Goal: Information Seeking & Learning: Learn about a topic

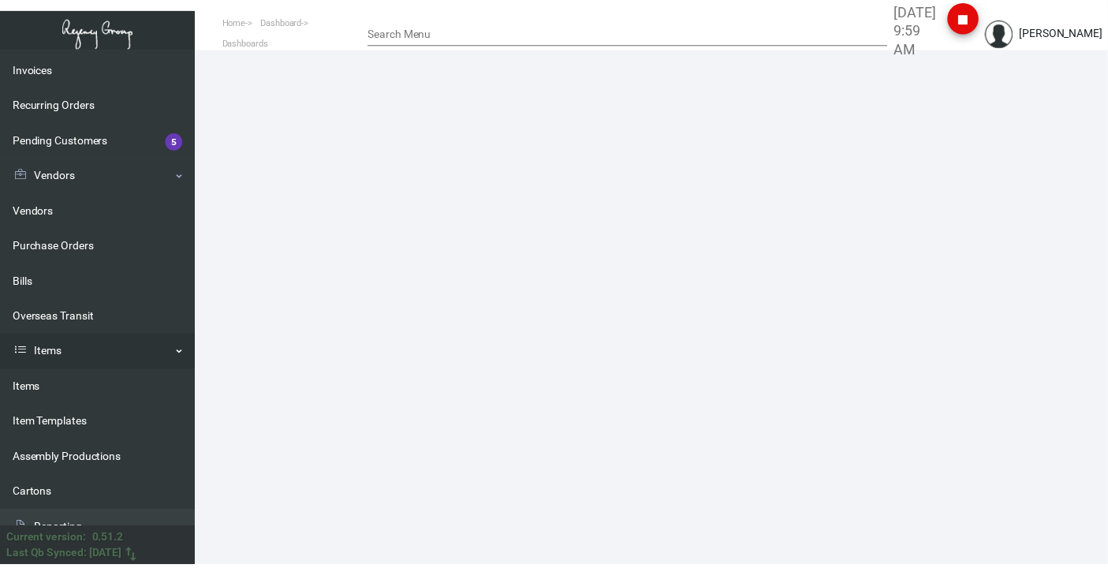
scroll to position [159, 0]
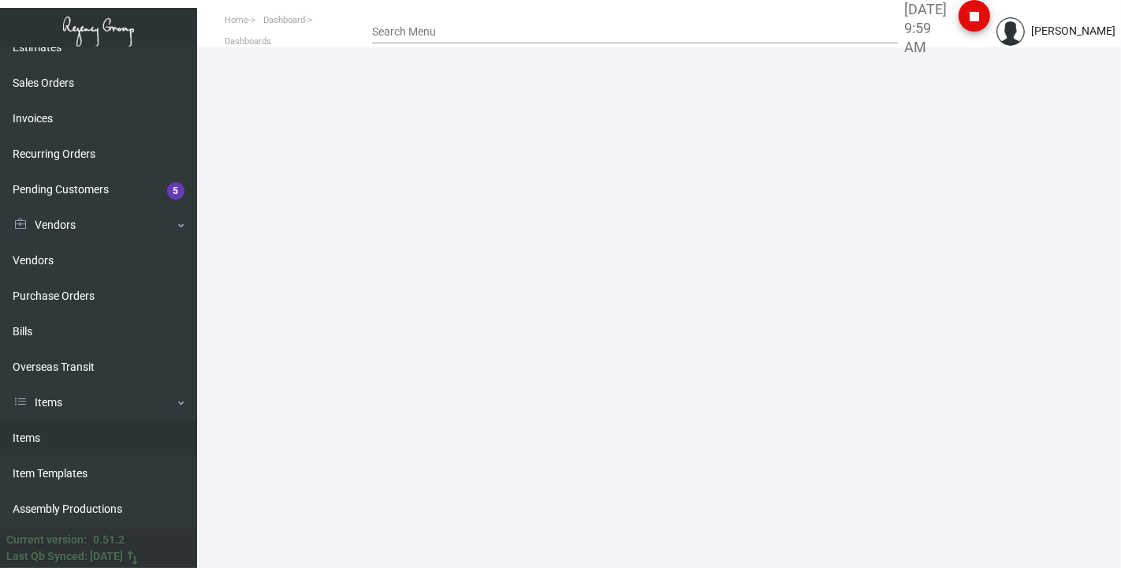
click at [69, 177] on link "Items" at bounding box center [98, 437] width 197 height 35
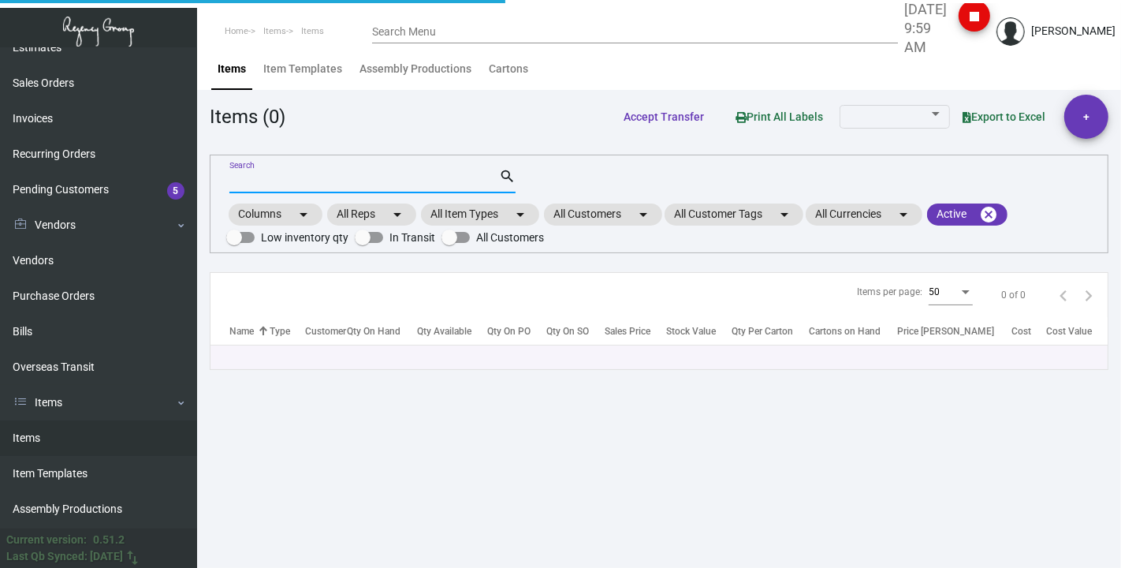
click at [315, 175] on input "Search" at bounding box center [364, 181] width 270 height 13
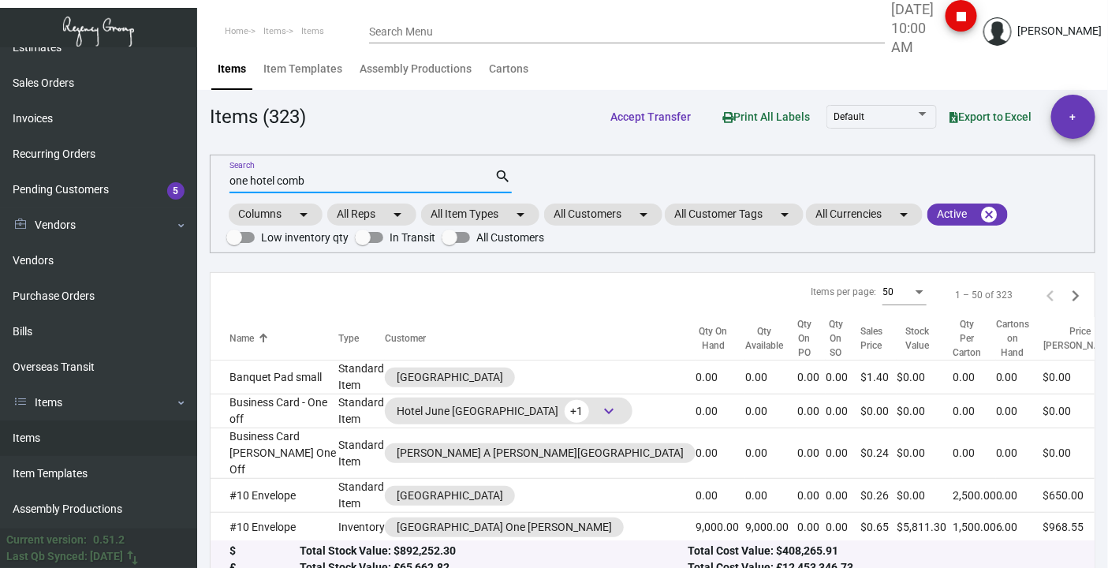
type input "one hotel comb"
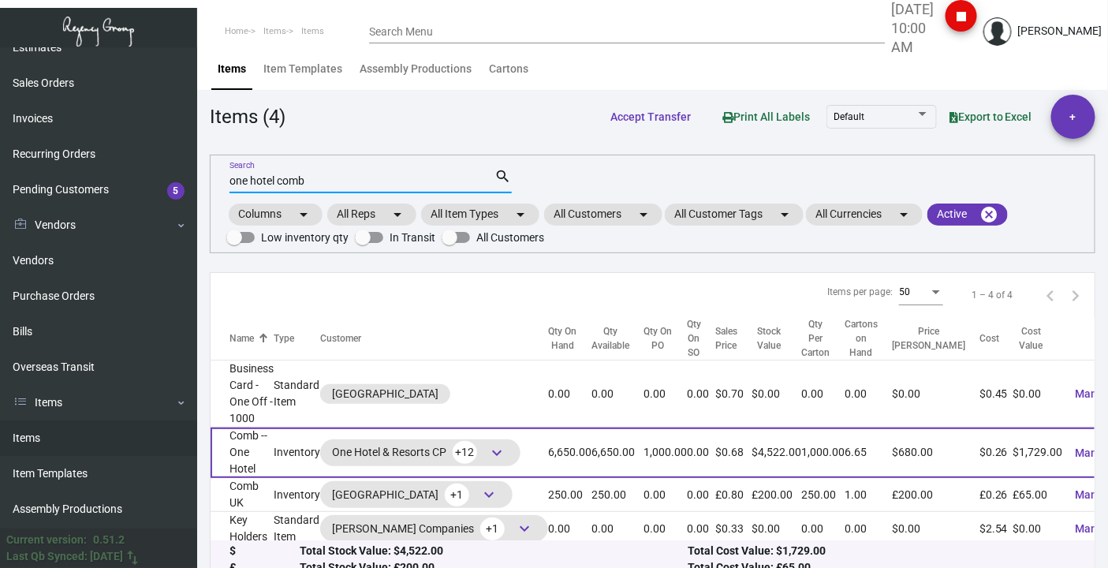
scroll to position [17, 0]
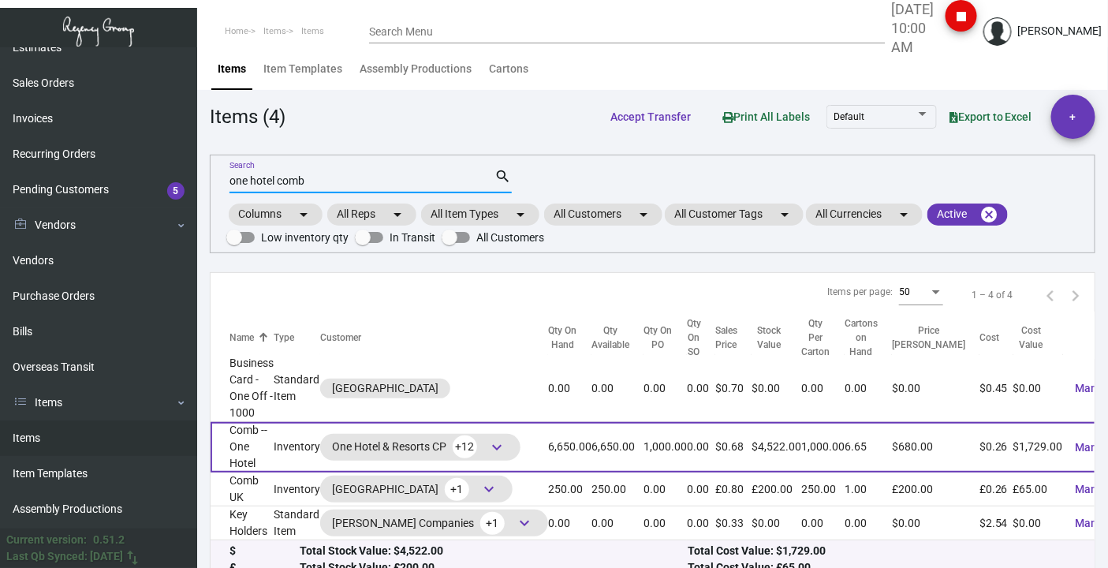
click at [237, 177] on td "Comb -- One Hotel" at bounding box center [242, 447] width 63 height 50
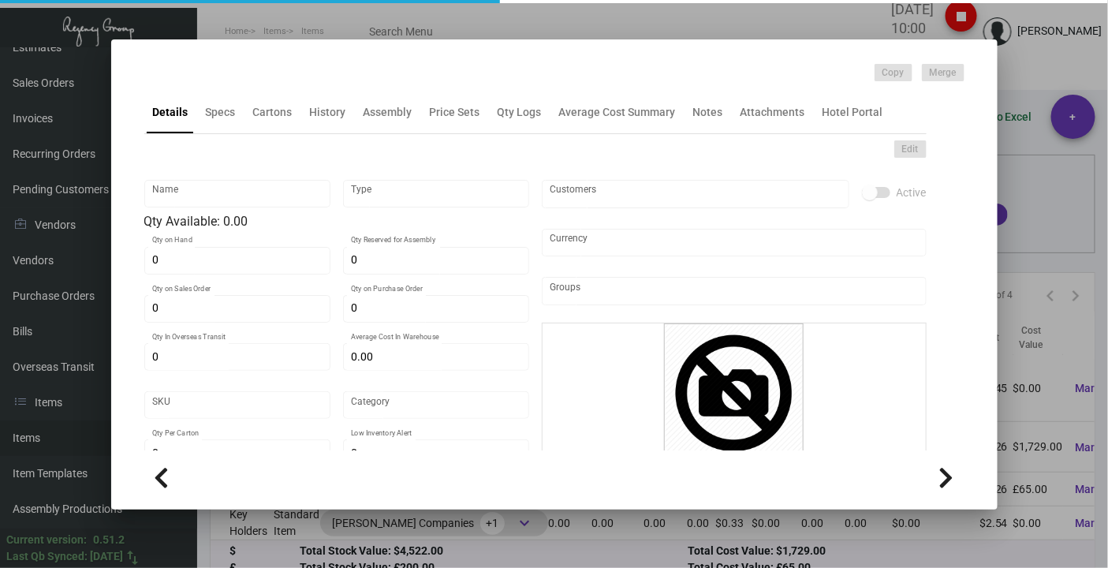
type input "Comb -- One Hotel"
type input "Inventory"
type input "6,650"
type input "1,000"
type input "$ 4.25"
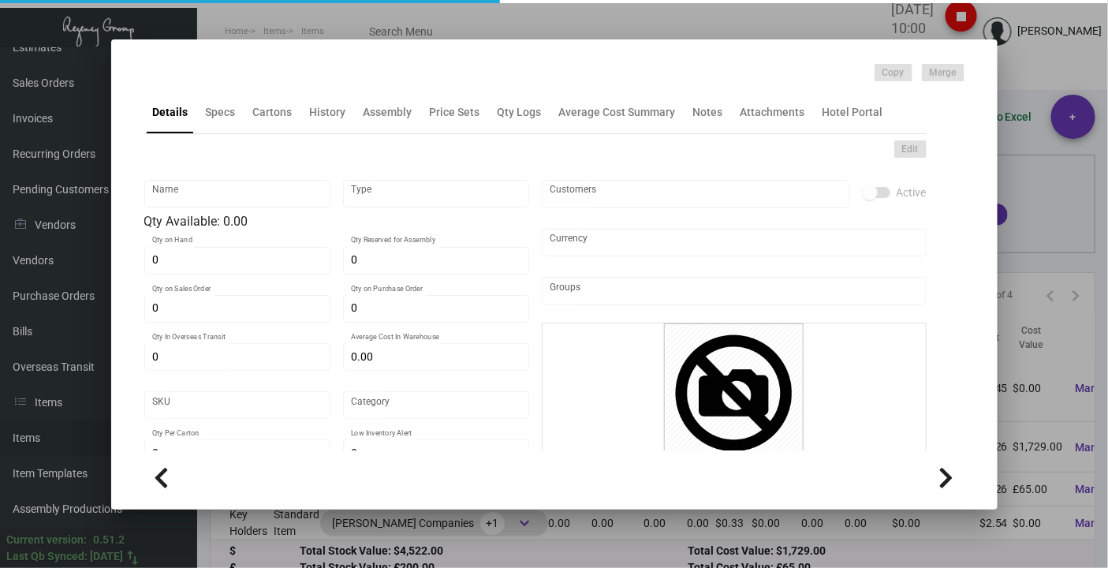
type input "32"
type input "Standard"
type input "1,000"
type input "$ 0.26"
type input "$ 0.68"
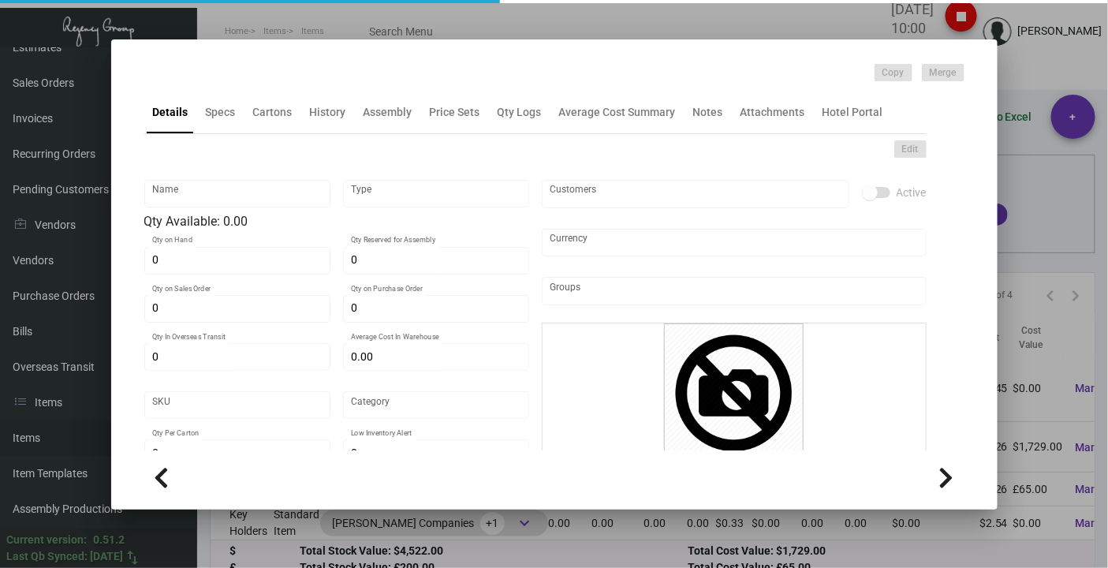
type textarea "Comb: Natural wooden comb size is 133MM x 30MM, packed in normal packaging"
type textarea "Comb"
checkbox input "true"
type input "United States Dollar $"
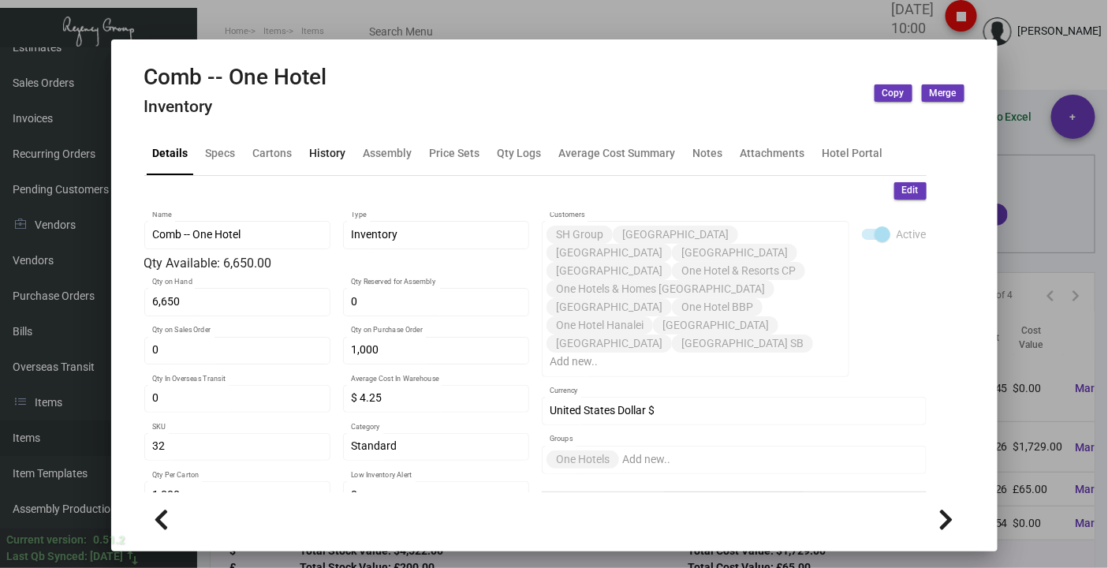
click at [322, 147] on div "History" at bounding box center [328, 153] width 36 height 17
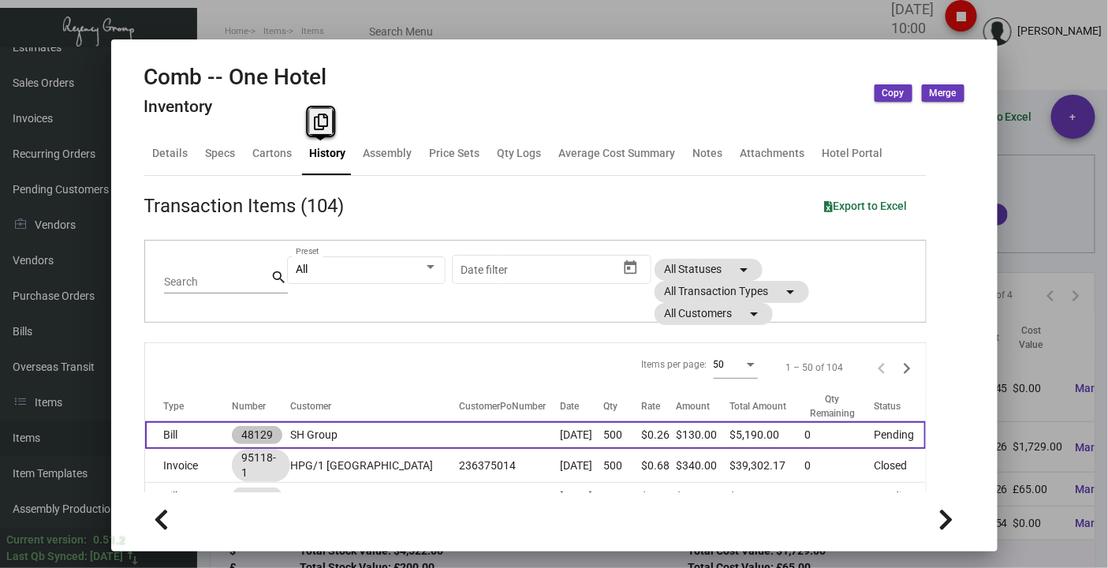
scroll to position [175, 0]
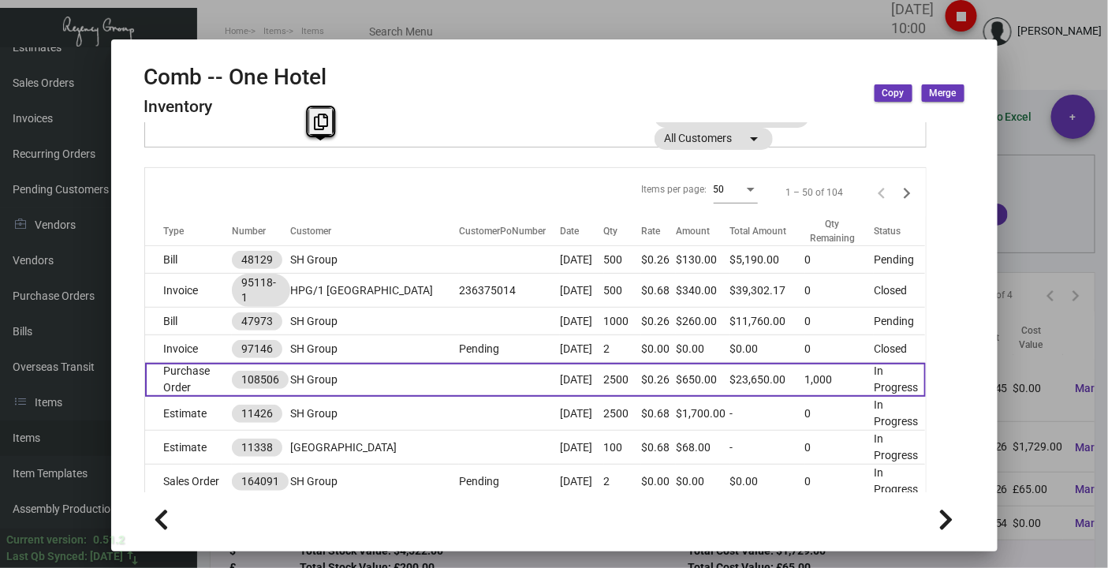
click at [185, 177] on td "Purchase Order" at bounding box center [188, 380] width 87 height 34
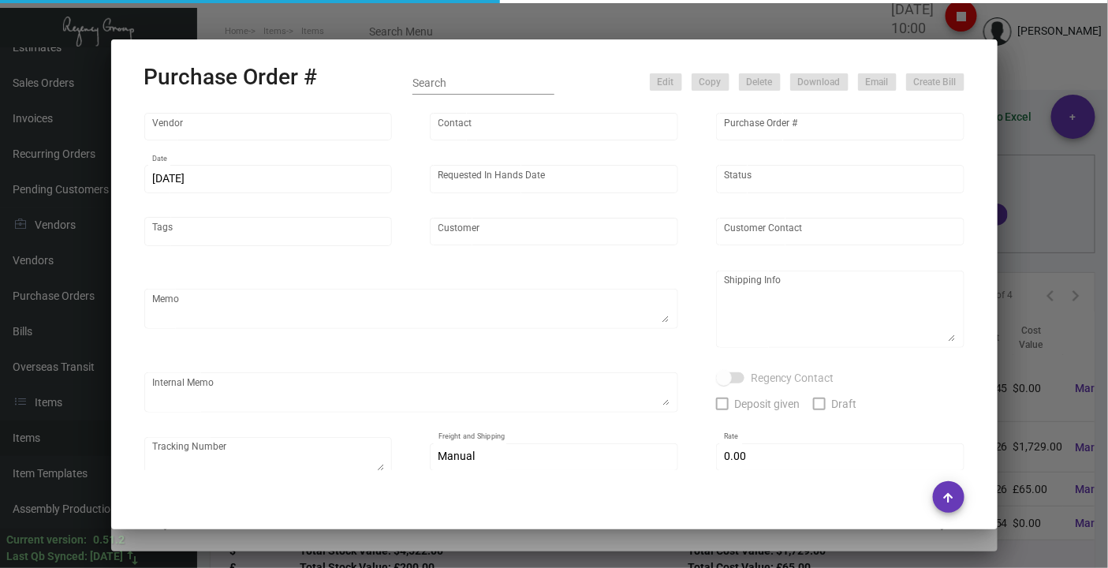
type input "Hangzhou [PERSON_NAME] Leisure Product Co. LTD"
type input "[PERSON_NAME]"
type input "108506"
type input "[DATE]"
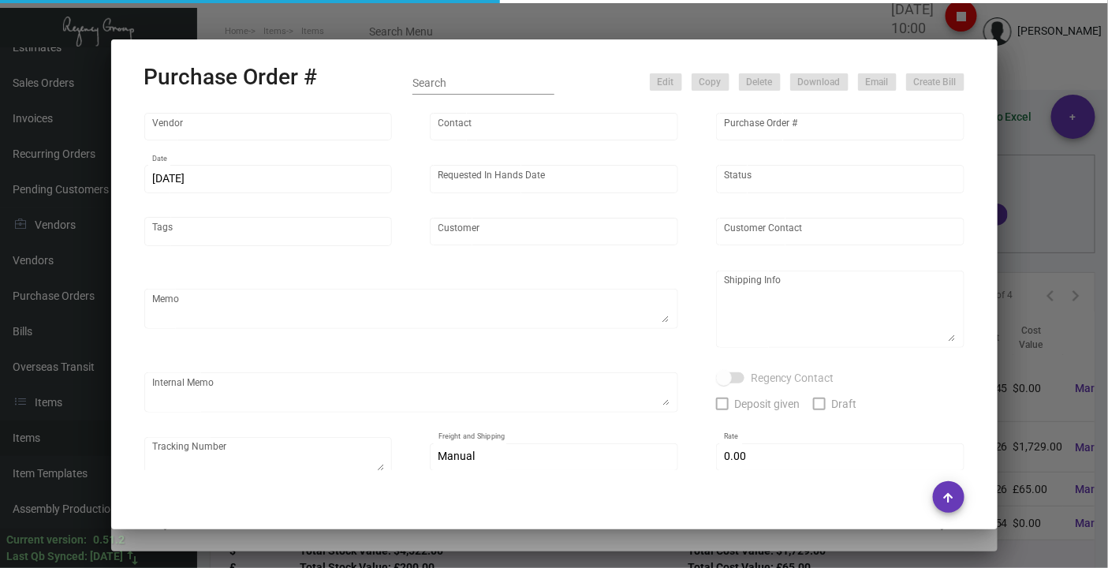
type input "SH Group"
type textarea "comb and 10K laundry bag ship out before CNY. 2600pcs laundry bag and 500pcs co…"
type textarea "Regency Group NJ - [PERSON_NAME] [STREET_ADDRESS]"
checkbox input "true"
type input "$ 0.00"
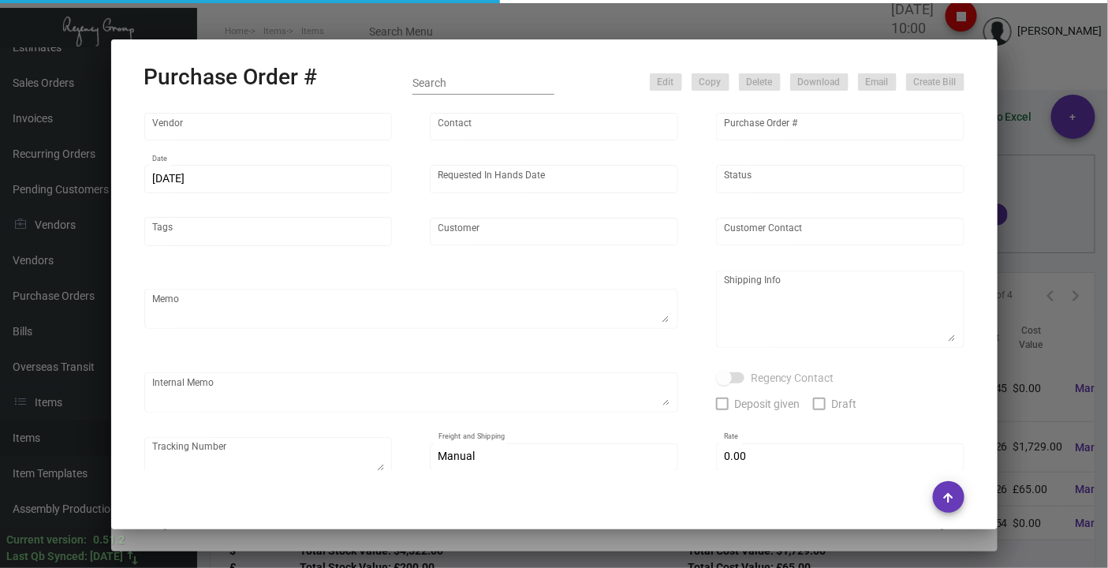
type input "United States Dollar $"
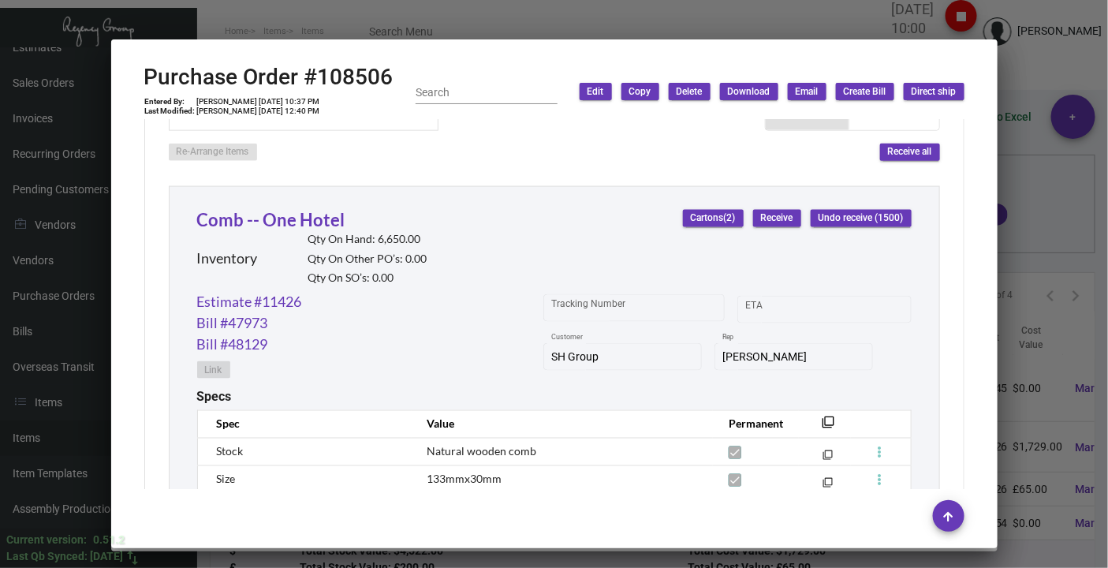
scroll to position [876, 0]
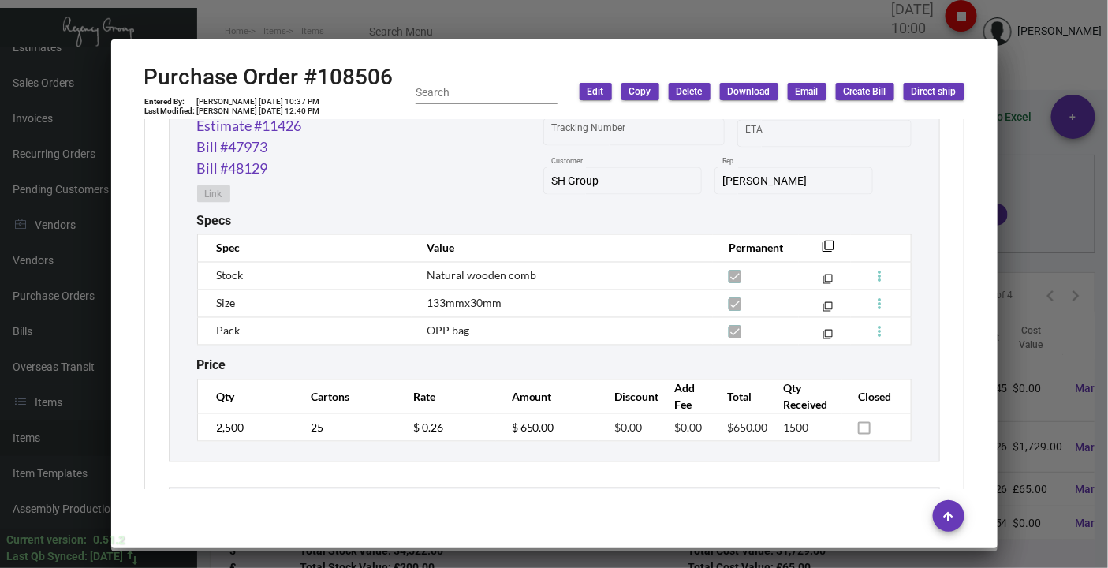
click at [1019, 58] on div at bounding box center [554, 284] width 1108 height 568
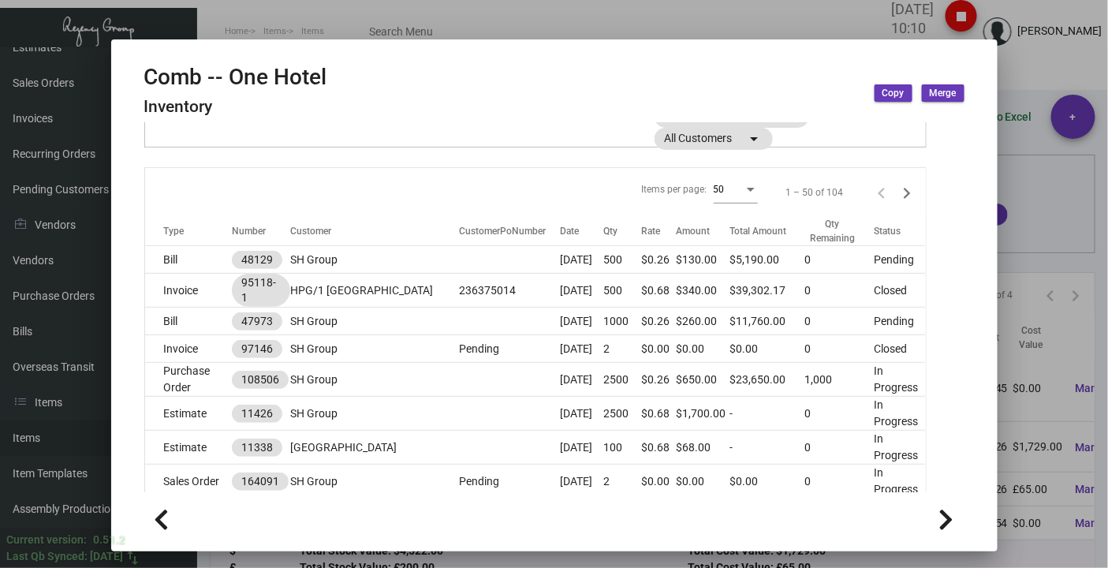
click at [240, 11] on div at bounding box center [554, 284] width 1108 height 568
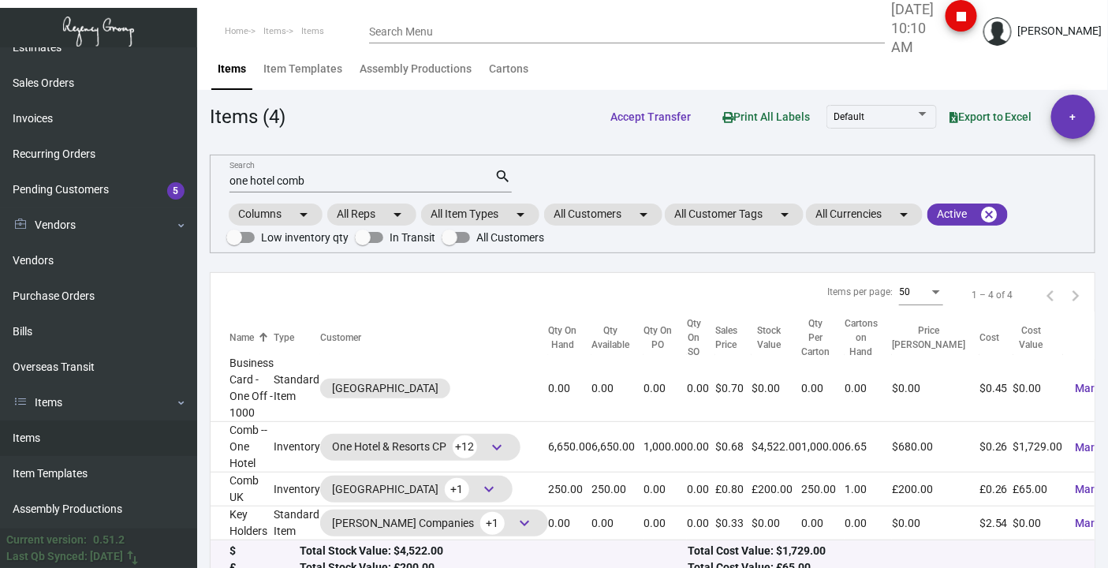
click at [322, 177] on input "one hotel comb" at bounding box center [362, 181] width 266 height 13
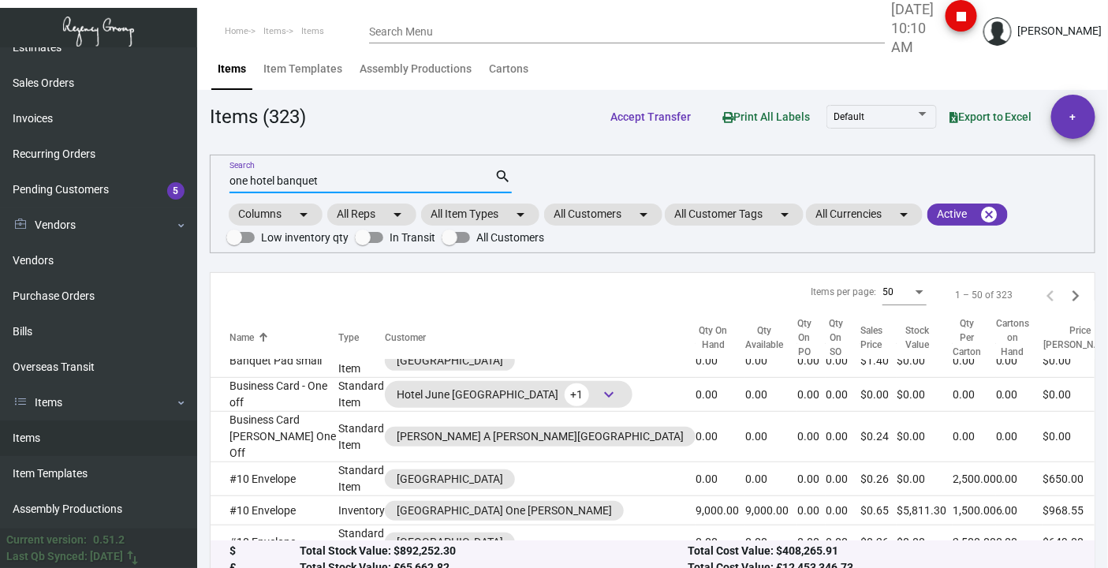
type input "one hotel banquet"
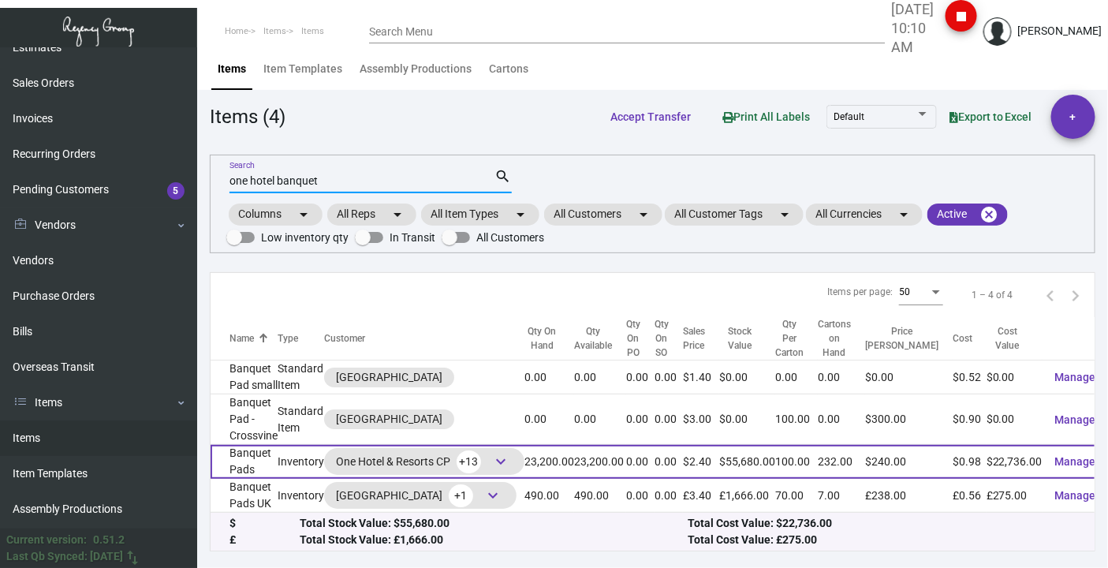
click at [502, 177] on span "keyboard_arrow_down" at bounding box center [500, 461] width 19 height 19
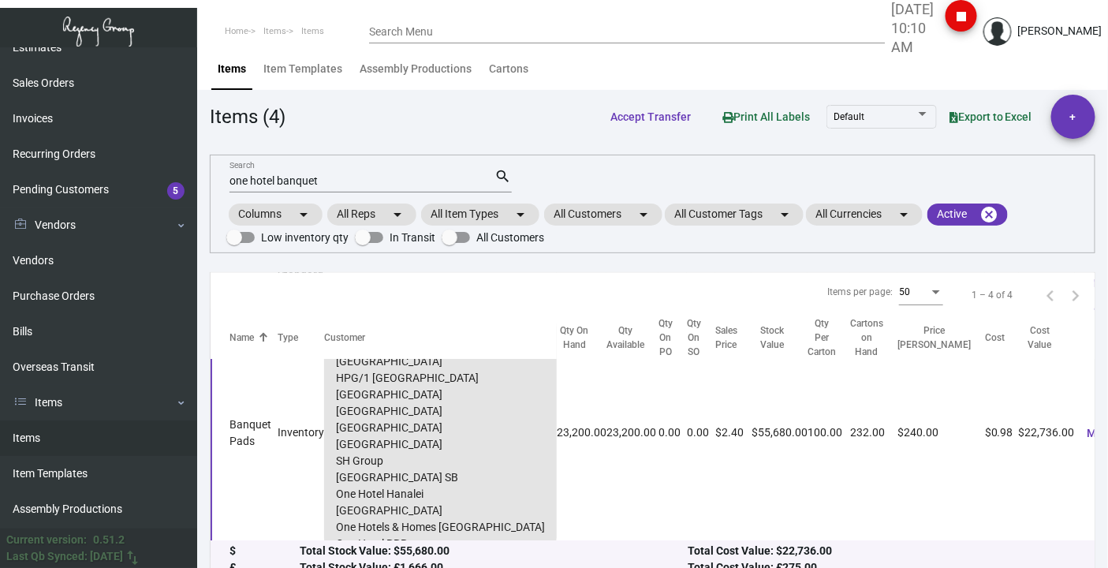
scroll to position [128, 0]
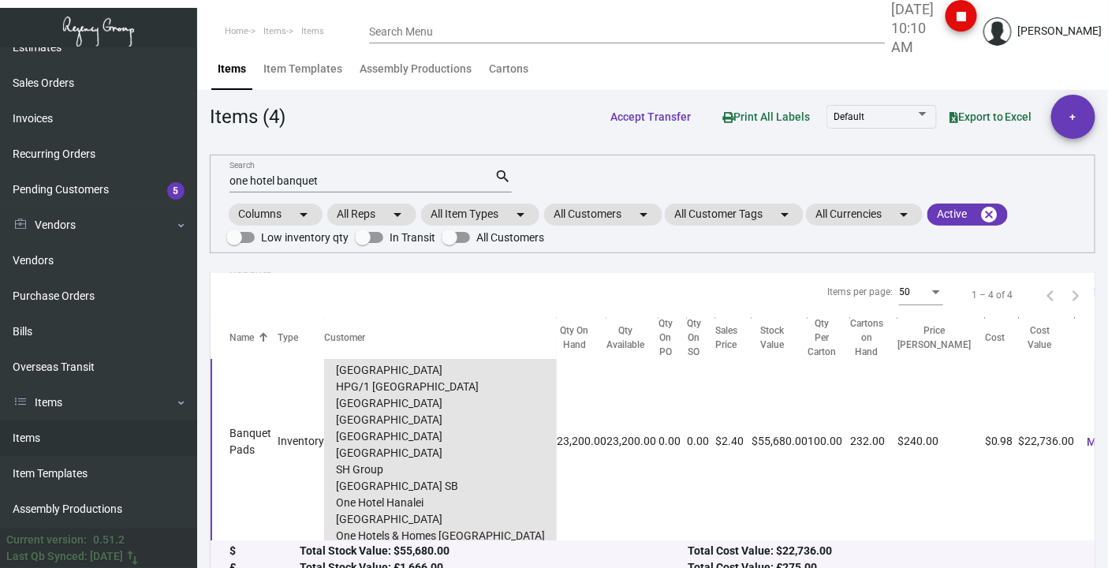
click at [251, 177] on td "Banquet Pads" at bounding box center [244, 441] width 67 height 249
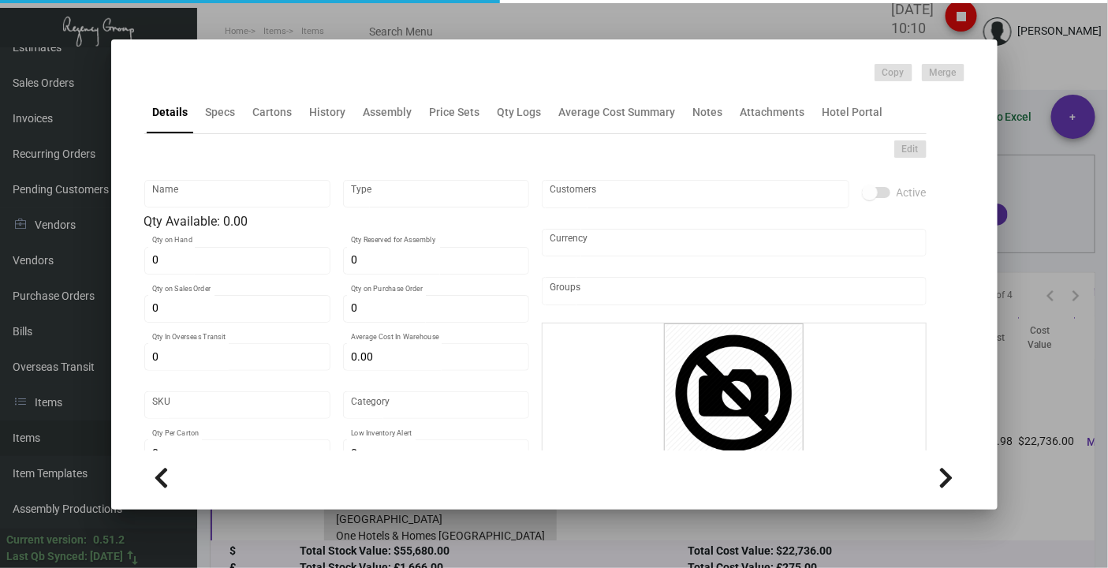
type input "Banquet Pads"
type input "Inventory"
type input "23,200"
type input "$ 1.94643"
type input "22"
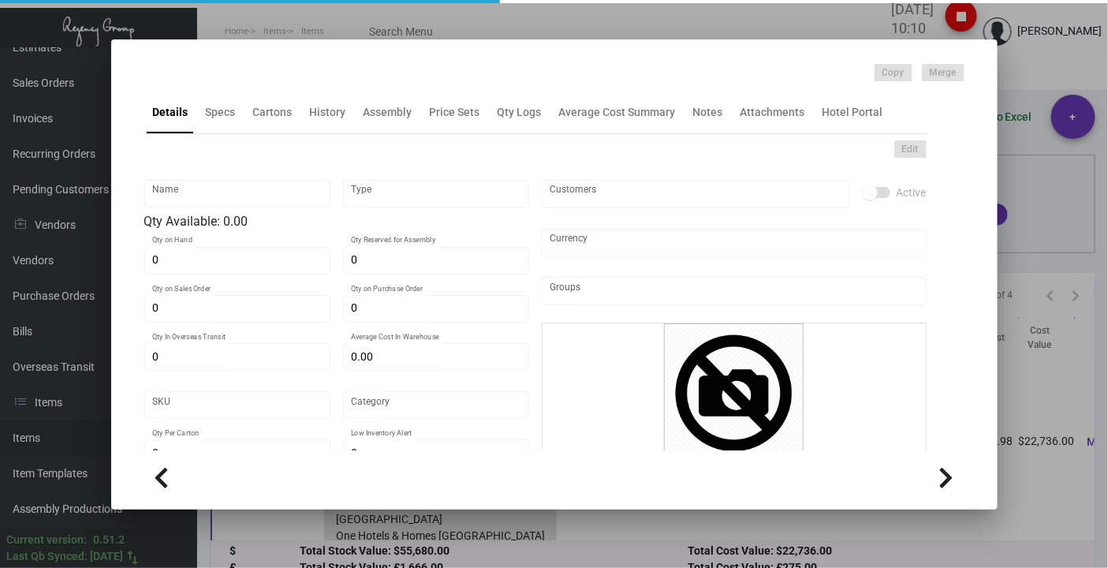
type input "Standard"
type input "100"
type input "400"
type input "$ 0.98"
type input "$ 2.40"
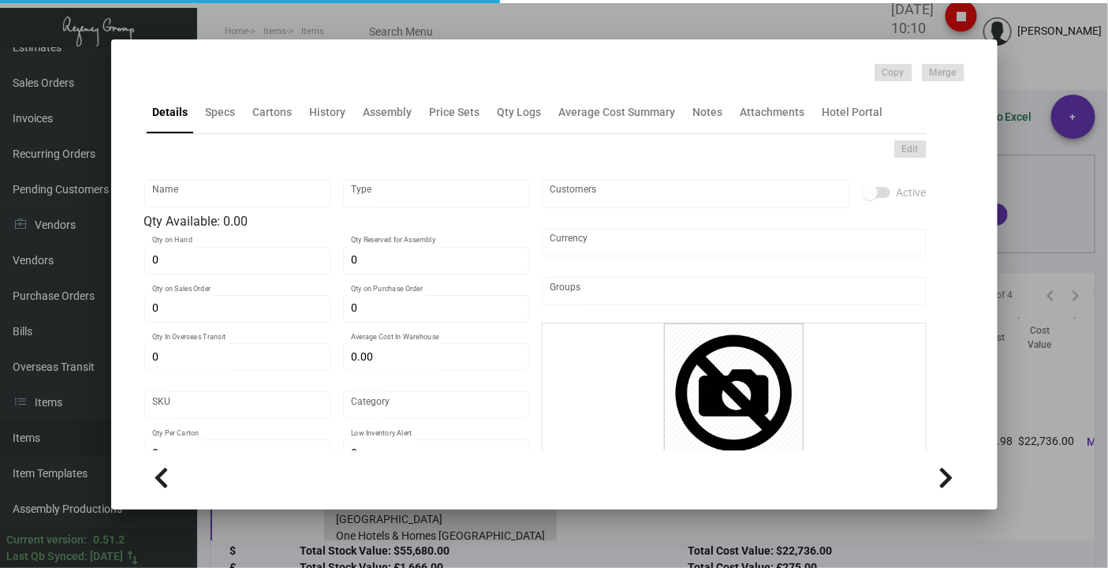
type textarea "Banquet Pads: Size 11x8.5, grey color text stock printing 1 color black ink 1 s…"
checkbox input "true"
type input "United States Dollar $"
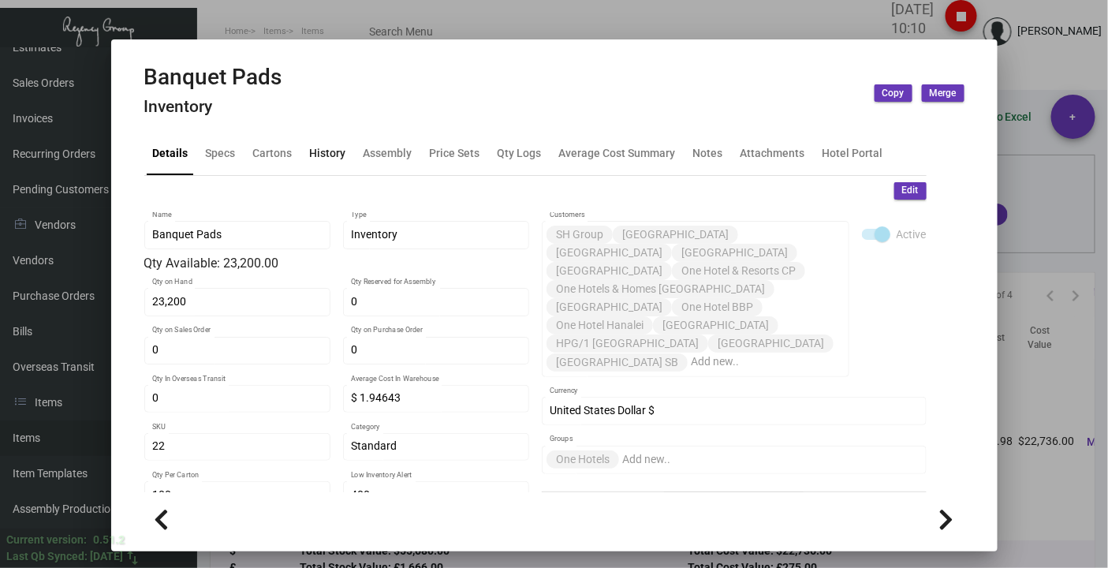
click at [321, 159] on div "History" at bounding box center [328, 153] width 36 height 17
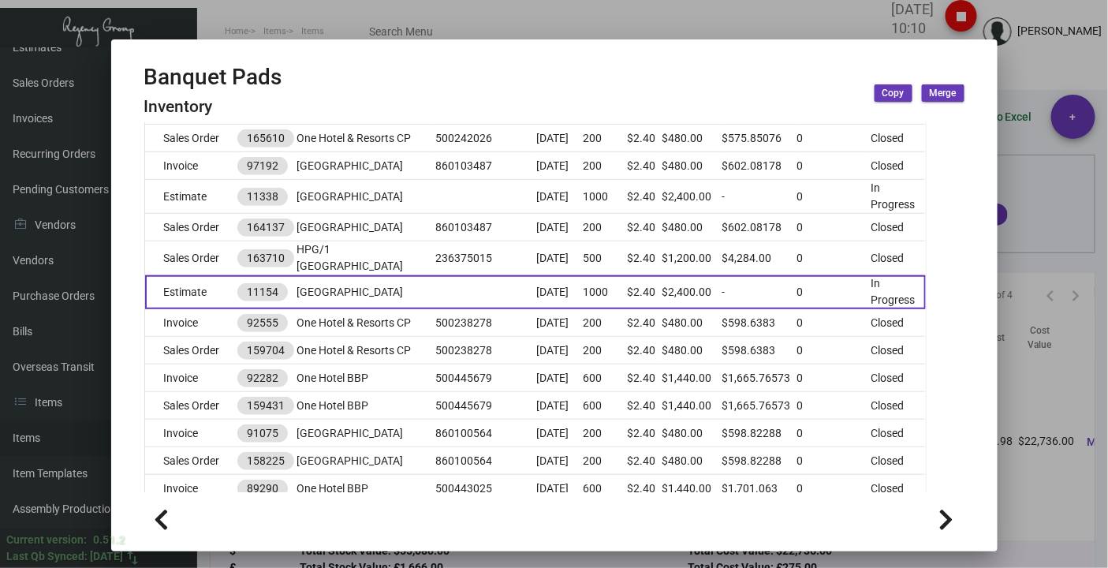
scroll to position [350, 0]
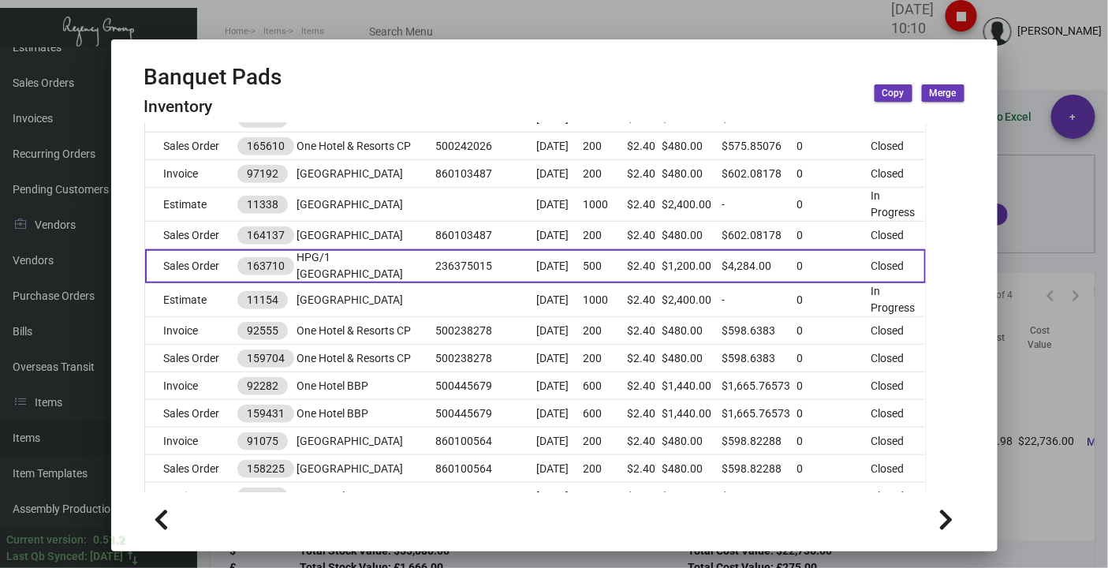
click at [188, 177] on td "Sales Order" at bounding box center [191, 266] width 92 height 34
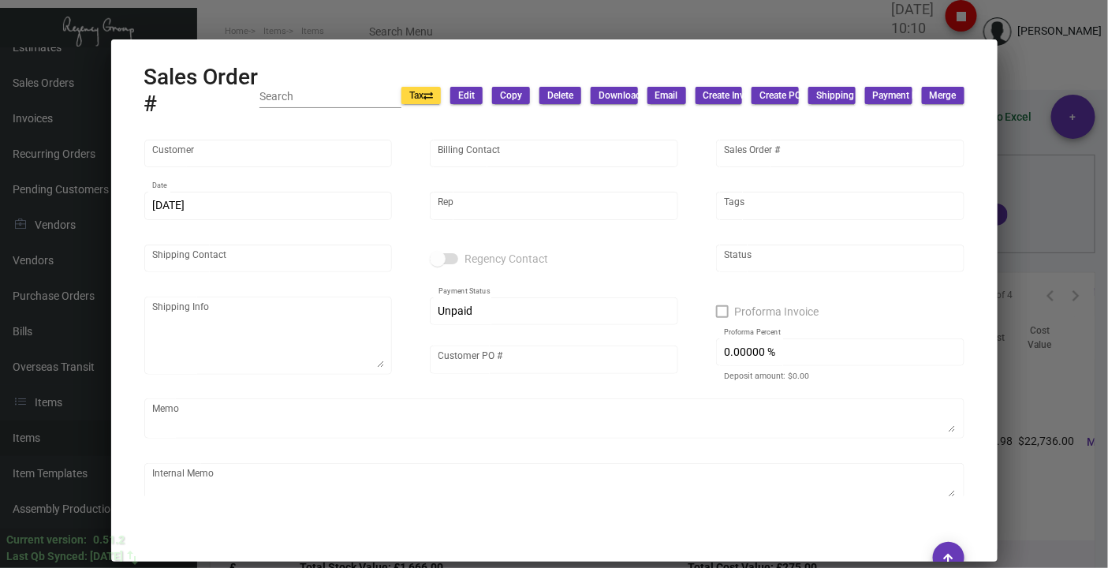
type input "HPG/1 [GEOGRAPHIC_DATA]"
type input "[PERSON_NAME]"
type input "163710"
type input "[DATE]"
type input "[PERSON_NAME]"
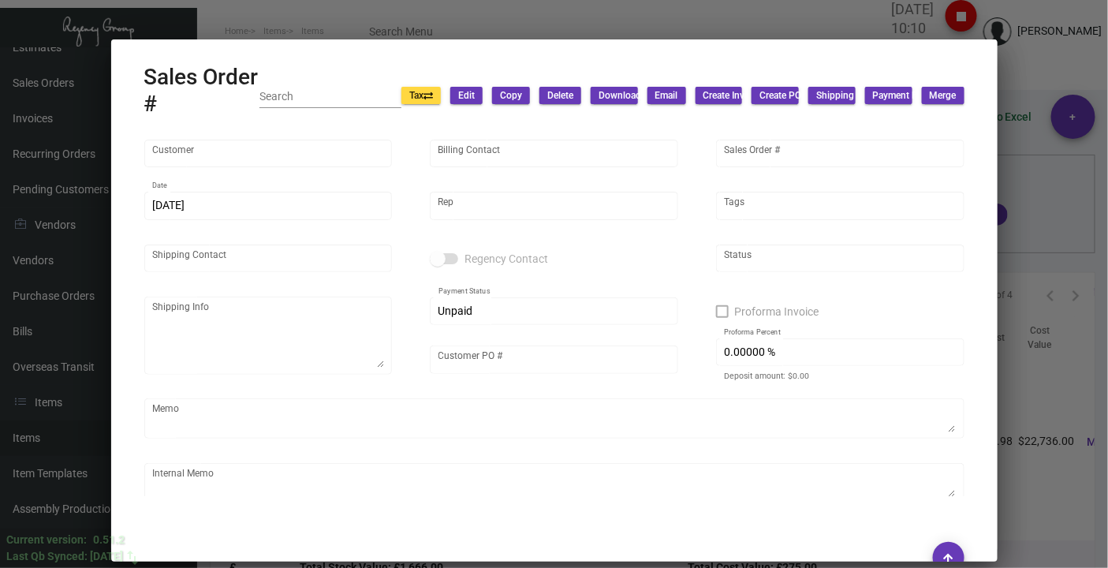
type input "[PERSON_NAME]"
type textarea "HPG/1 Hotel [GEOGRAPHIC_DATA] - [PERSON_NAME] TBD, TBD [GEOGRAPHIC_DATA], [GEOG…"
type input "236375015"
checkbox input "true"
type input "50.00000 %"
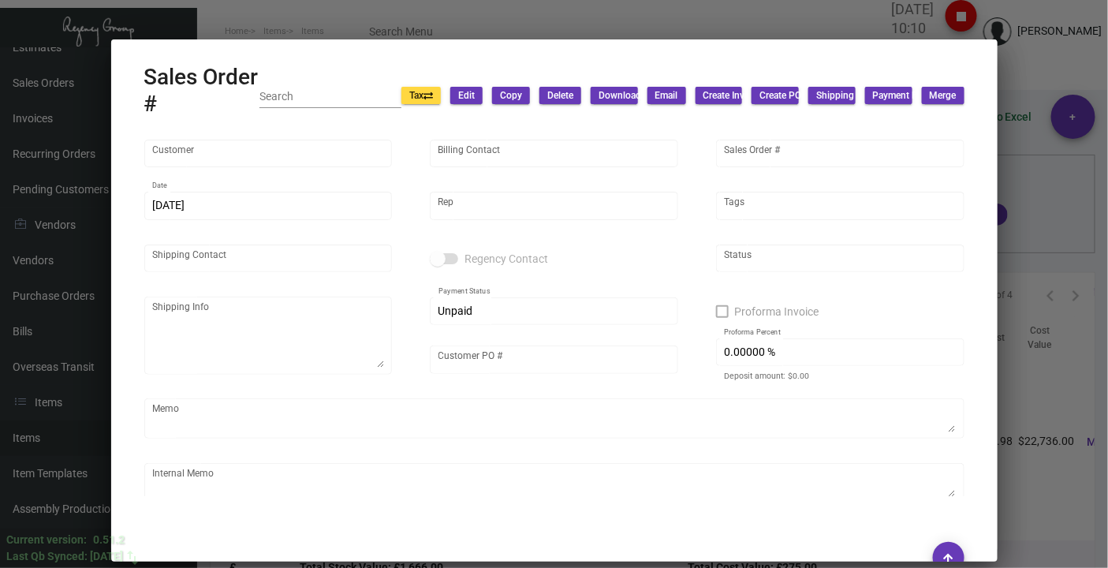
type textarea "[DATE] - per [PERSON_NAME], add 100 PET SIGNS [DATE] - CUSTOMER ARRANGED PICK U…"
type input "United States Dollar $"
type input "$ 95.00"
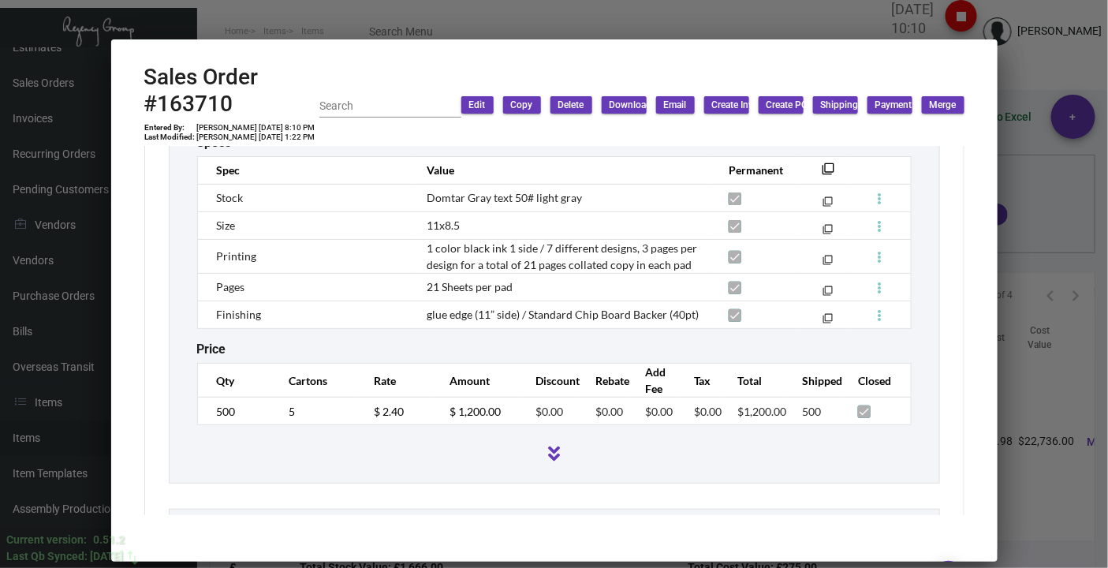
scroll to position [1139, 0]
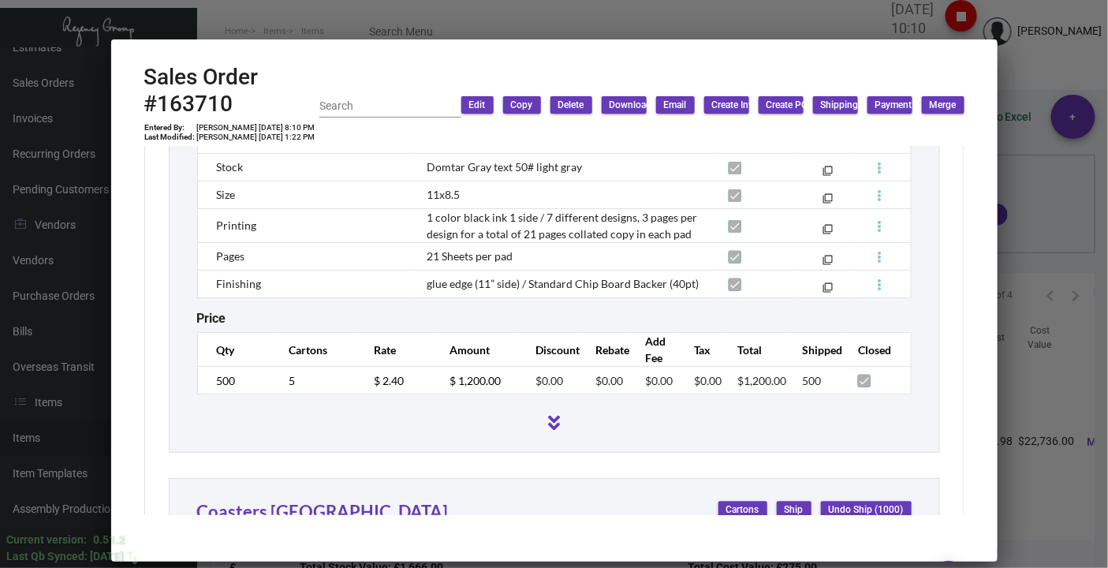
click at [1027, 64] on div at bounding box center [554, 284] width 1108 height 568
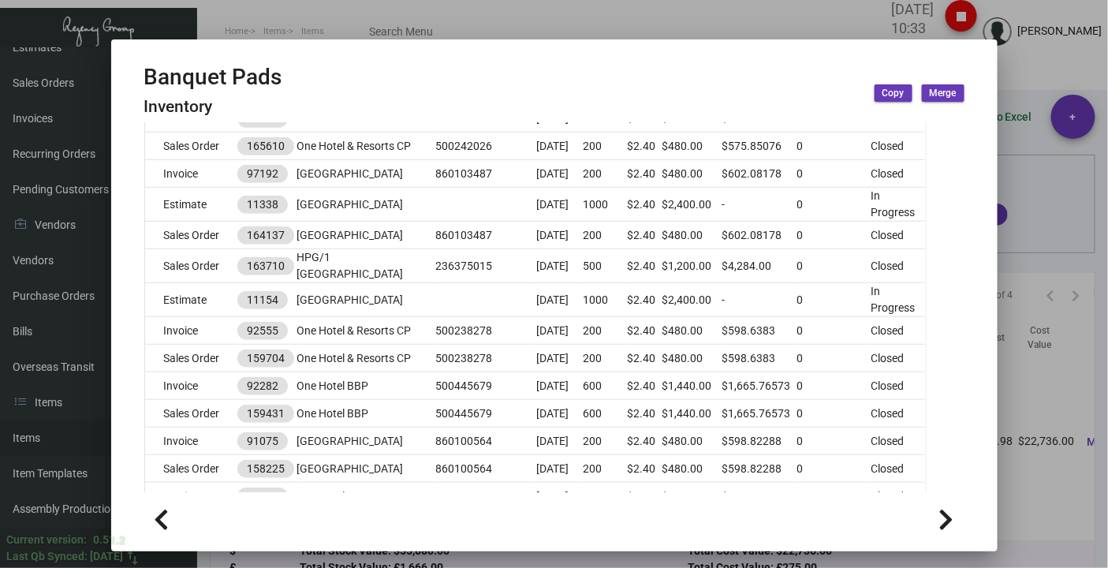
click at [420, 18] on div at bounding box center [554, 284] width 1108 height 568
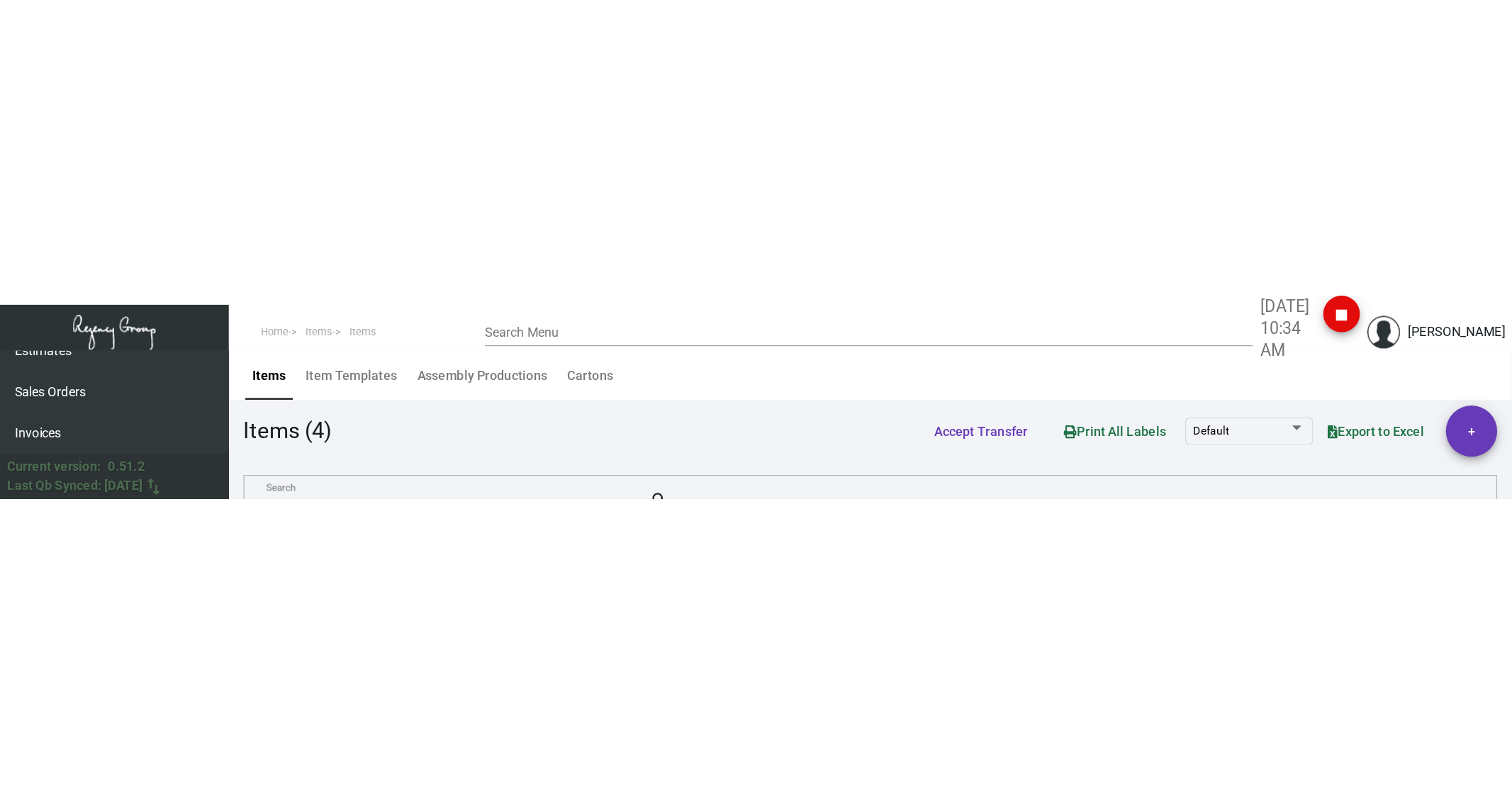
scroll to position [17, 0]
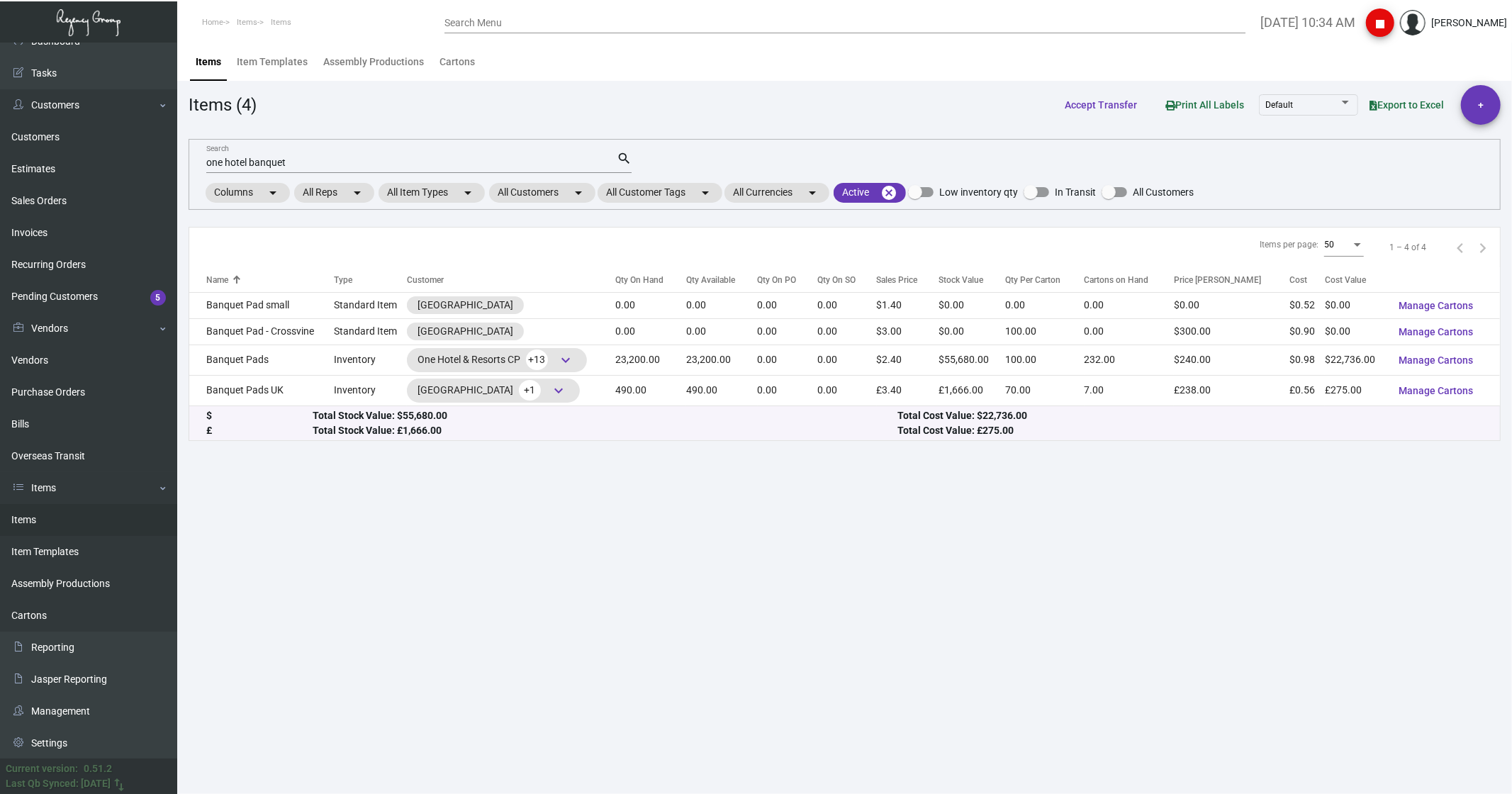
click at [305, 158] on input "one hotel banquet" at bounding box center [411, 163] width 411 height 12
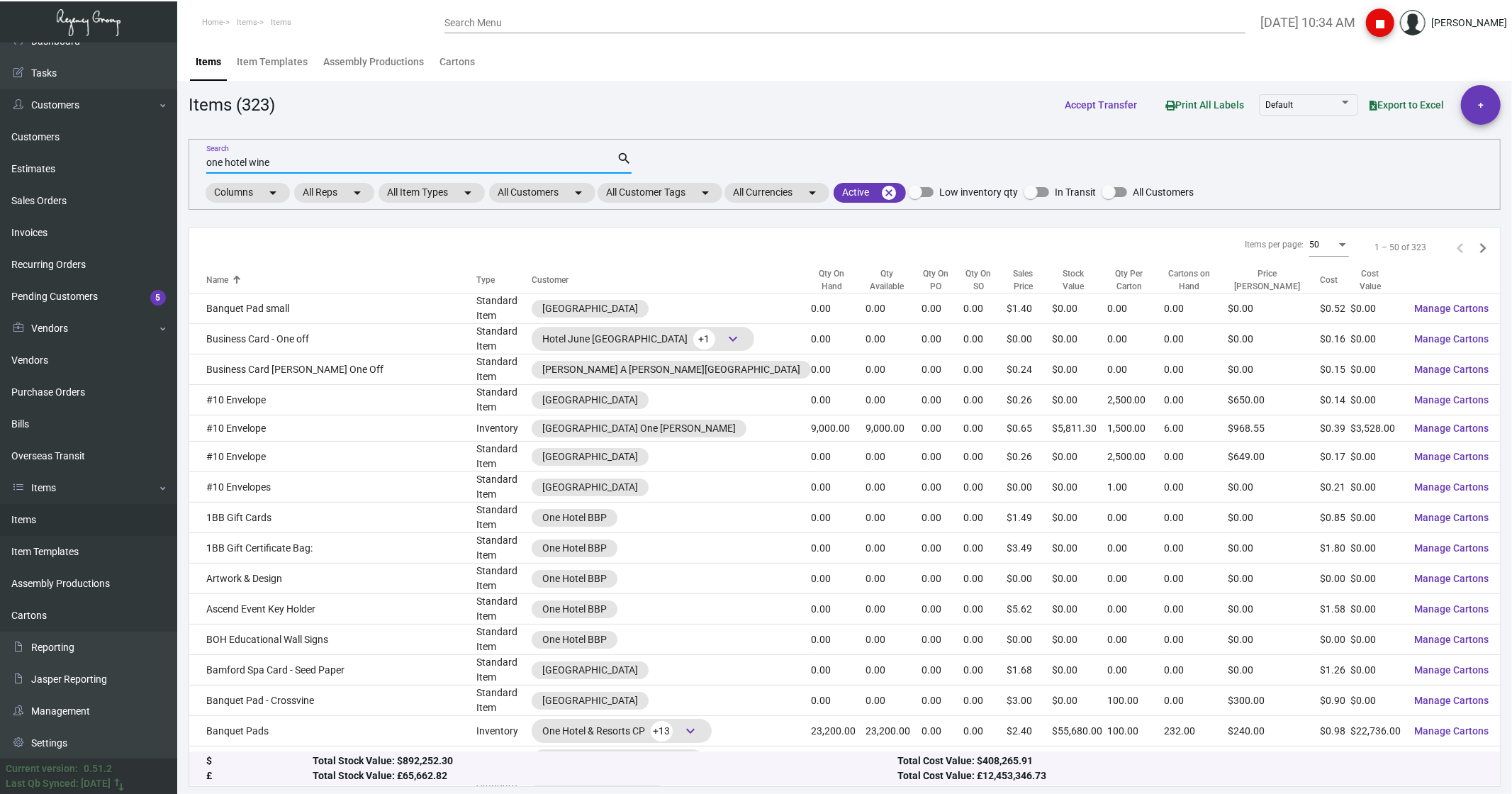
type input "one hotel wine"
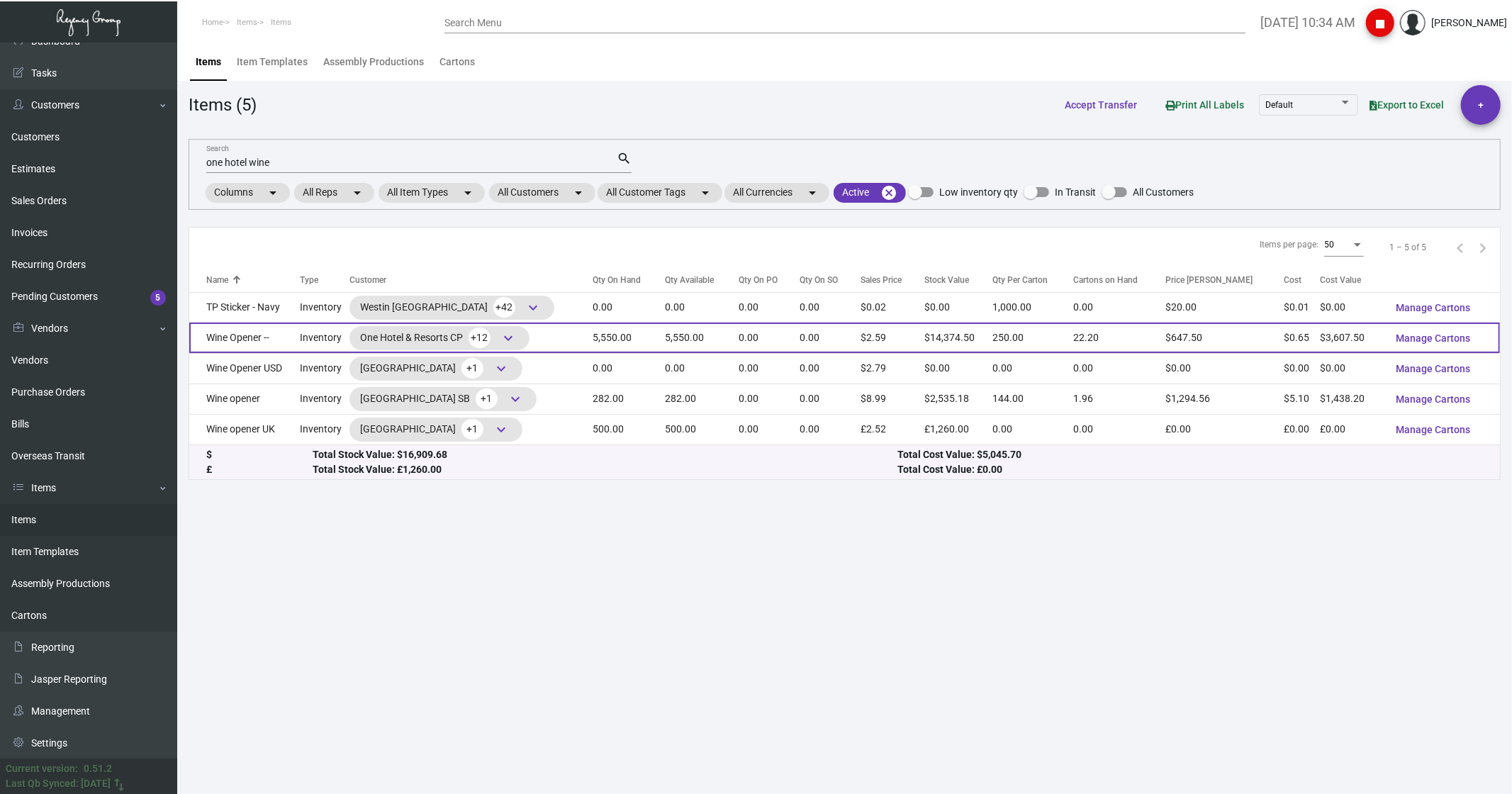
click at [236, 159] on td "Wine Opener --" at bounding box center [245, 338] width 111 height 31
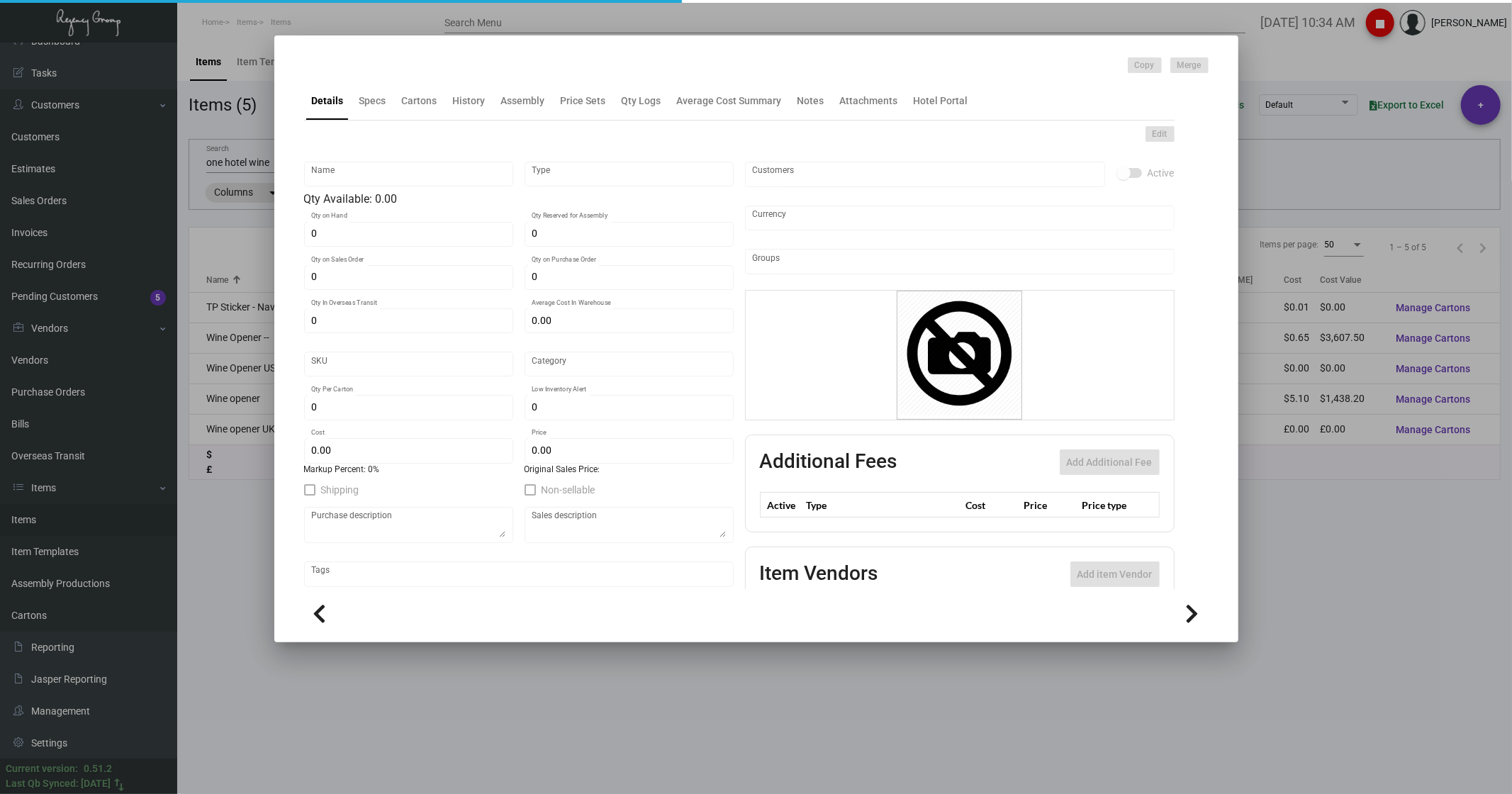
type input "Wine Opener --"
type input "Inventory"
type input "5,550"
type input "$ 0.8125"
type input "1HWO"
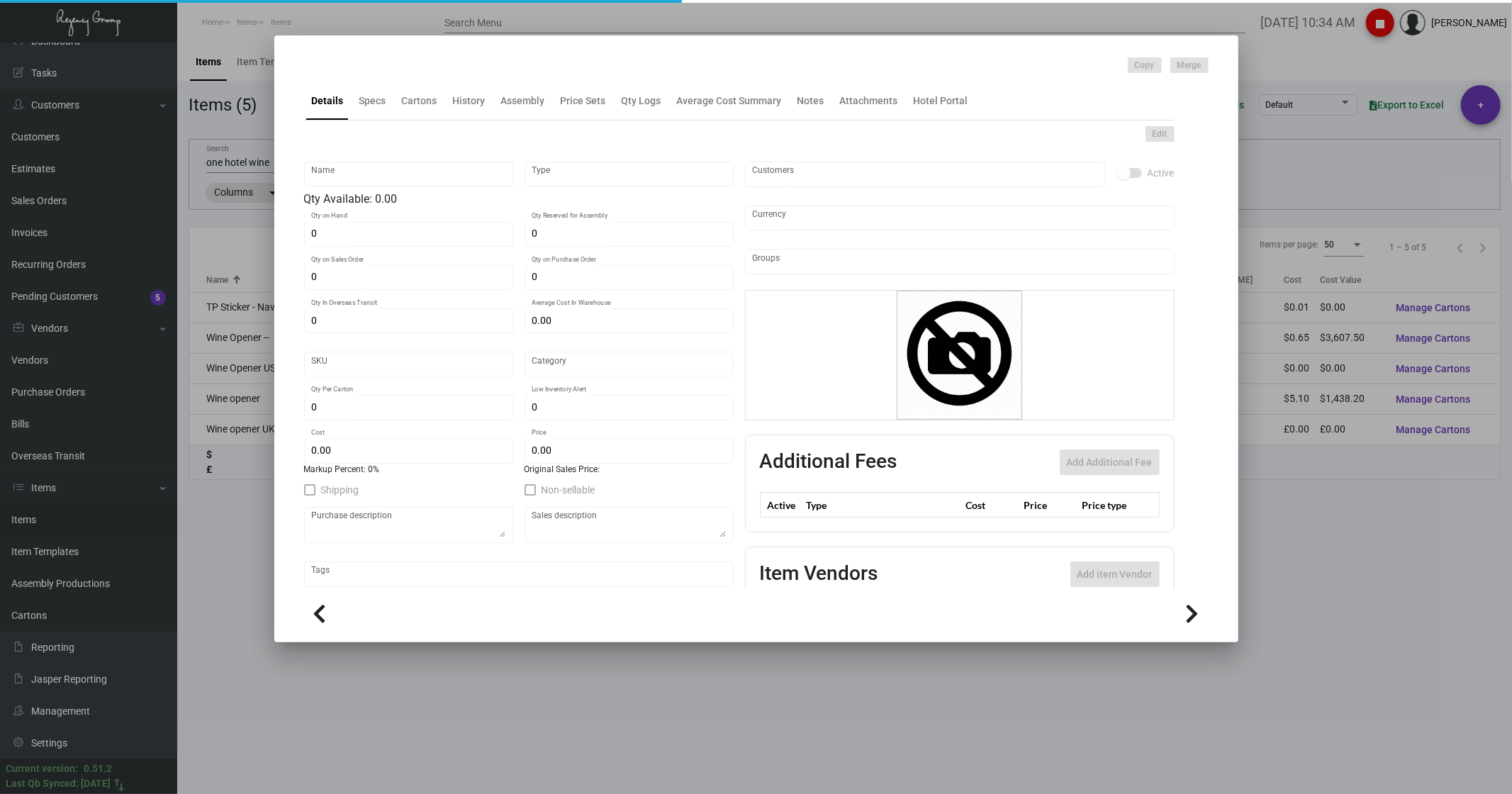
type input "Overseas"
type input "250"
type input "1"
type input "$ 0.65"
type input "$ 2.59"
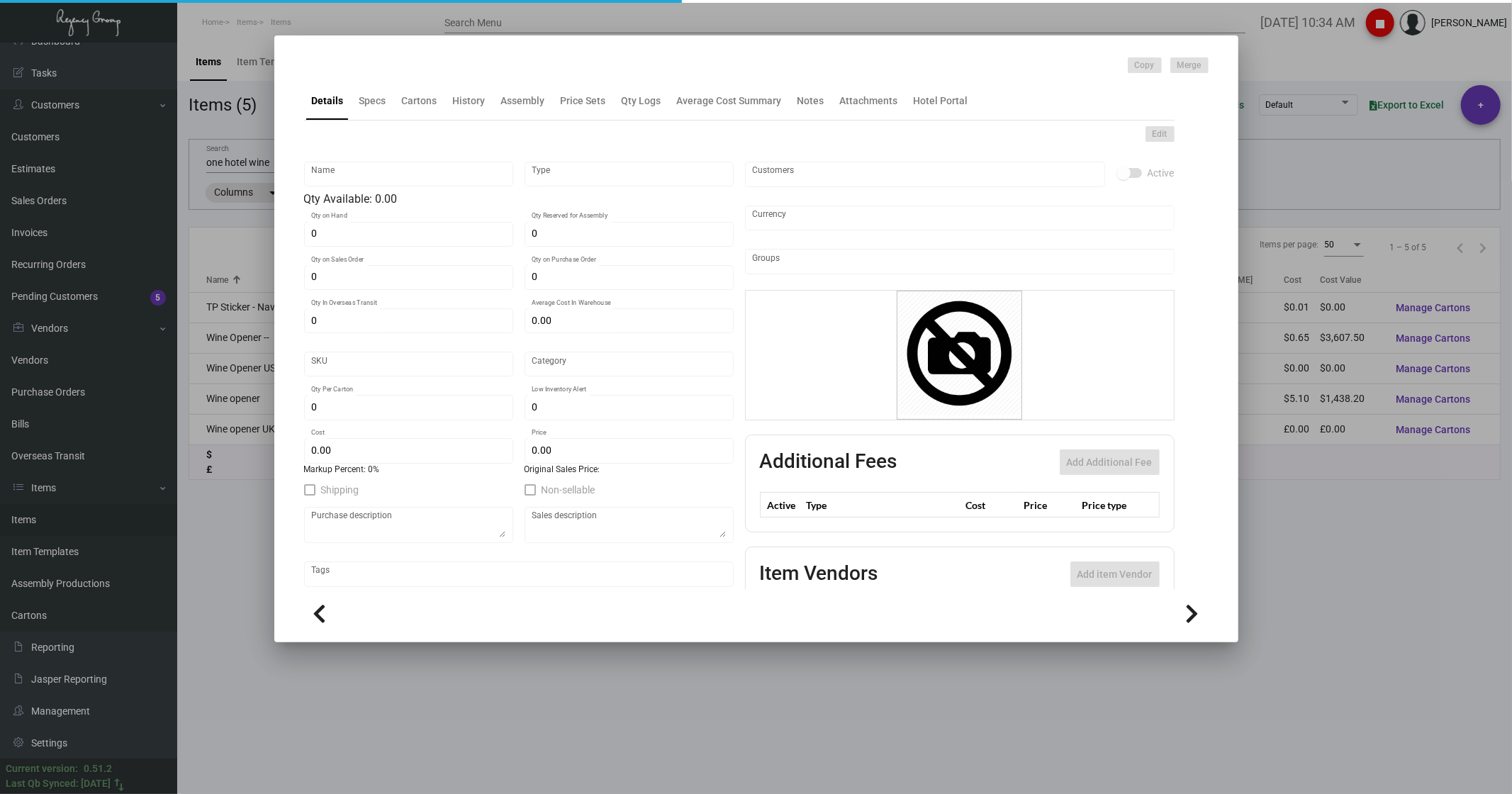
checkbox input "true"
type input "United States Dollar $"
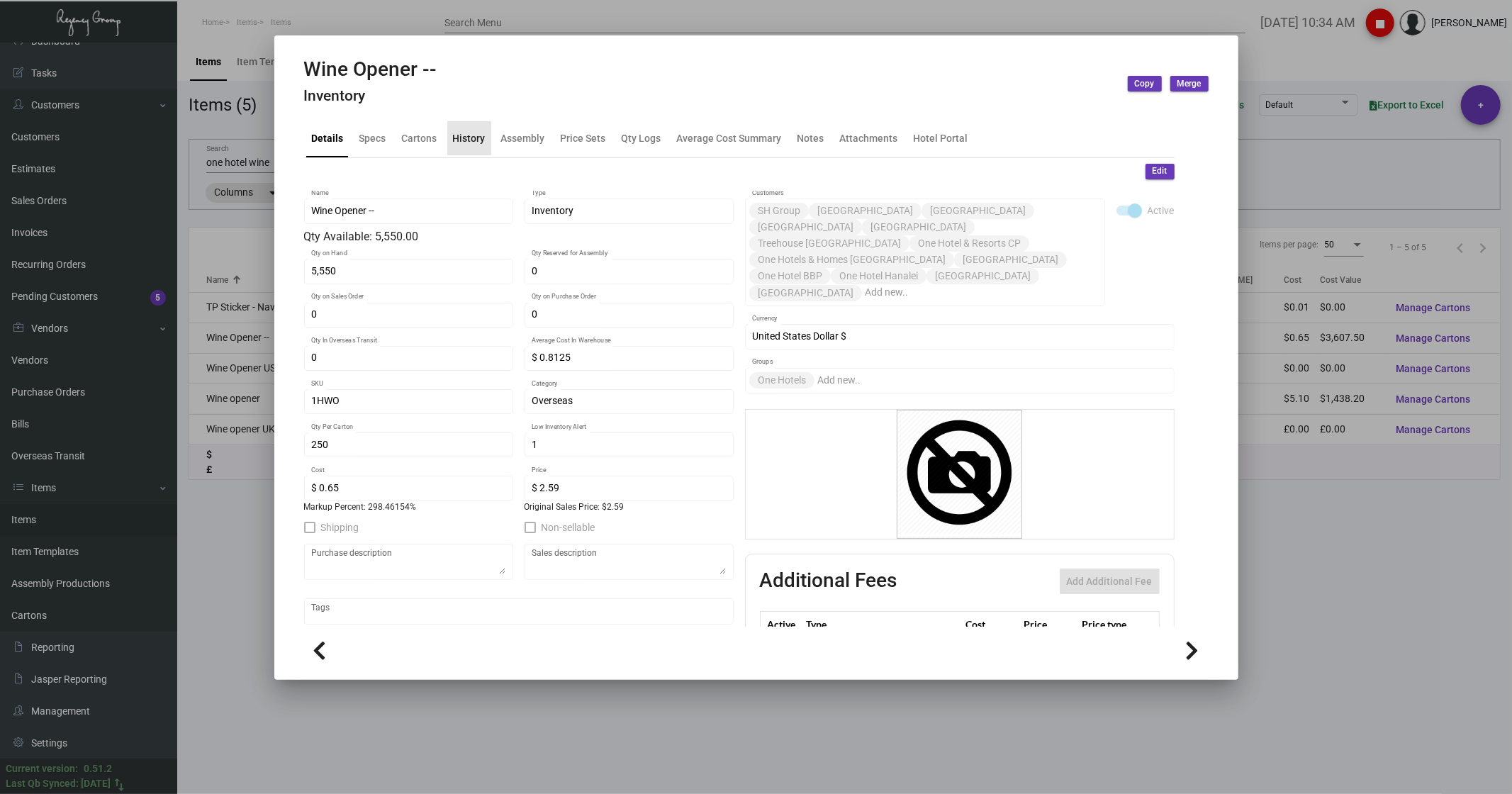
click at [472, 136] on div "History" at bounding box center [469, 138] width 32 height 15
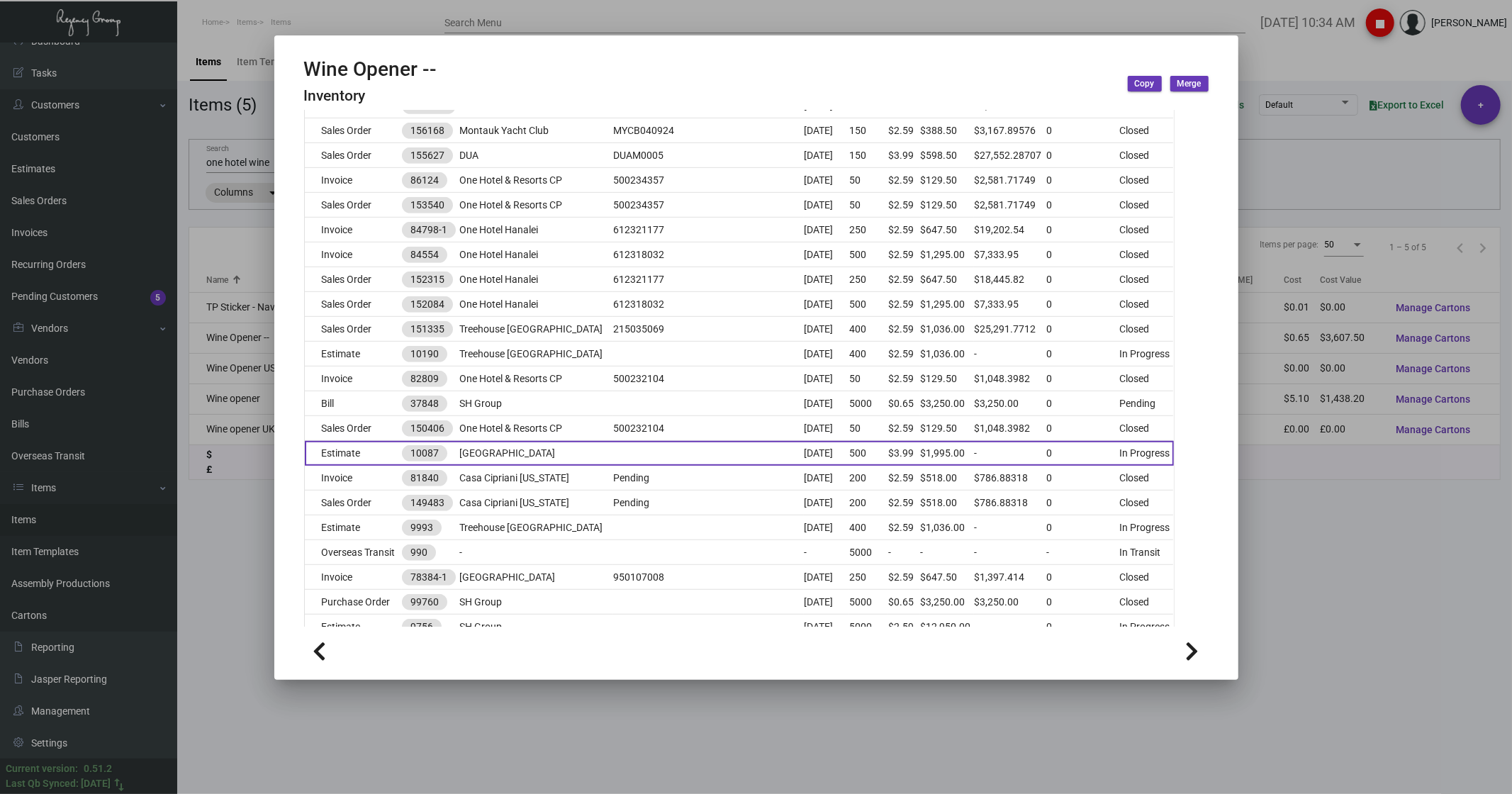
scroll to position [709, 0]
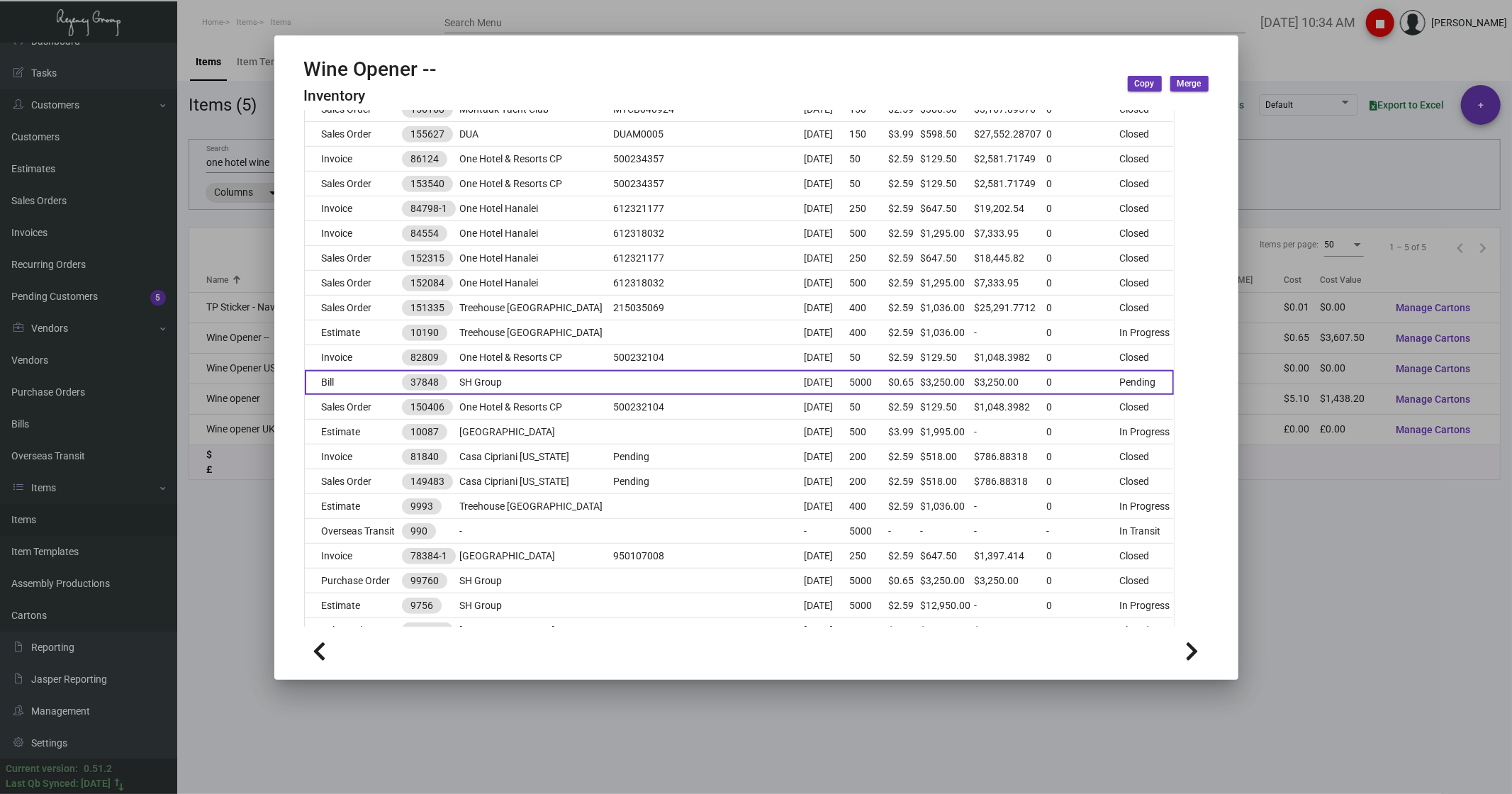
click at [363, 159] on td "Bill" at bounding box center [353, 383] width 97 height 25
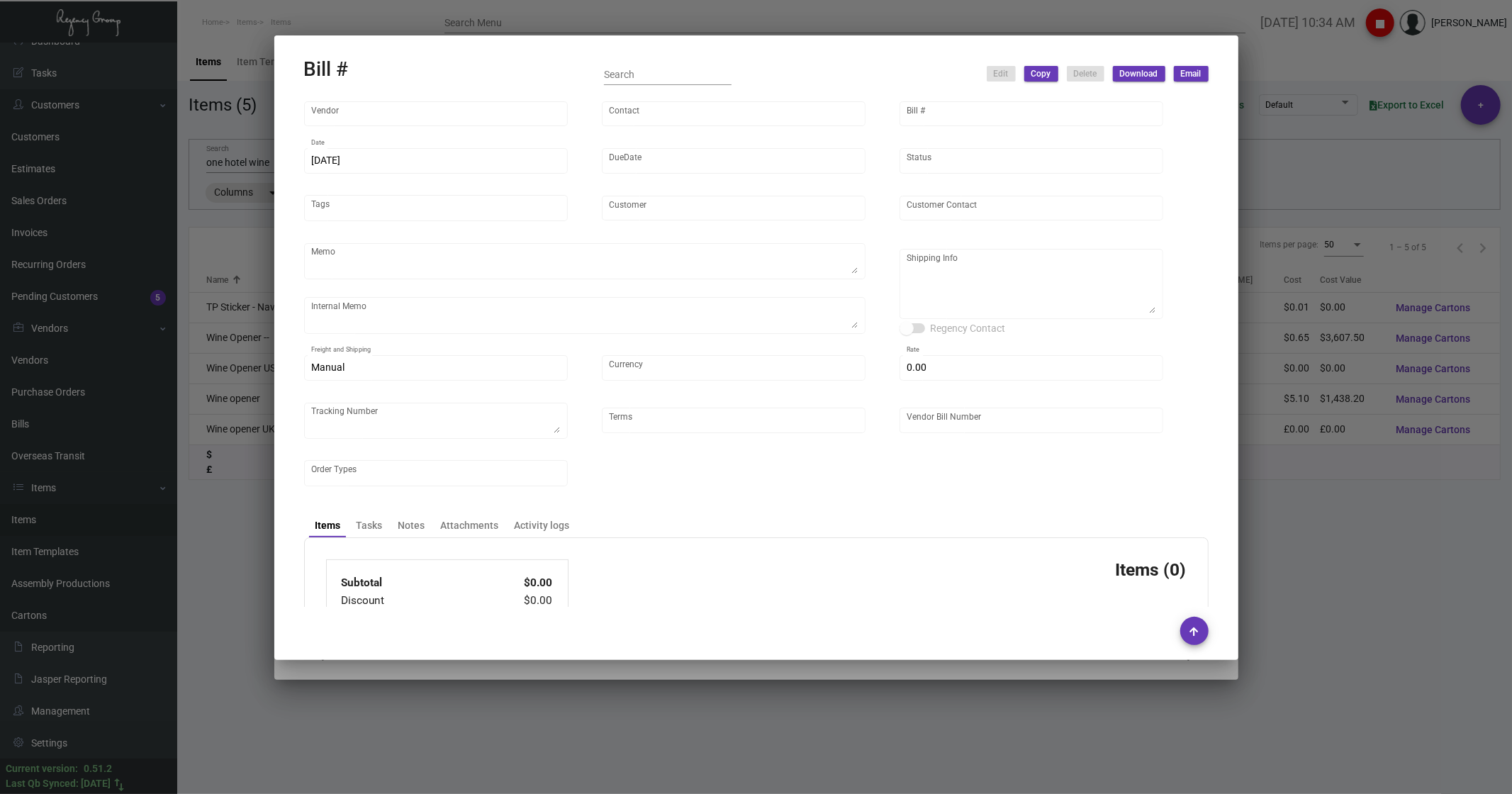
type input "Hangzhou [PERSON_NAME] Leisure Product Co. LTD"
type input "[PERSON_NAME]"
type input "37848"
type input "[DATE]"
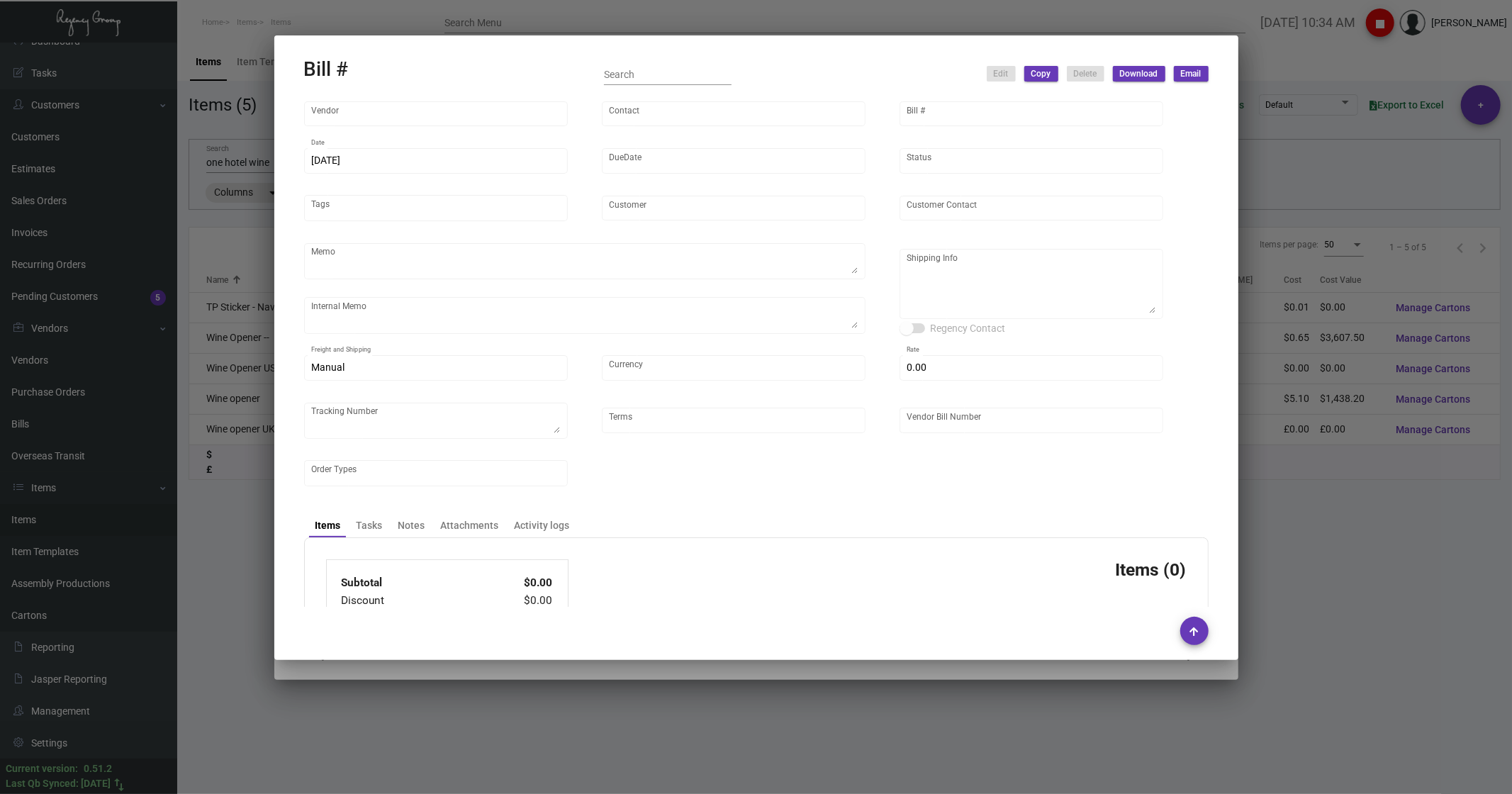
type input "SH Group"
type input "[PERSON_NAME]"
type textarea "****#of cartons show as 25 on invoice, please update once received"
type textarea "wet laundry bag don't ship until we have 10k on hand"
type textarea "SH Group - [PERSON_NAME] [STREET_ADDRESS][US_STATE]"
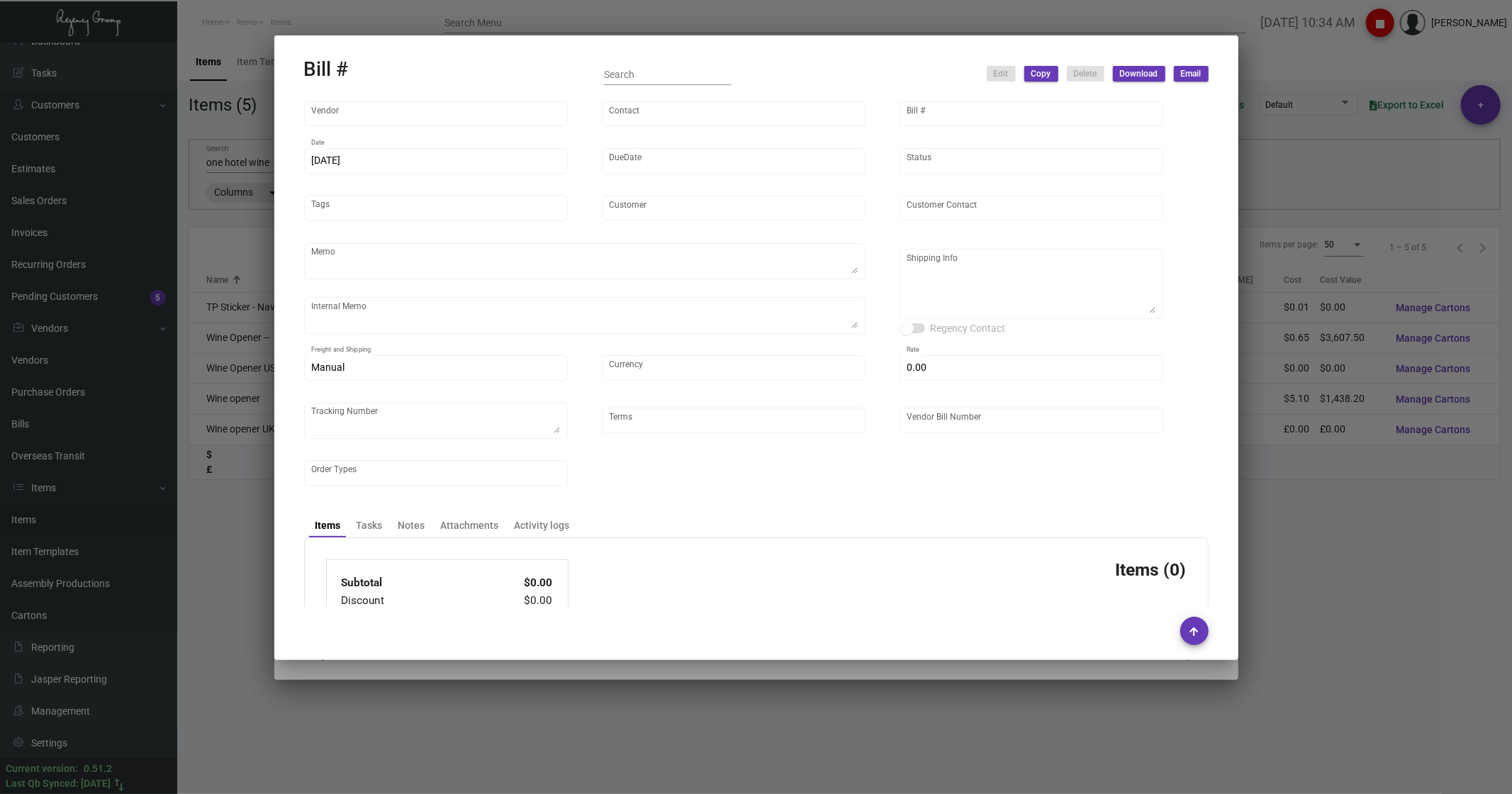
type input "United States Dollar $"
type input "$ 0.00"
type input "Net 30"
type input "20230901_1_PO99760"
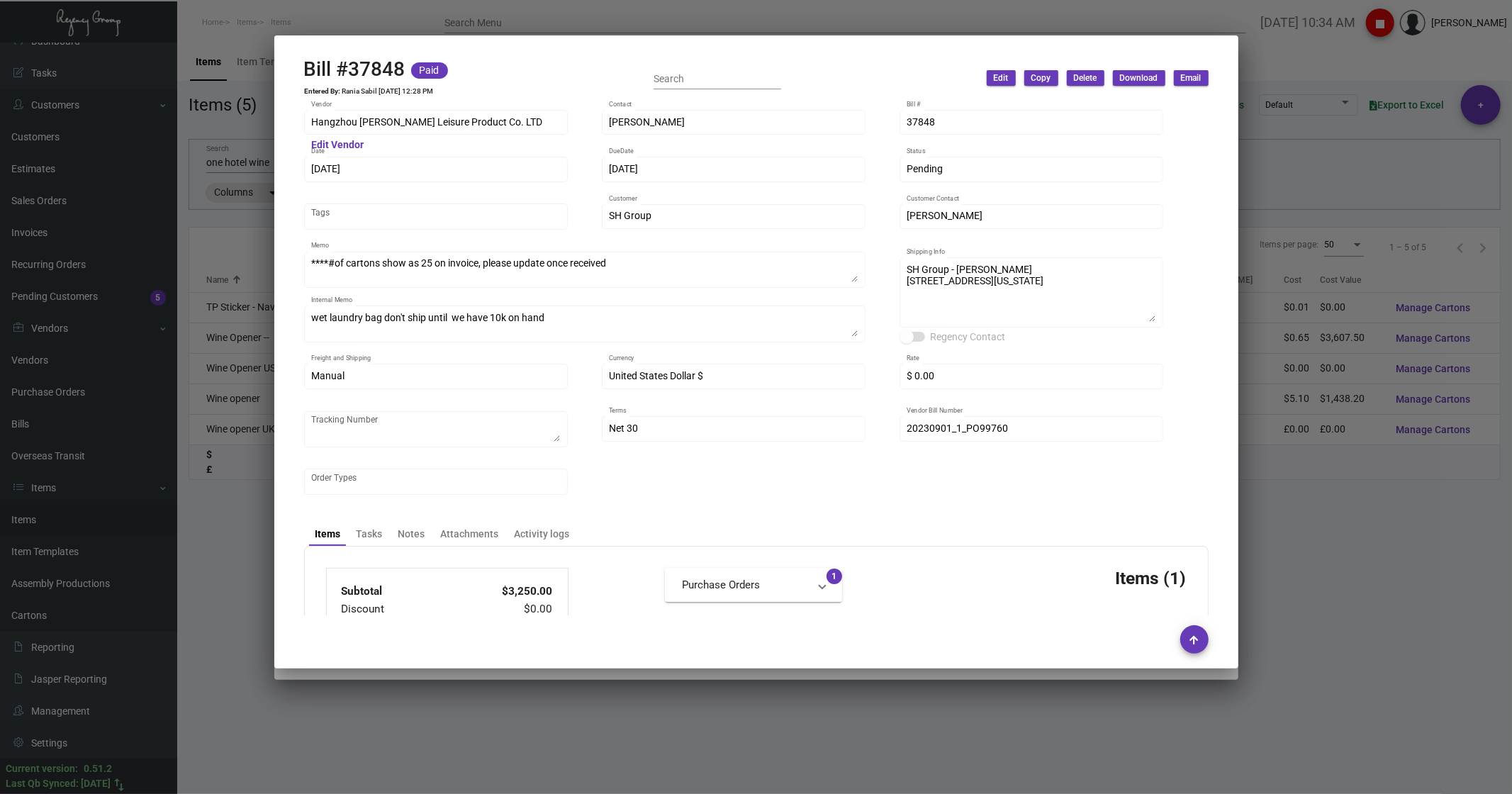
click at [1185, 51] on div at bounding box center [756, 397] width 1512 height 794
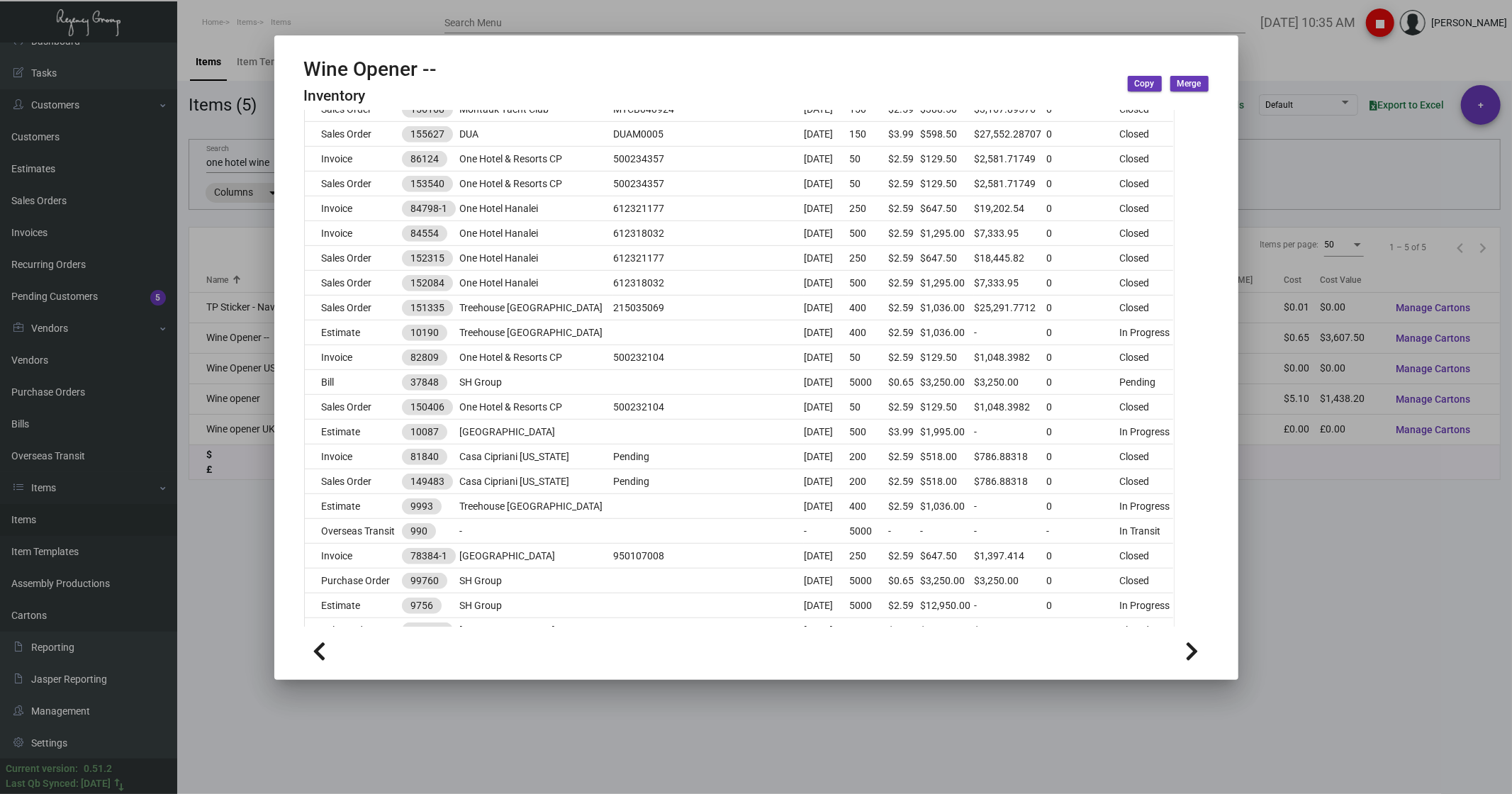
click at [378, 23] on div at bounding box center [756, 397] width 1512 height 794
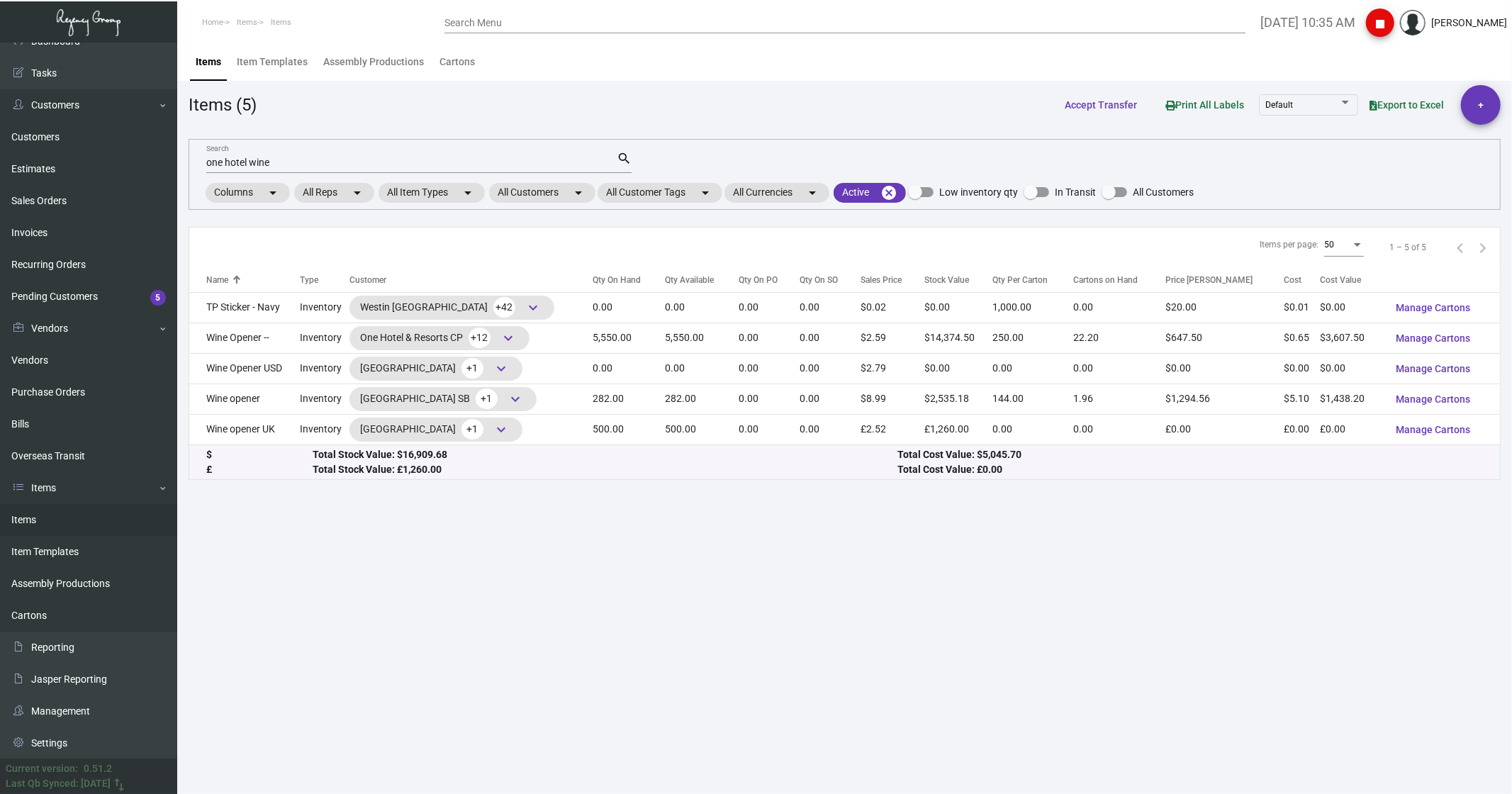
click at [294, 159] on input "one hotel wine" at bounding box center [411, 163] width 411 height 12
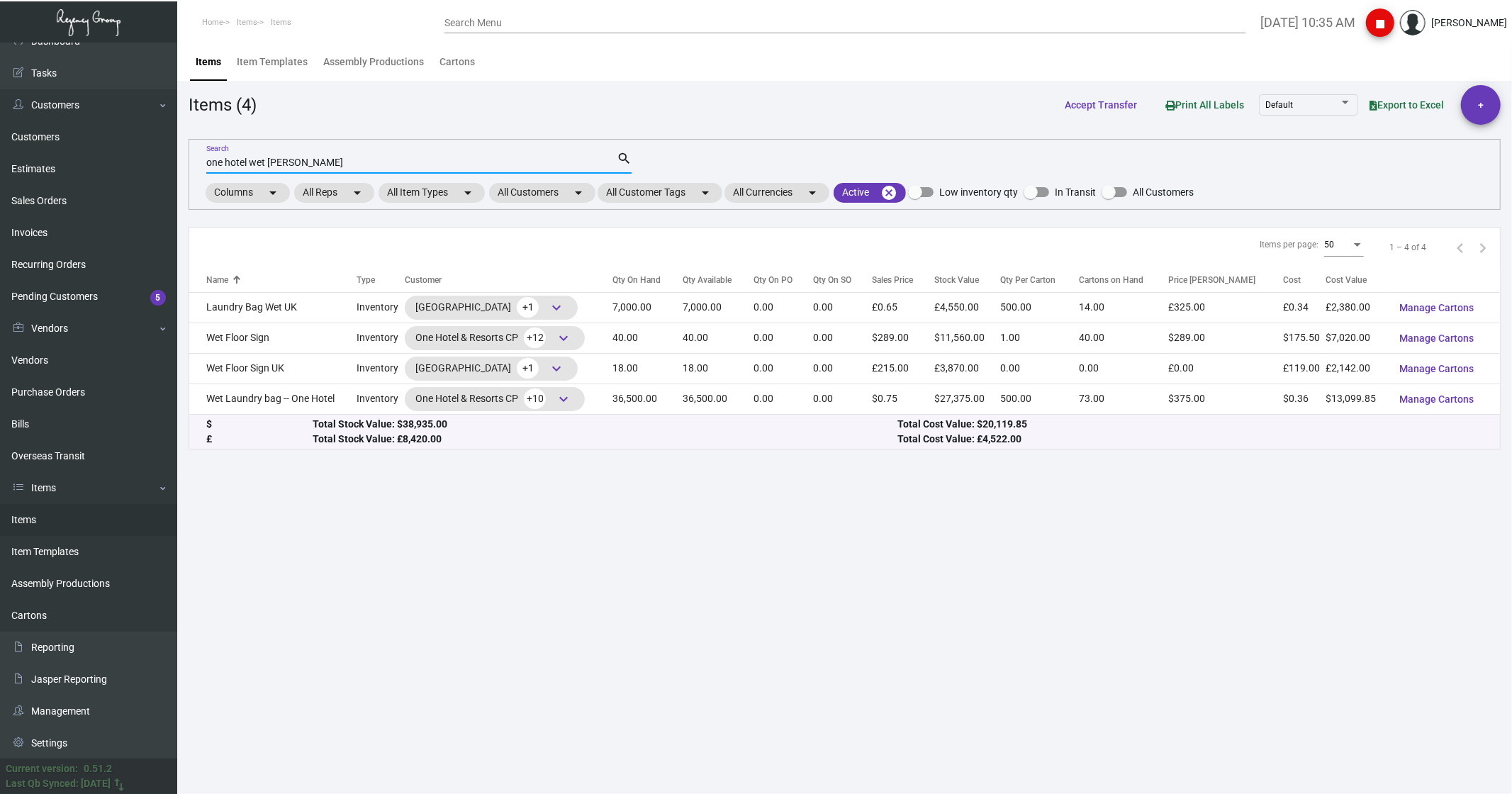
type input "one hotel wet [PERSON_NAME]"
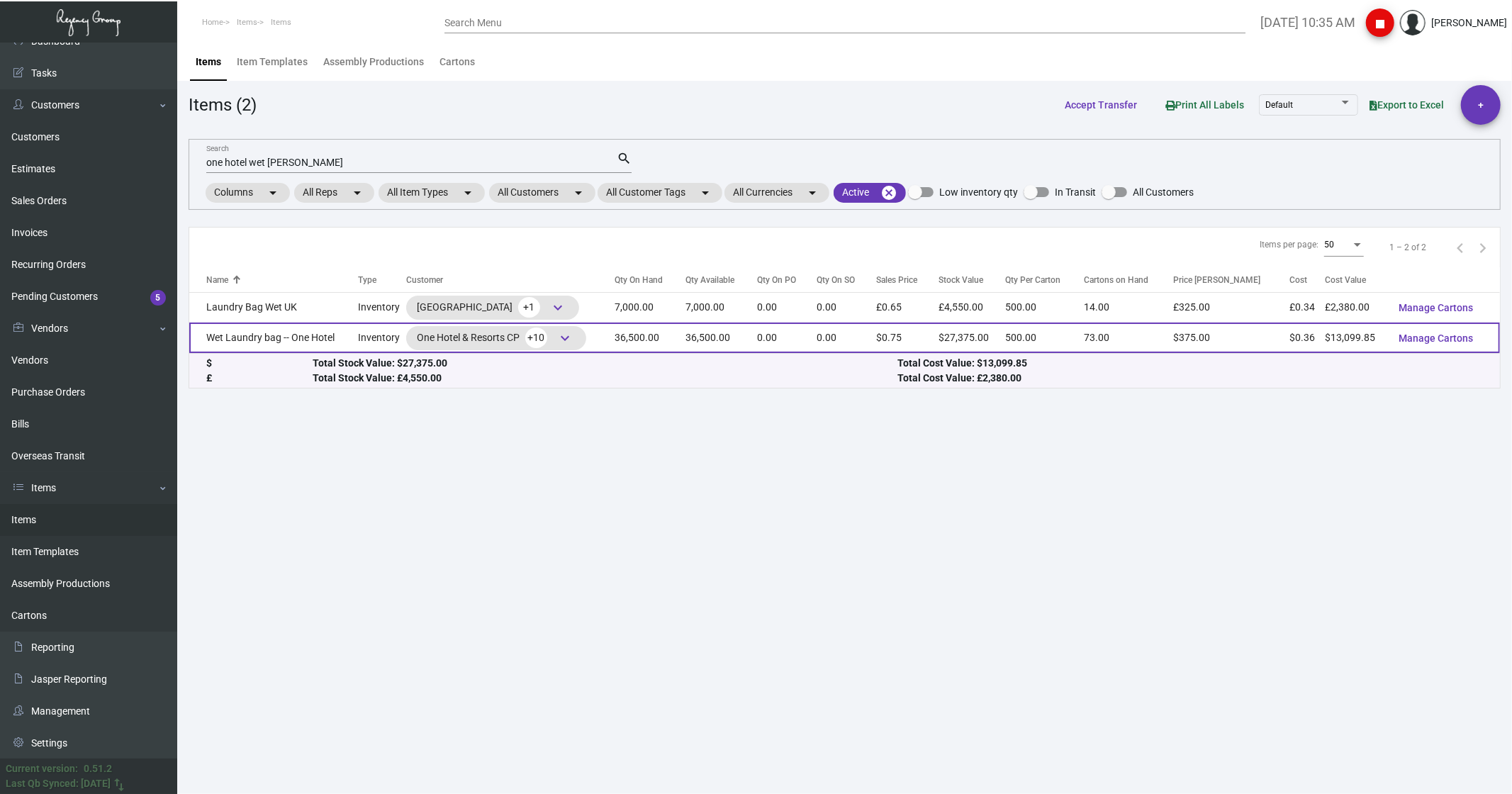
click at [267, 159] on td "Wet Laundry bag -- One Hotel" at bounding box center [274, 338] width 169 height 31
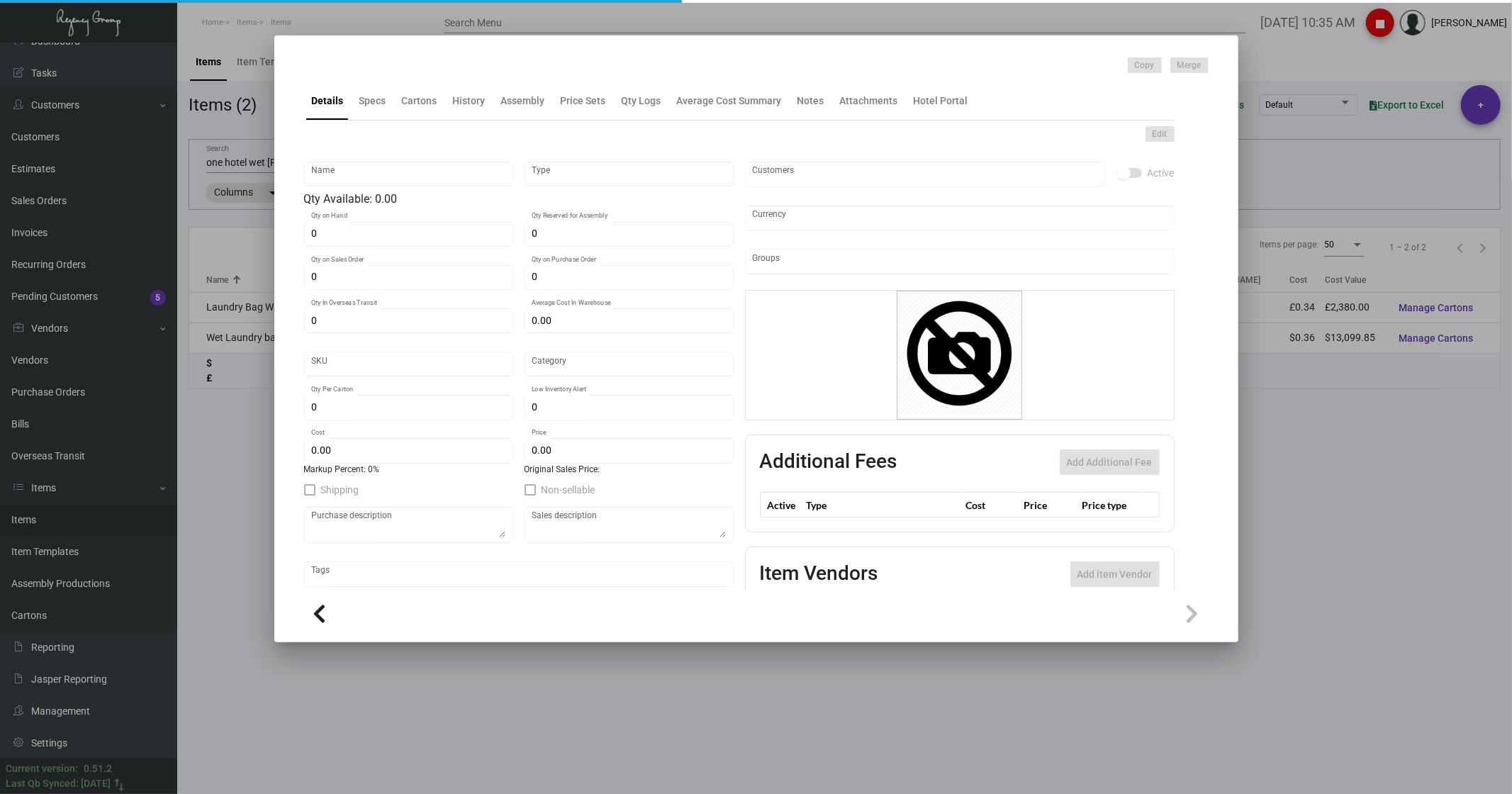
type input "Wet Laundry bag -- One Hotel"
type input "Inventory"
type input "36,500"
type input "$ 4.25"
type input "1HWB"
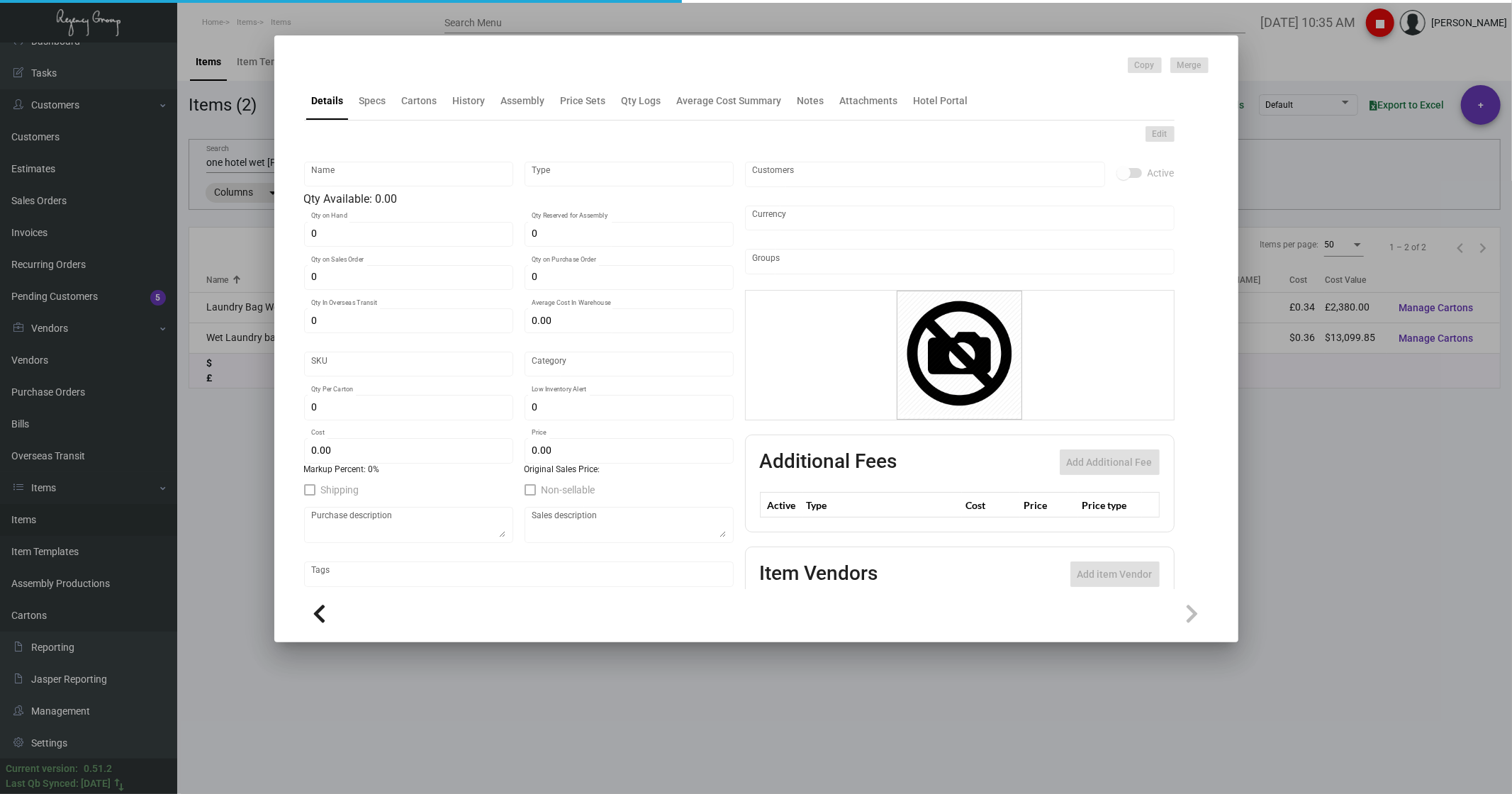
type input "Standard"
type input "500"
type input "10,000"
type input "$ 0.3589"
type input "$ 0.75"
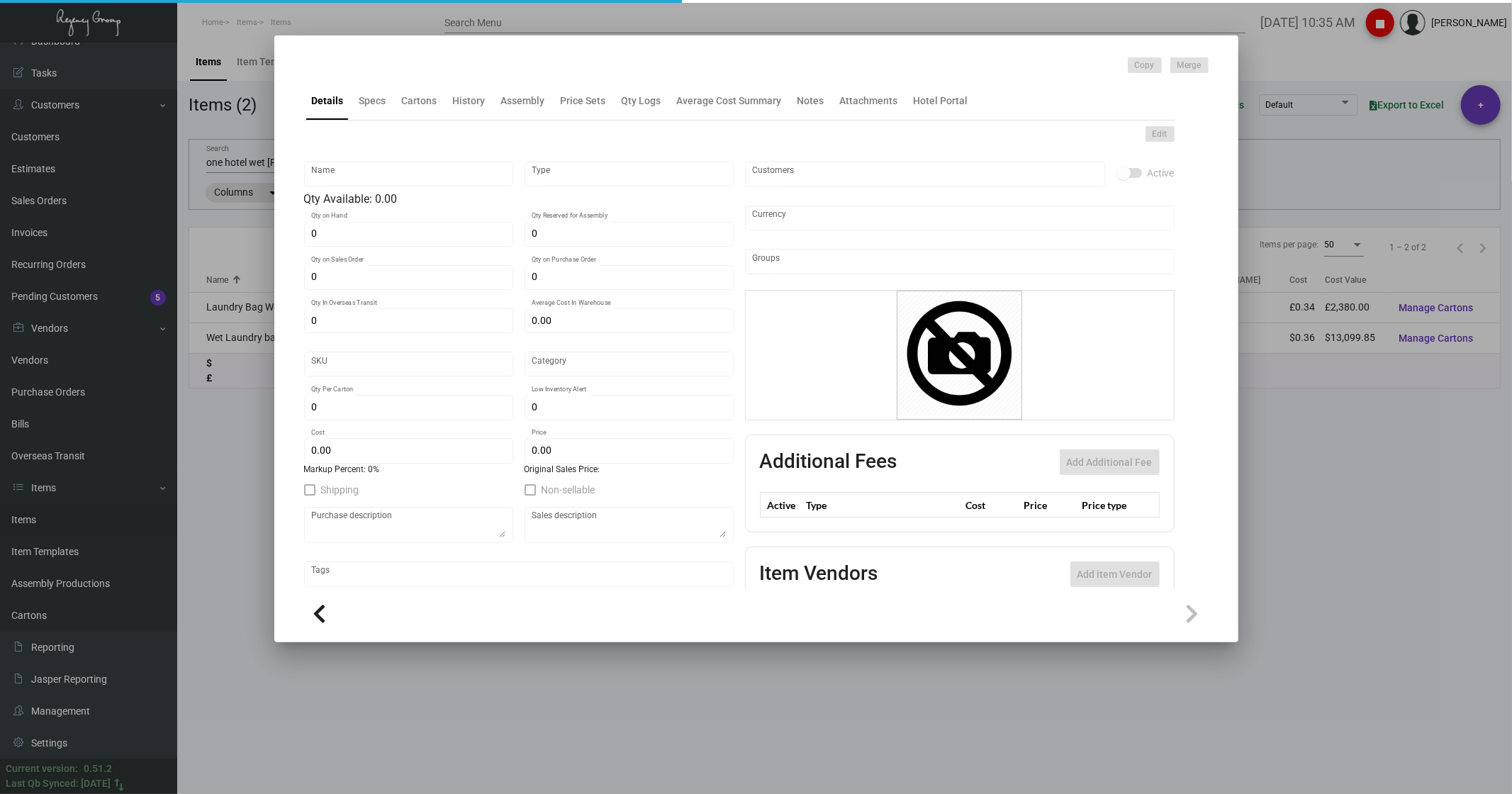
checkbox input "true"
type input "United States Dollar $"
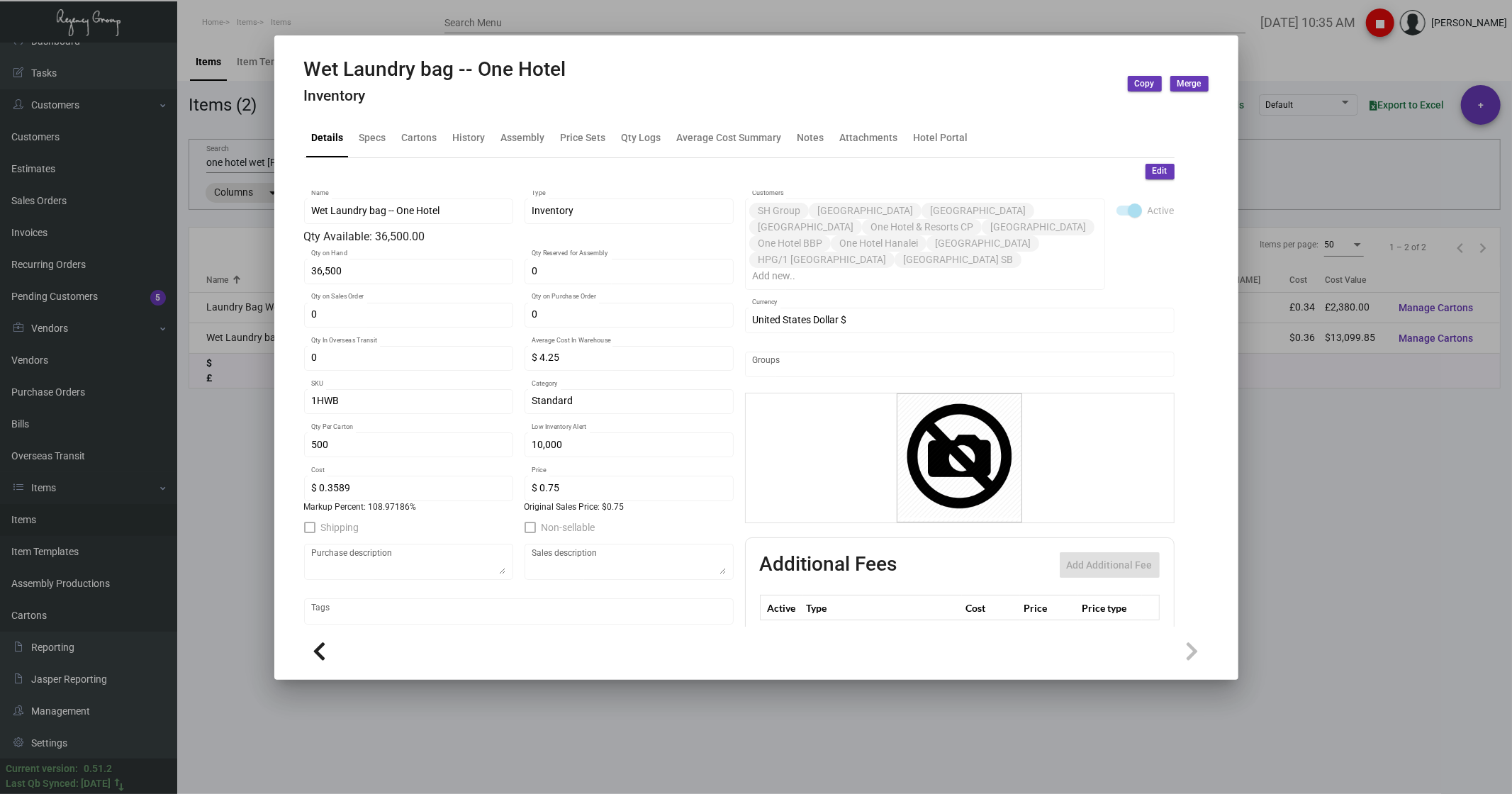
click at [492, 137] on div "Details Specs Cartons History Assembly Price Sets Qty Logs Average Cost Summary…" at bounding box center [739, 138] width 870 height 39
click at [474, 136] on div "History" at bounding box center [469, 138] width 32 height 15
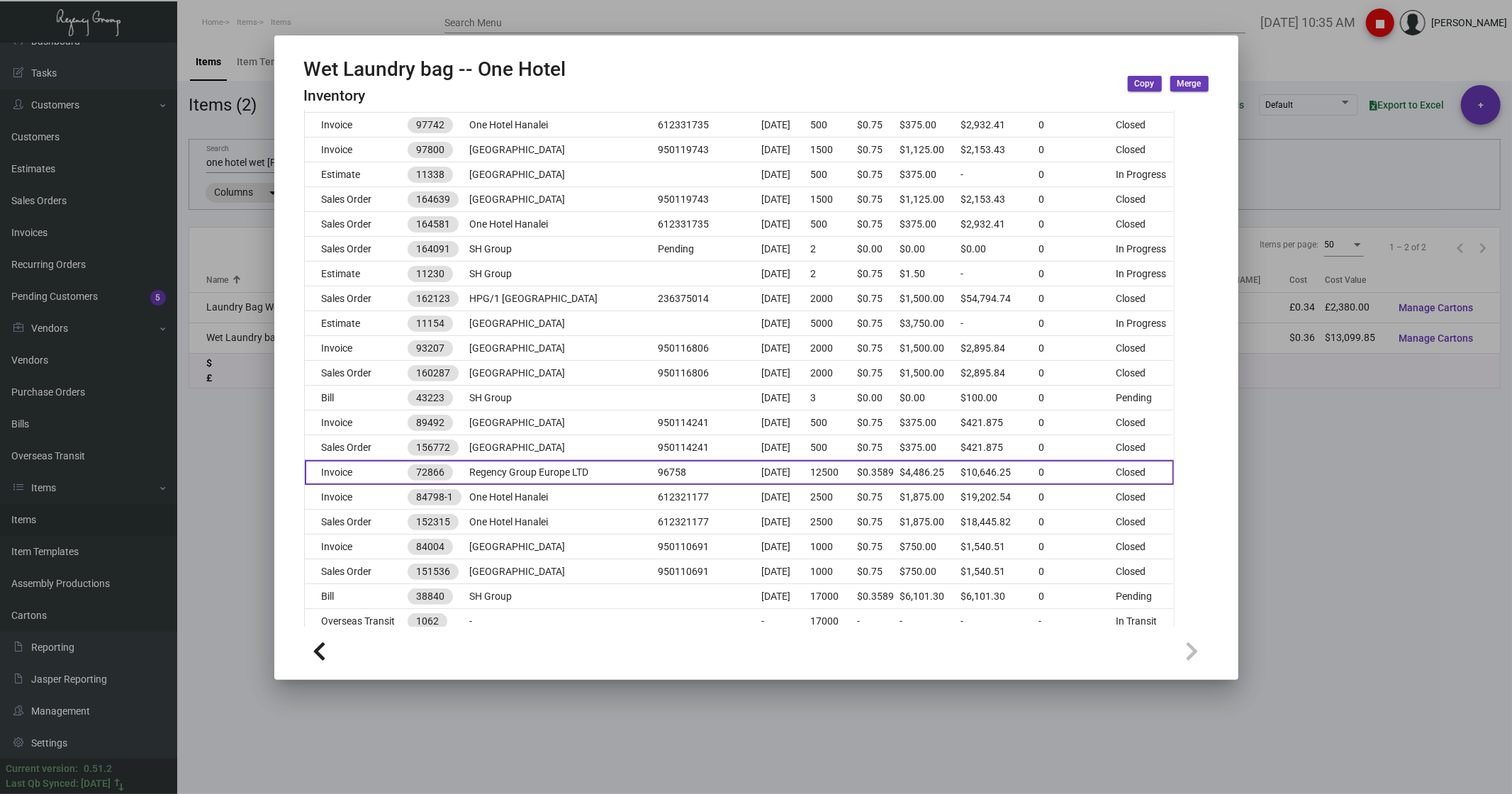
scroll to position [315, 0]
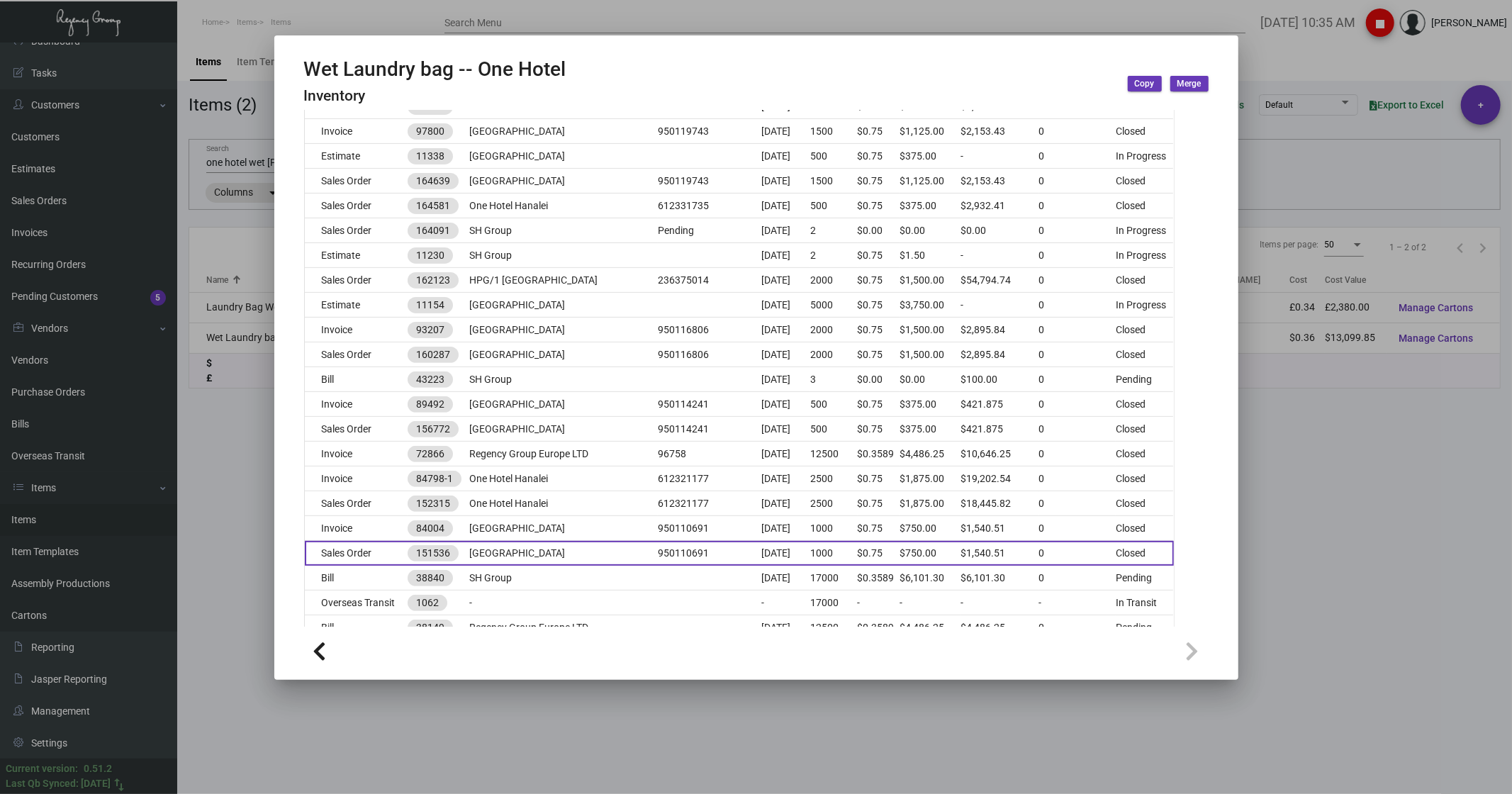
drag, startPoint x: 337, startPoint y: 575, endPoint x: 348, endPoint y: 553, distance: 24.6
click at [341, 159] on td "Bill" at bounding box center [356, 578] width 103 height 25
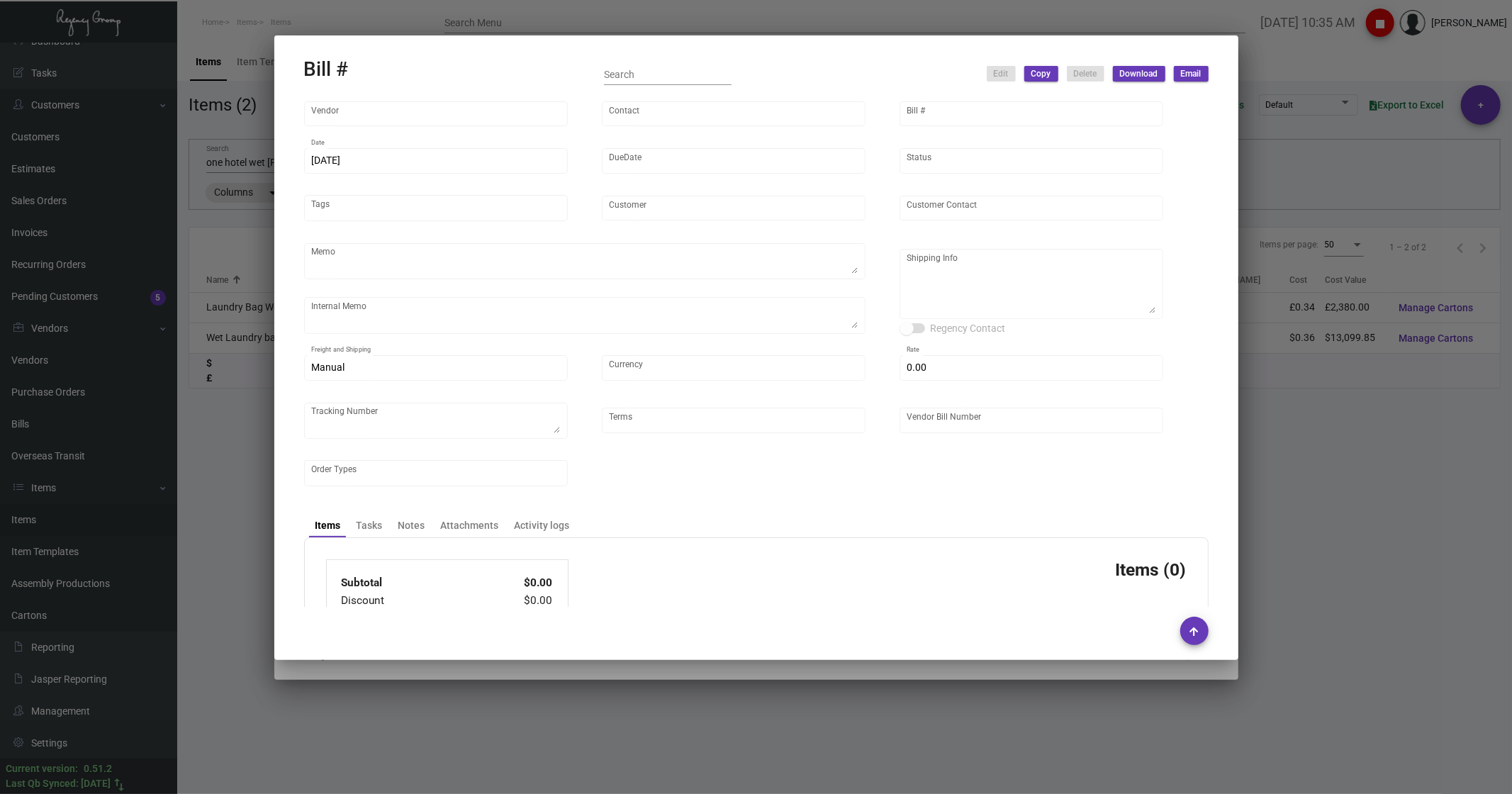
type input "HIGH HOPE JIANGSU FOCUS GARMENT CO, LTD"
type input "[PERSON_NAME]"
type input "38840"
type input "[DATE]"
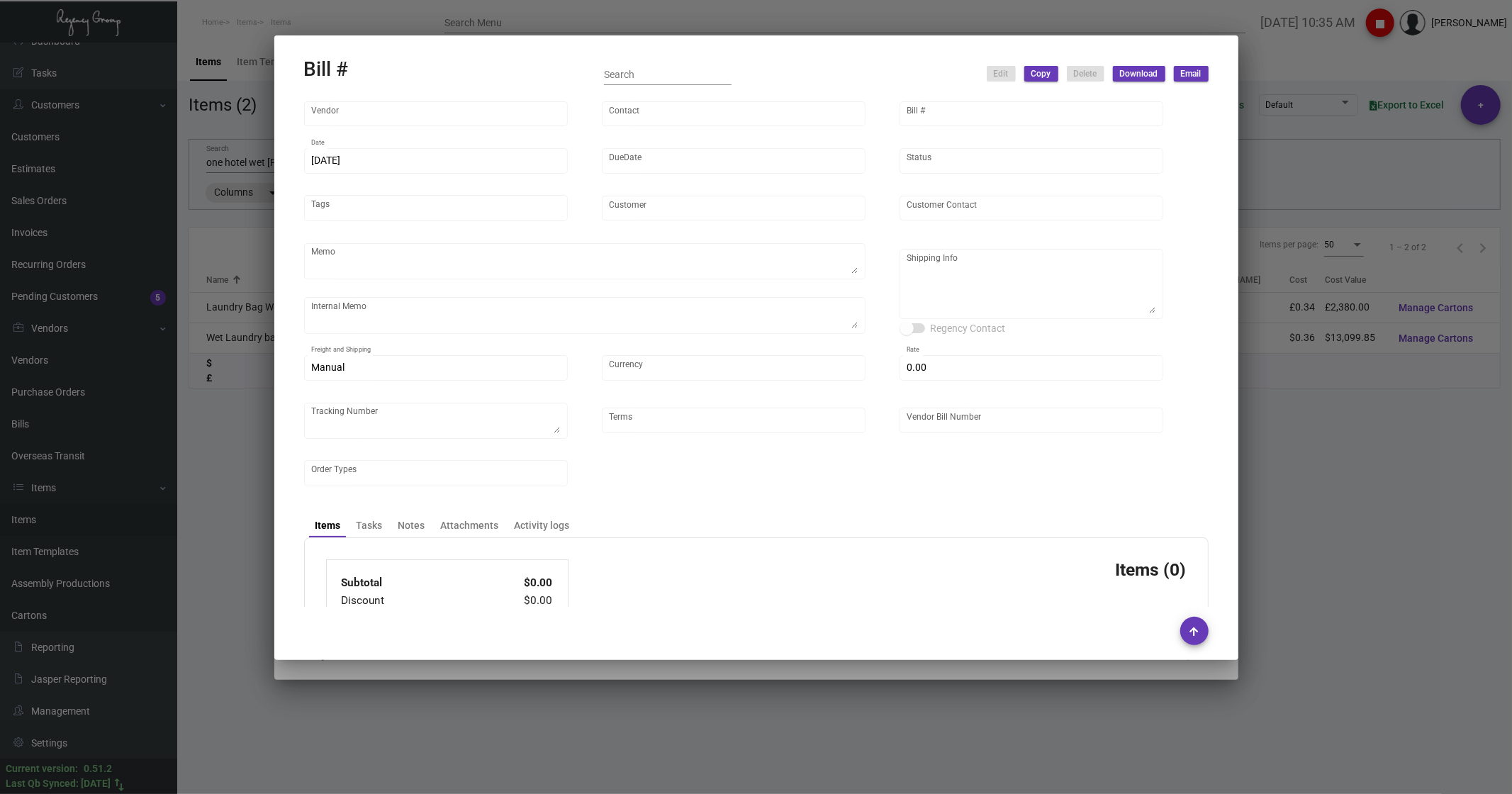
type input "SH Group"
type input "[PERSON_NAME]"
type textarea "Don't ship until further notice."
type textarea "wet laundry bag don't ship until we have 10k on hand"
type textarea "SH Group - [PERSON_NAME] [STREET_ADDRESS][US_STATE]"
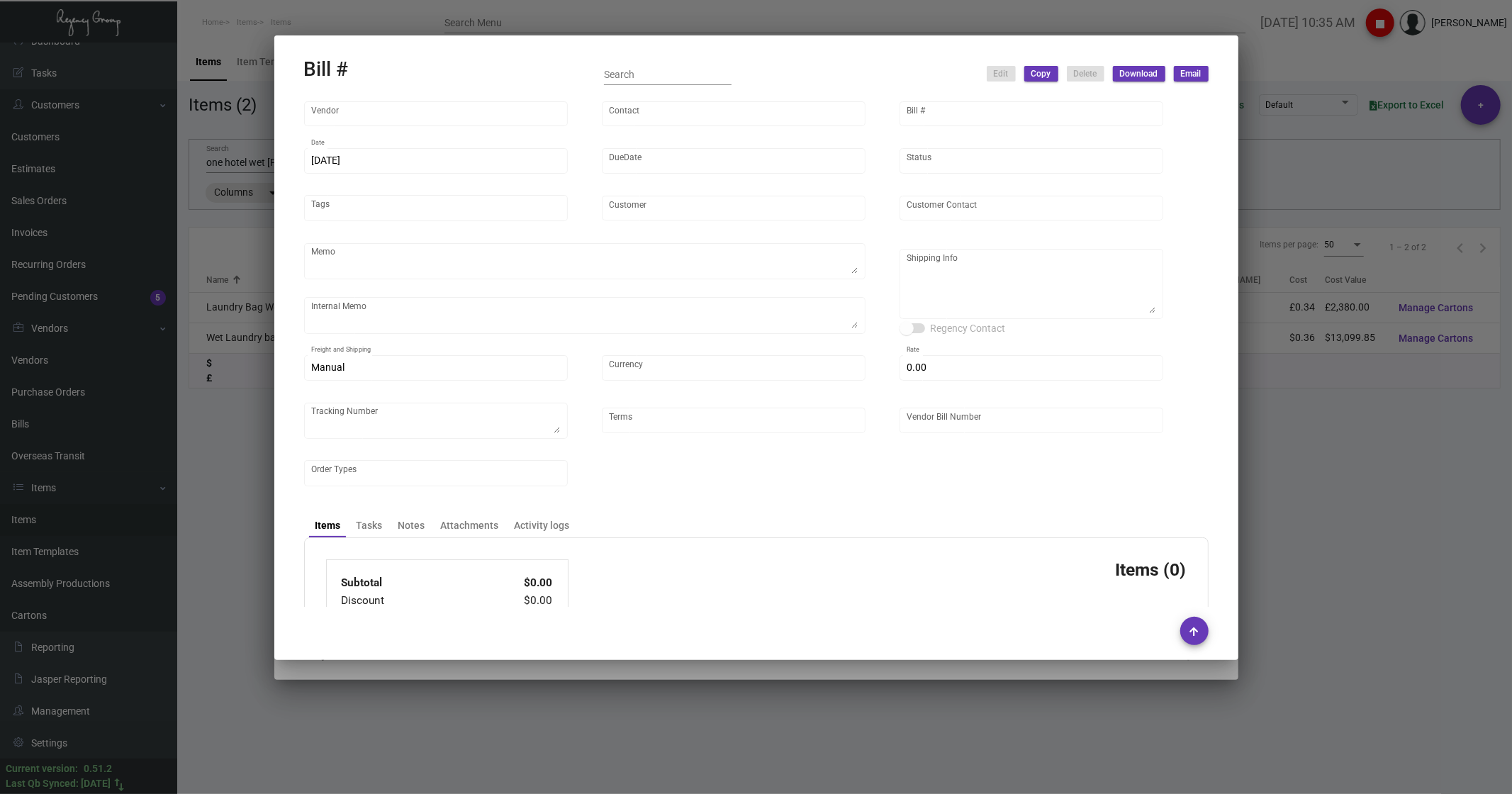
type input "United States Dollar $"
type input "$ 0.00"
type input "Net 30"
type input "23FGS4022_PO99761"
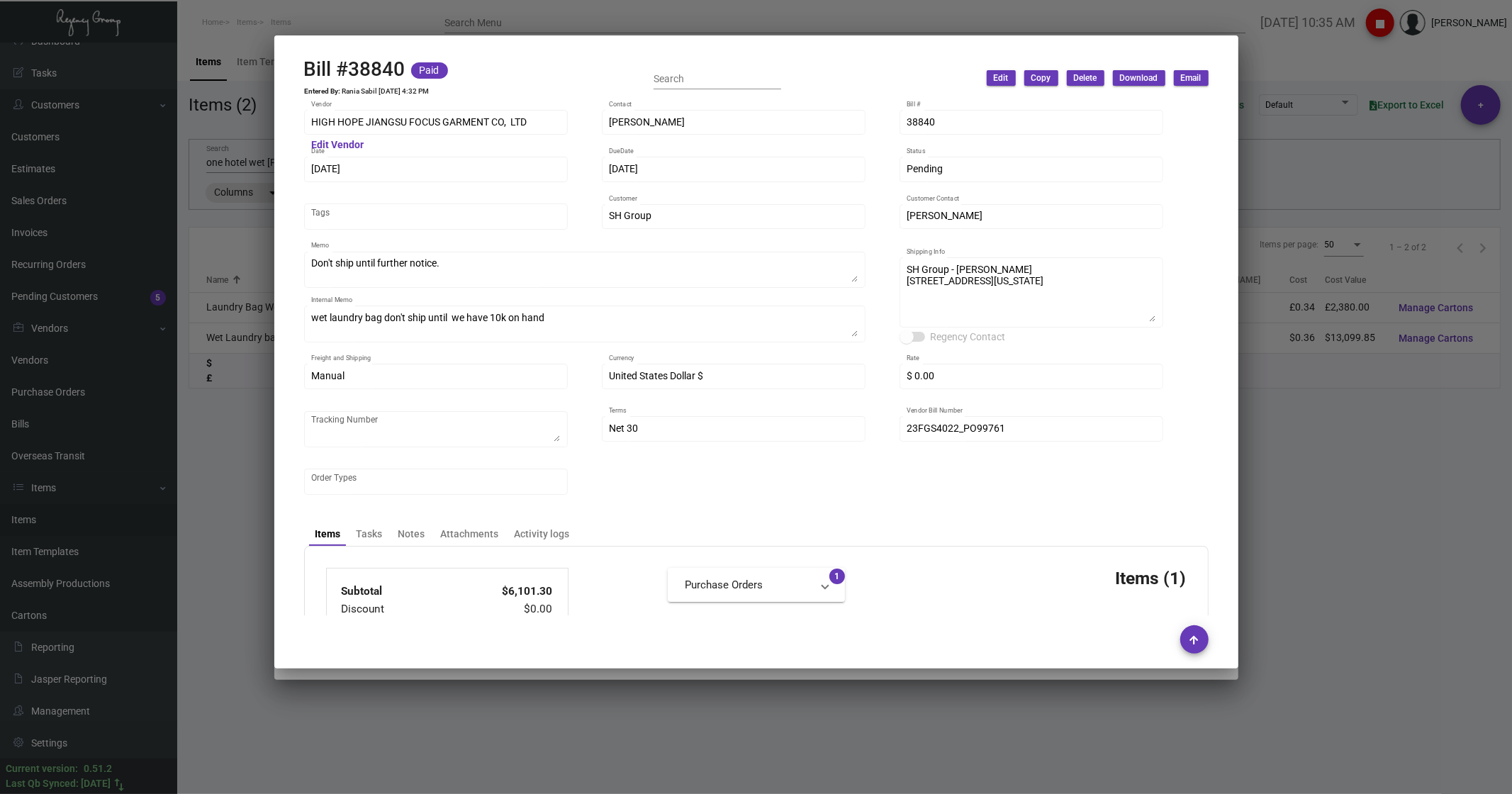
click at [1185, 159] on div at bounding box center [756, 397] width 1512 height 794
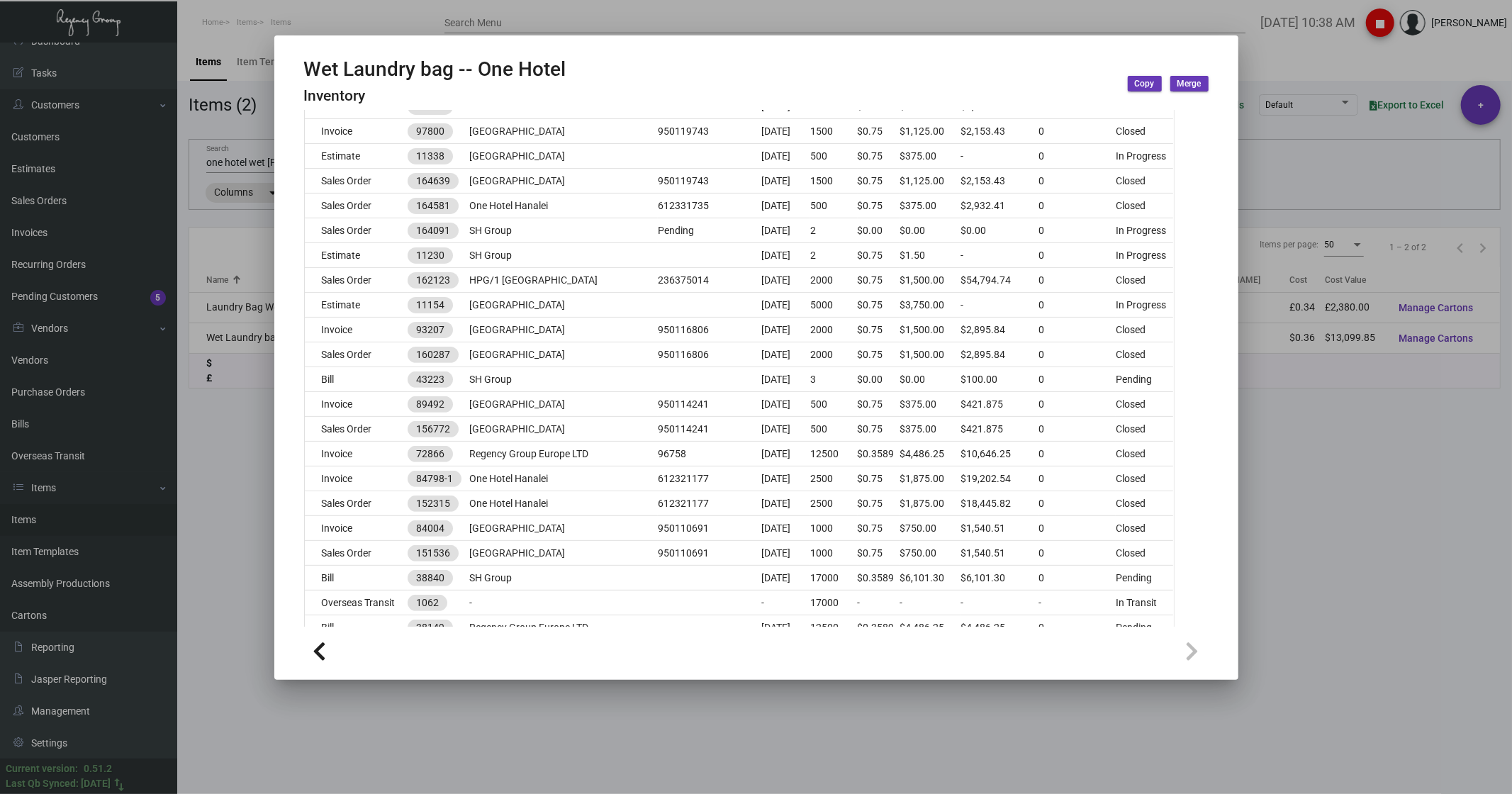
click at [231, 123] on div at bounding box center [756, 397] width 1512 height 794
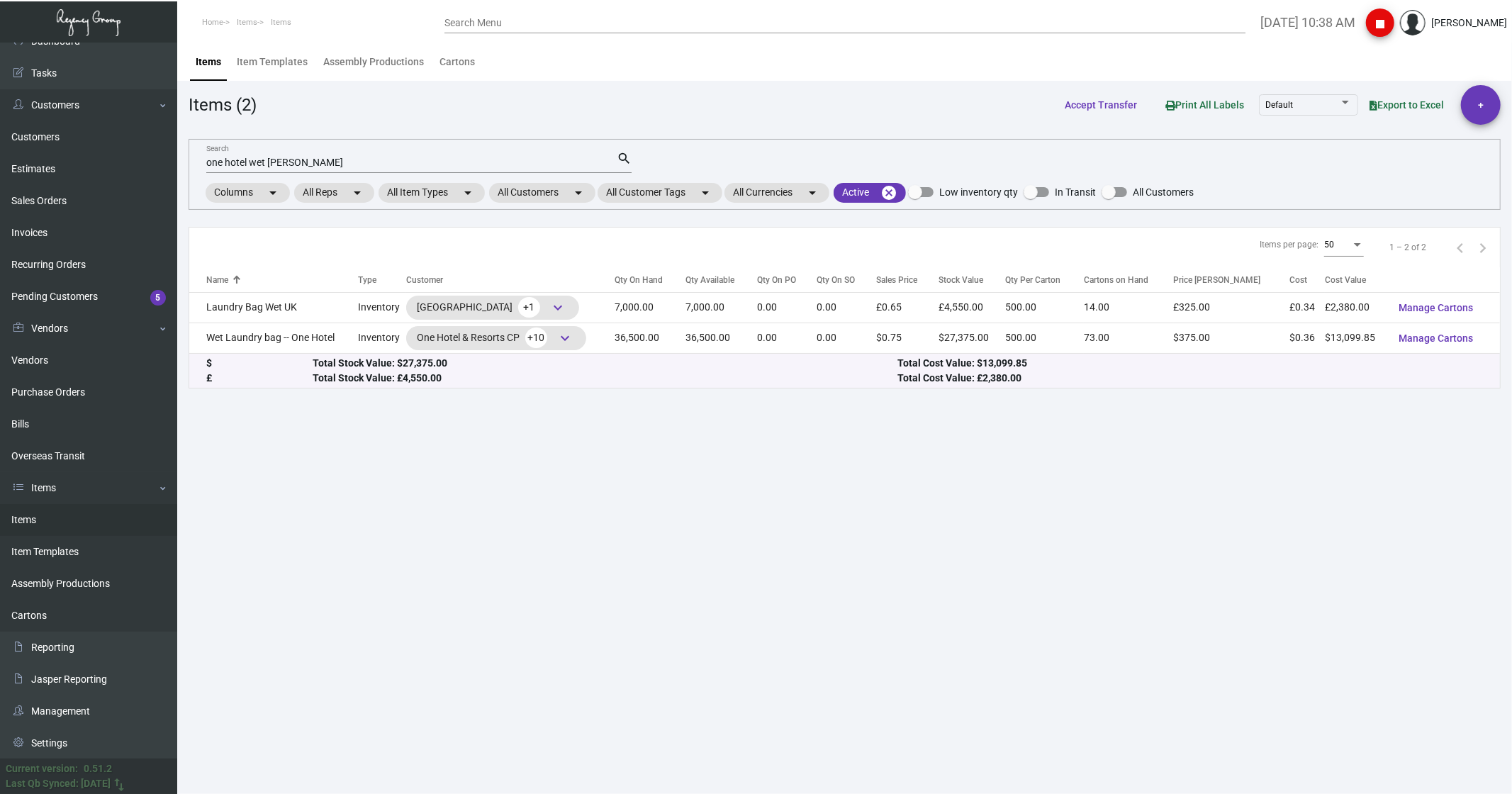
click at [288, 159] on input "one hotel wet [PERSON_NAME]" at bounding box center [411, 163] width 411 height 12
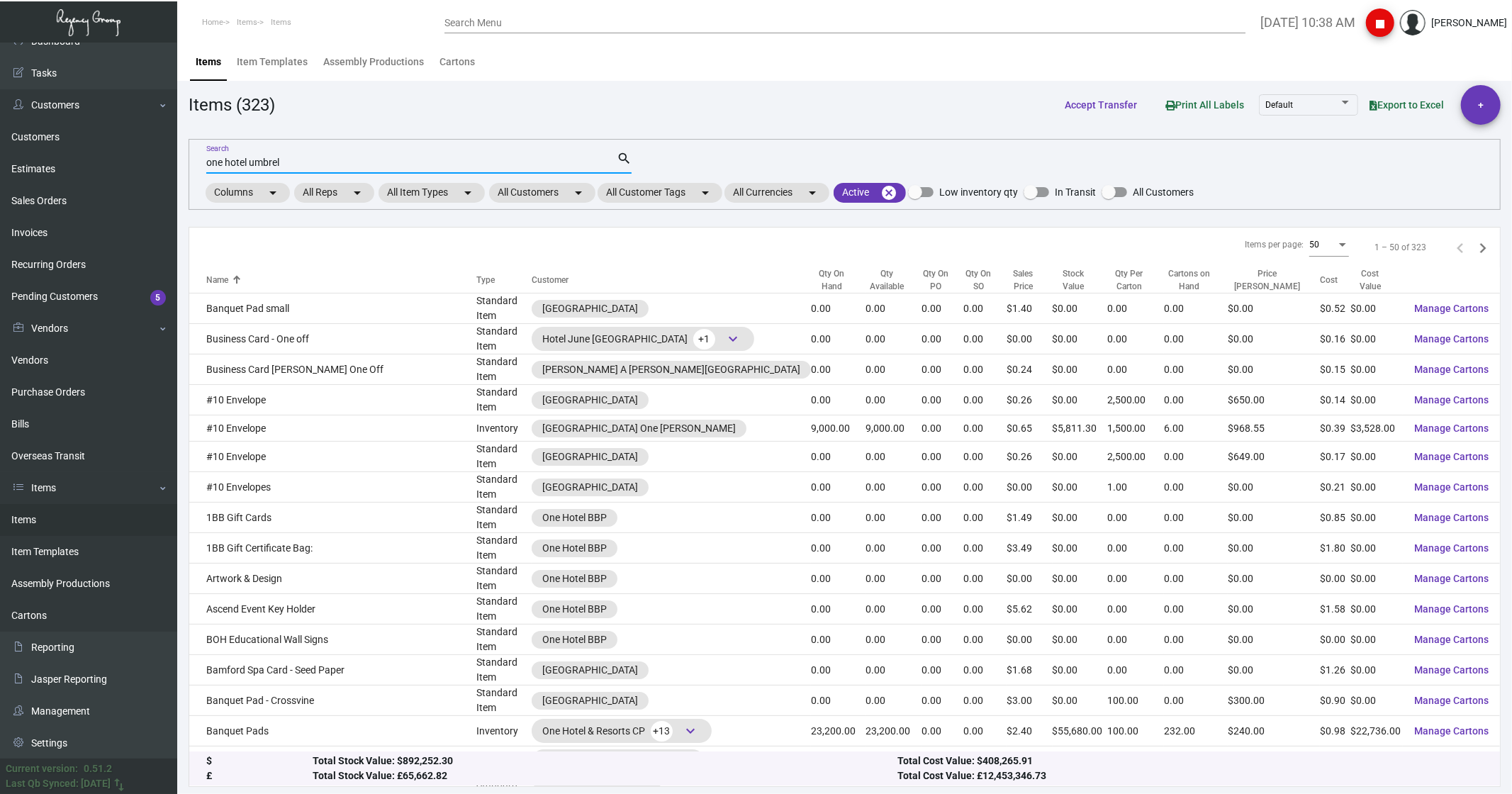
type input "one hotel umbrel"
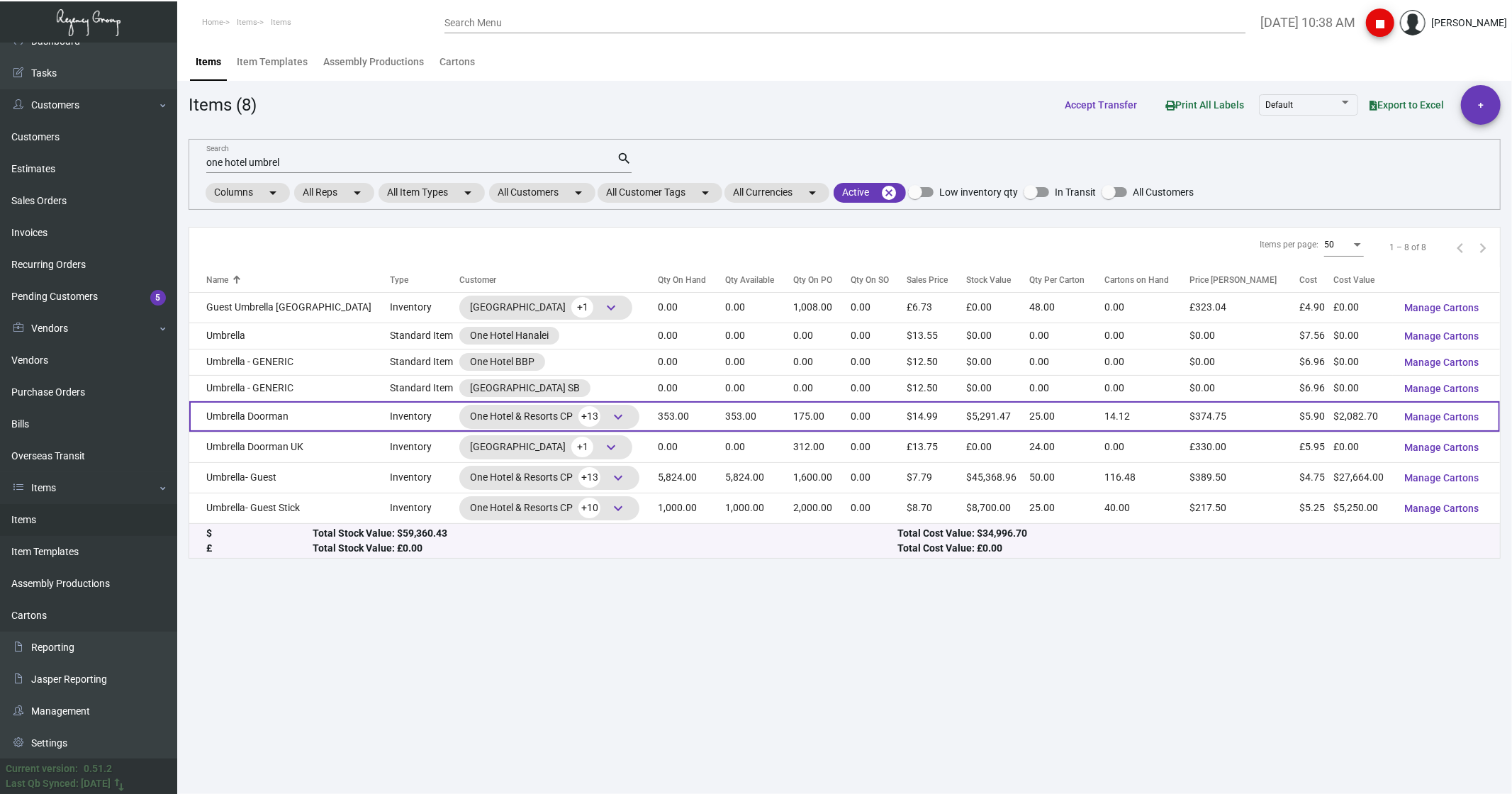
click at [239, 159] on td "Umbrella Doorman" at bounding box center [289, 416] width 200 height 31
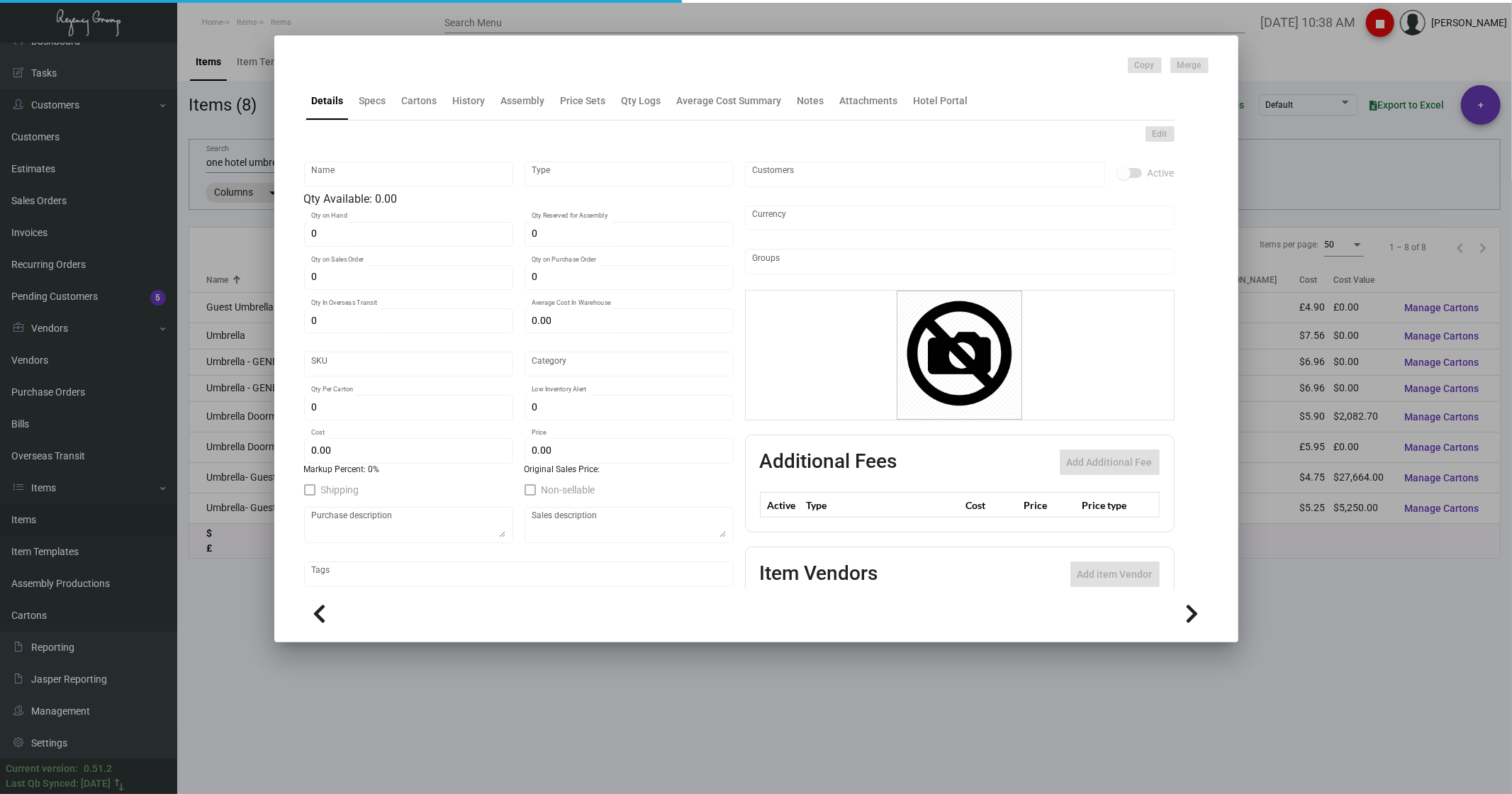
type input "Umbrella Doorman"
type input "Inventory"
type input "353"
type input "175"
type input "$ 5.95"
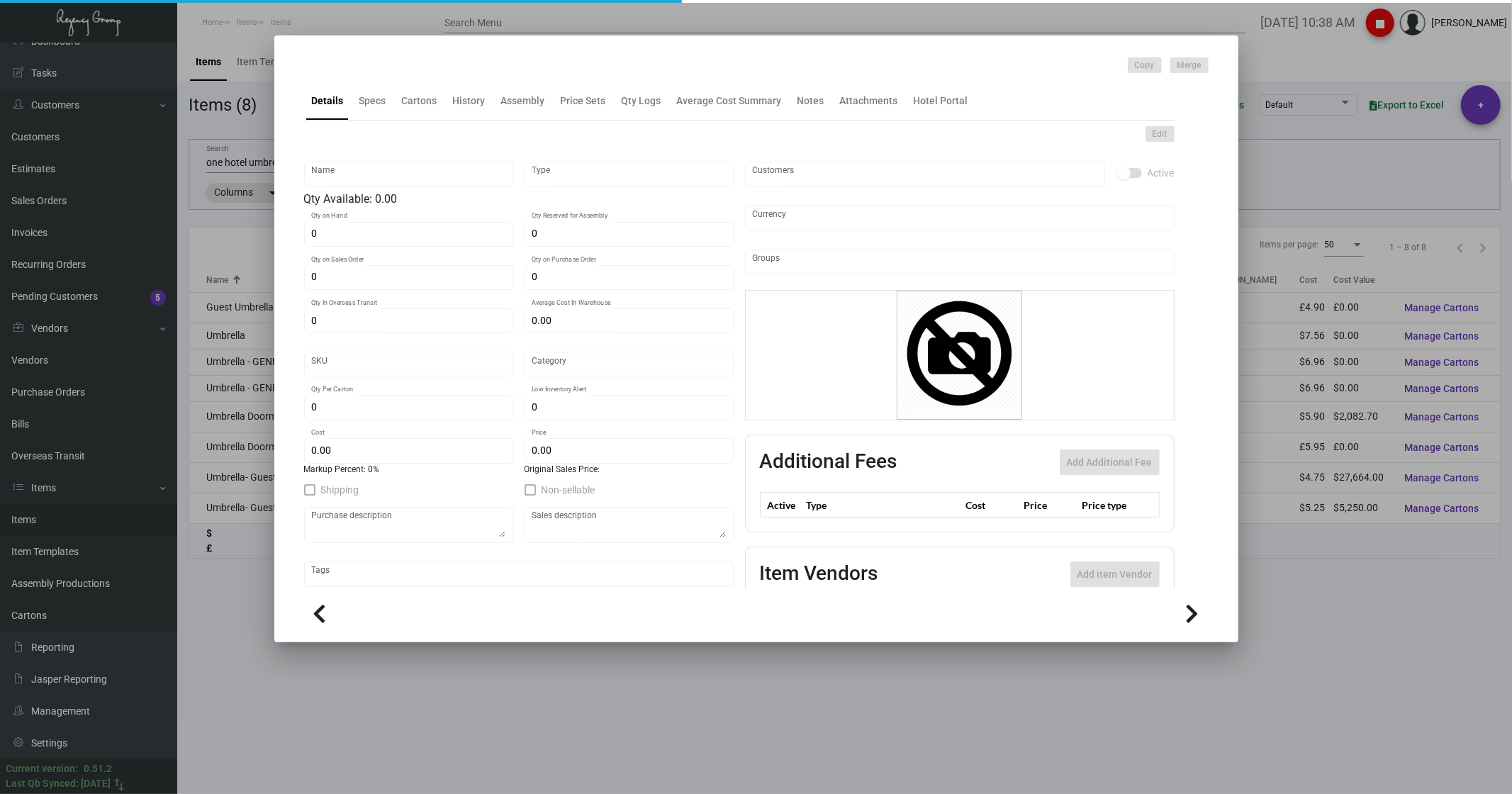
type input "62"
type input "Standard"
type input "25"
type input "$ 5.90"
type input "$ 14.99"
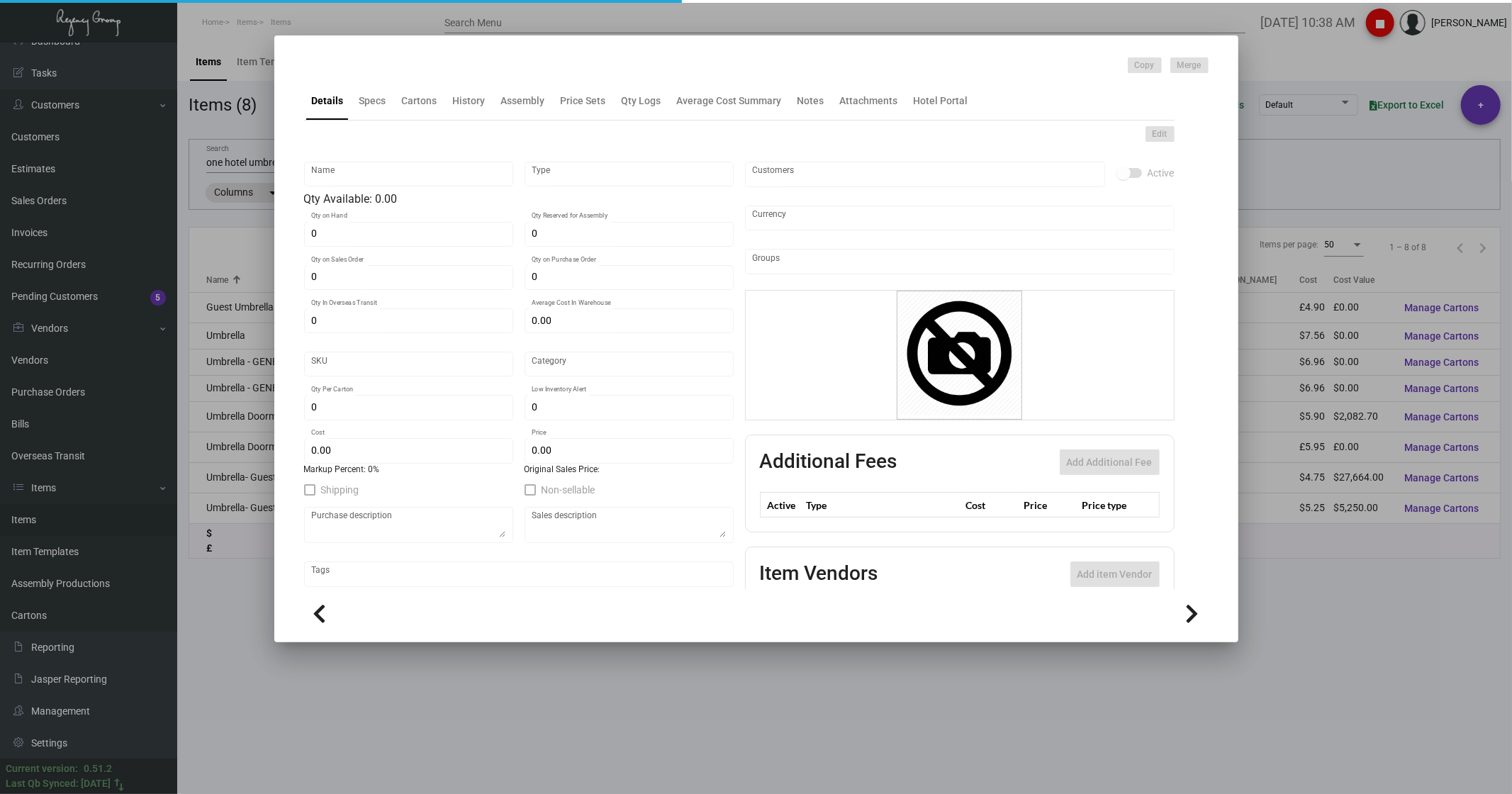
type textarea "Umbrella Doorman : size 30" umbrella, 8K, 135cm in diameter when open, 102 cm, …"
type textarea "Umbrella Doorman"
checkbox input "true"
type input "United States Dollar $"
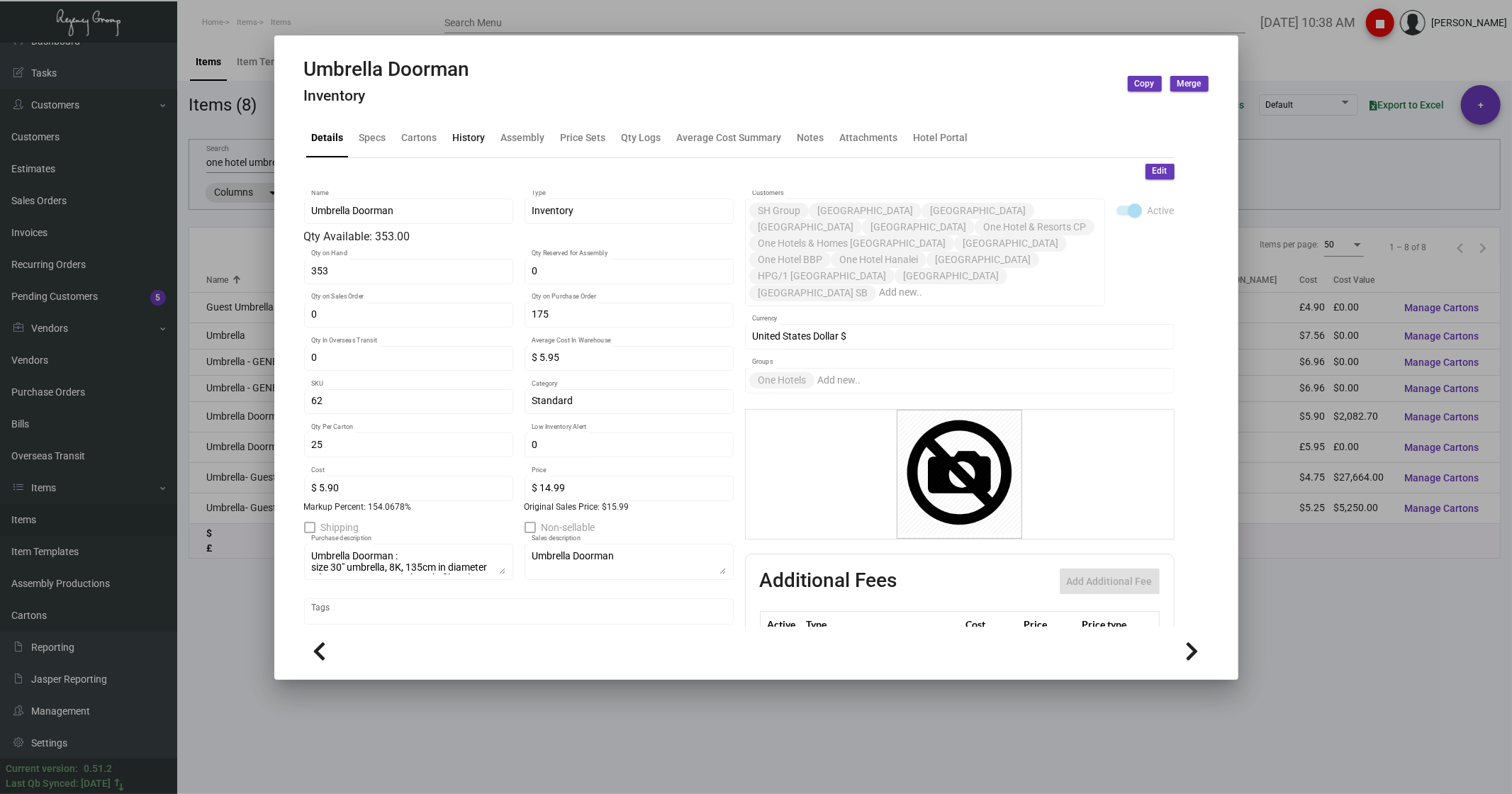
click at [467, 138] on div "History" at bounding box center [469, 138] width 32 height 15
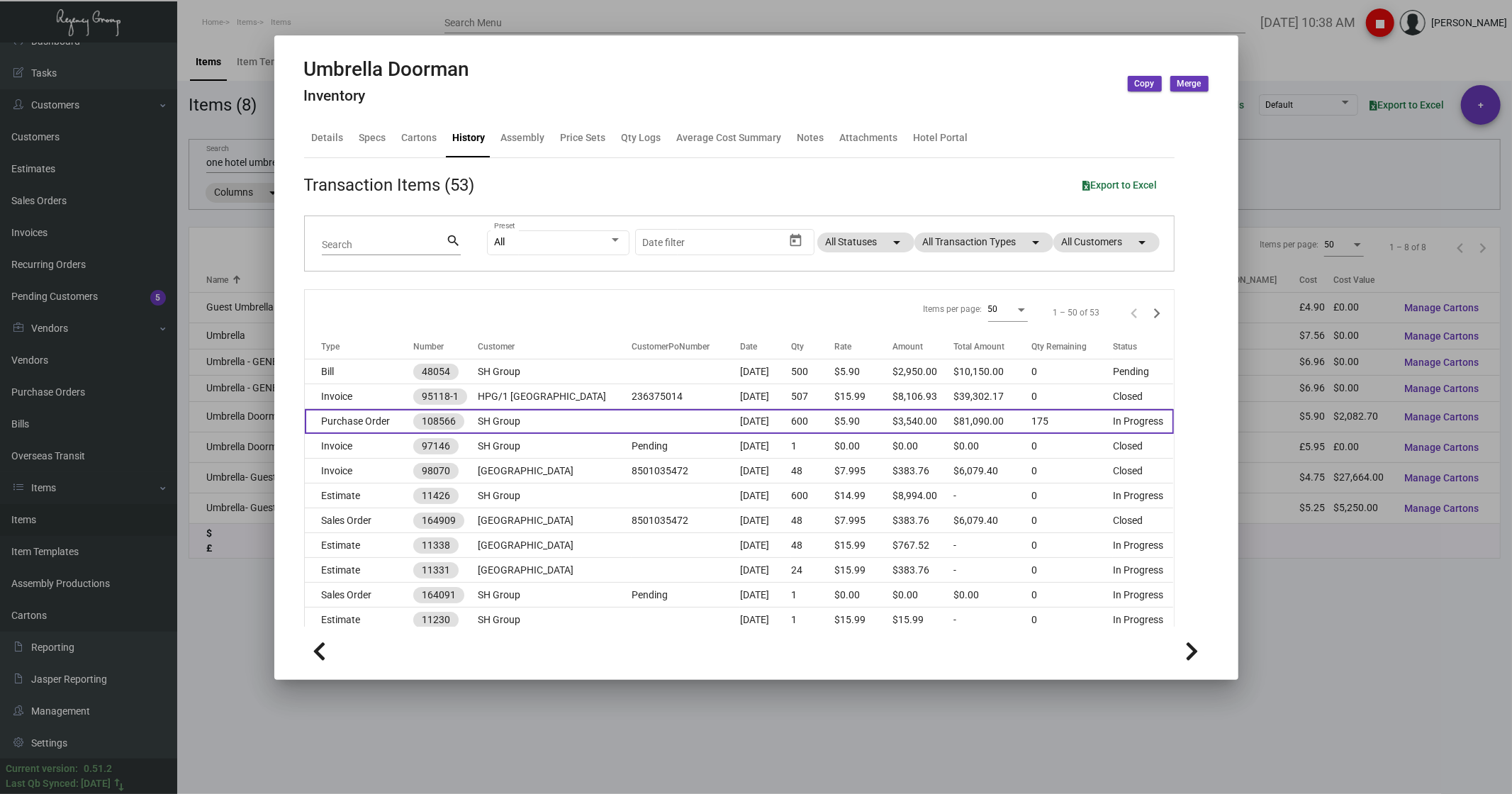
click at [364, 159] on td "Purchase Order" at bounding box center [359, 422] width 109 height 25
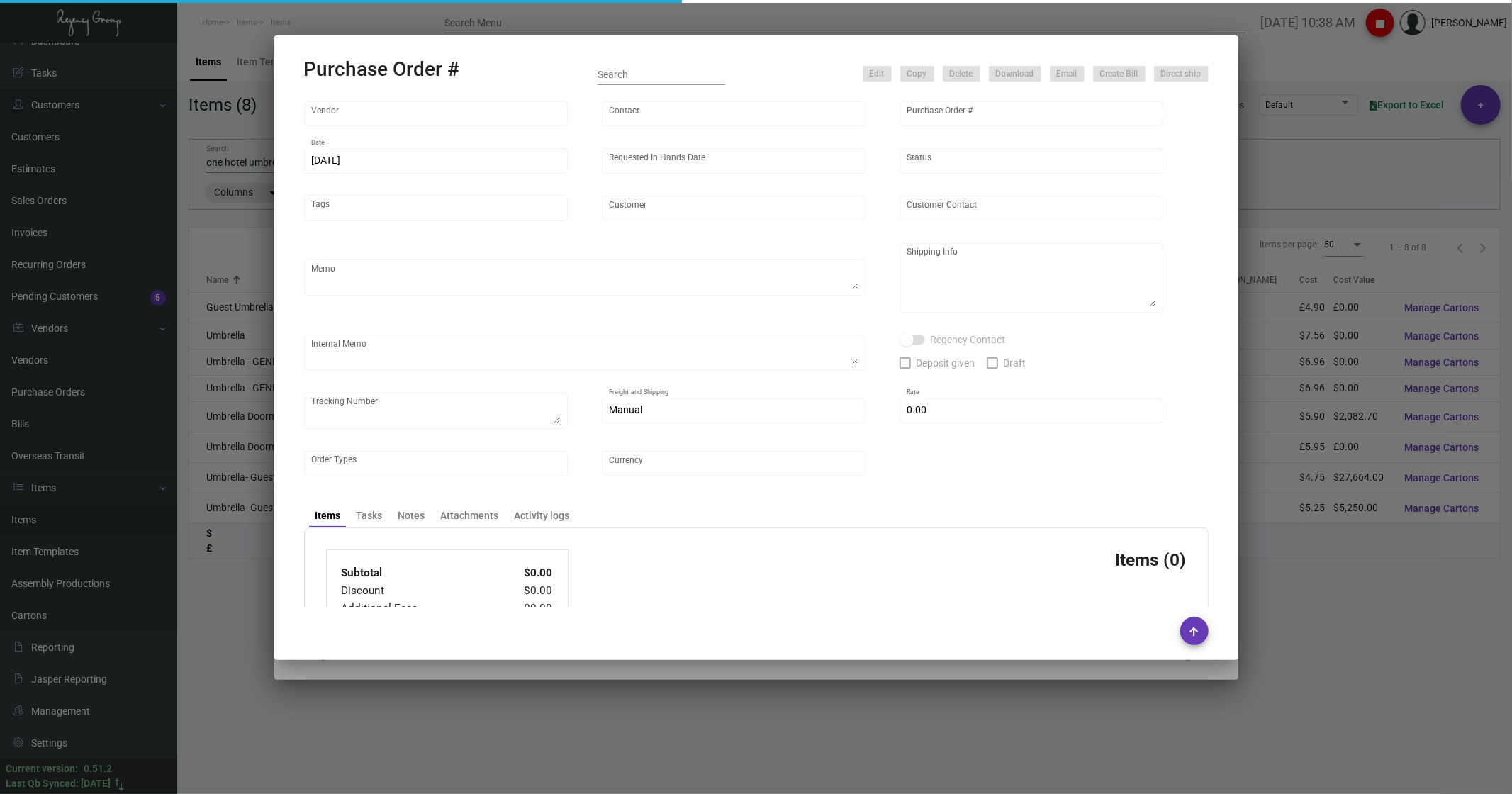
type input "Shanghai East Industrial Co., Ltd,"
type input "[PERSON_NAME]"
type input "108566"
type input "[DATE]"
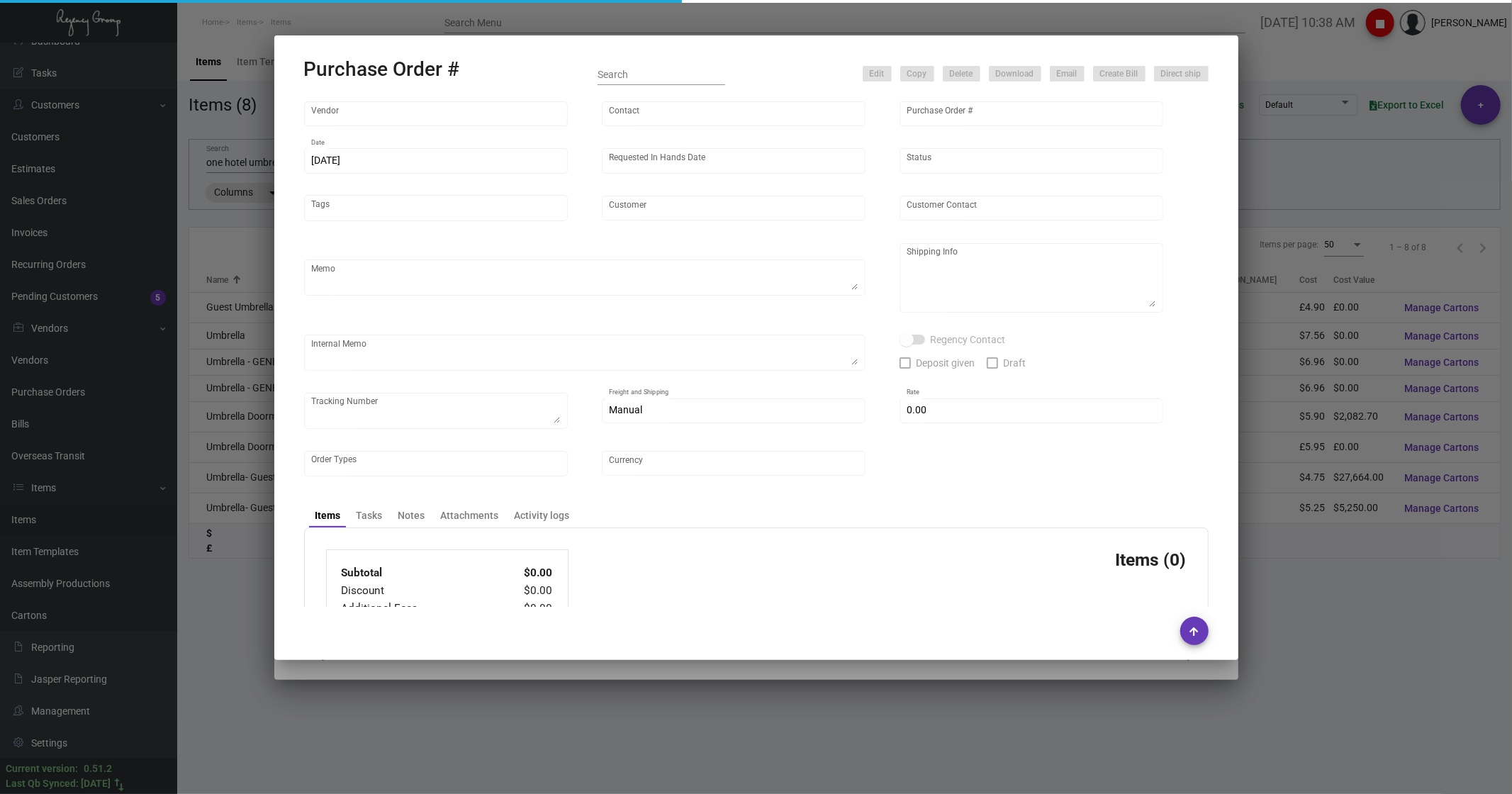
type input "SH Group"
type textarea "Partial for [GEOGRAPHIC_DATA], notes add in spec"
type textarea "Regency Group NJ - [PERSON_NAME] [STREET_ADDRESS]"
checkbox input "true"
type input "$ 0.00"
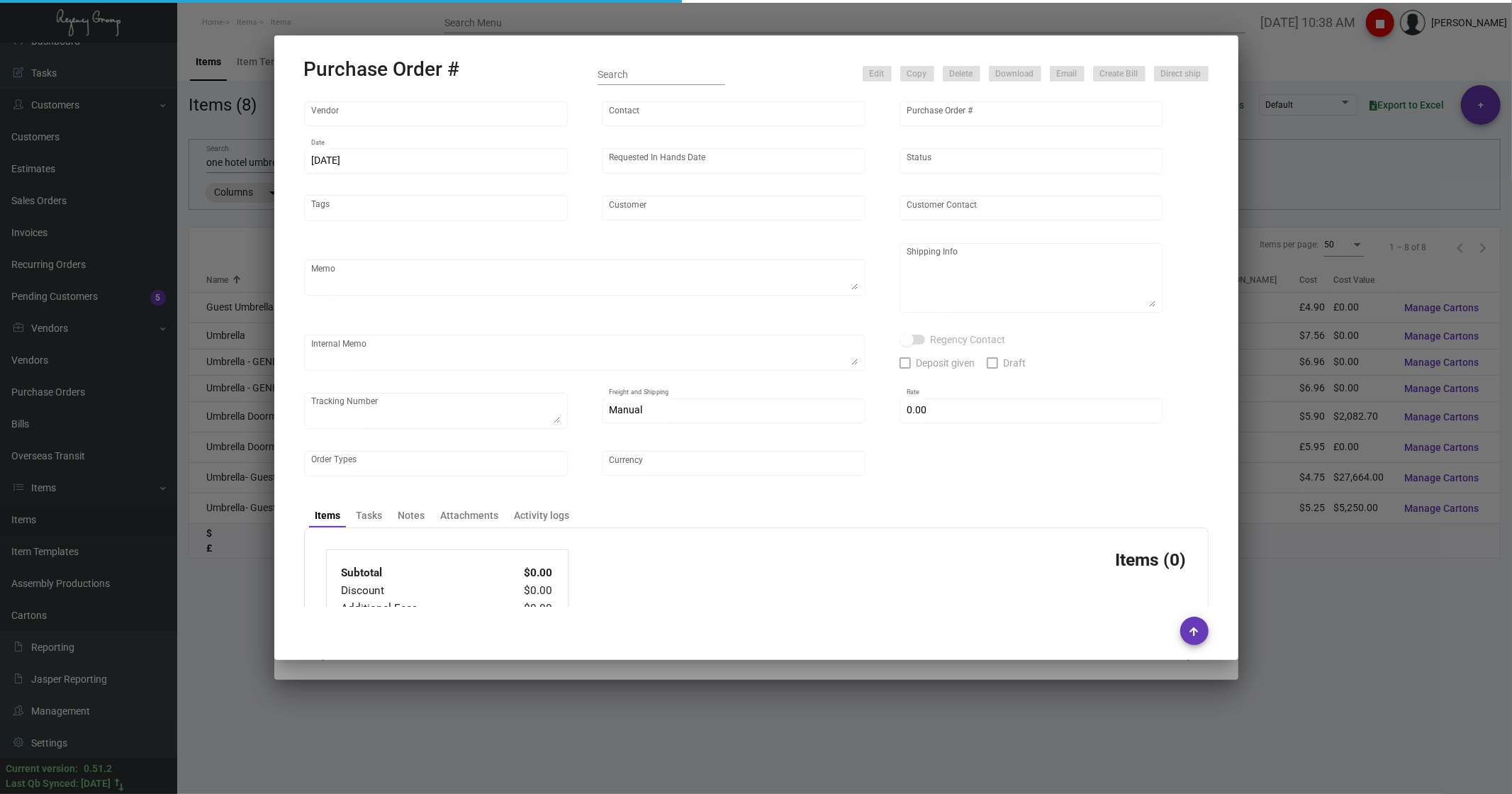
type input "United States Dollar $"
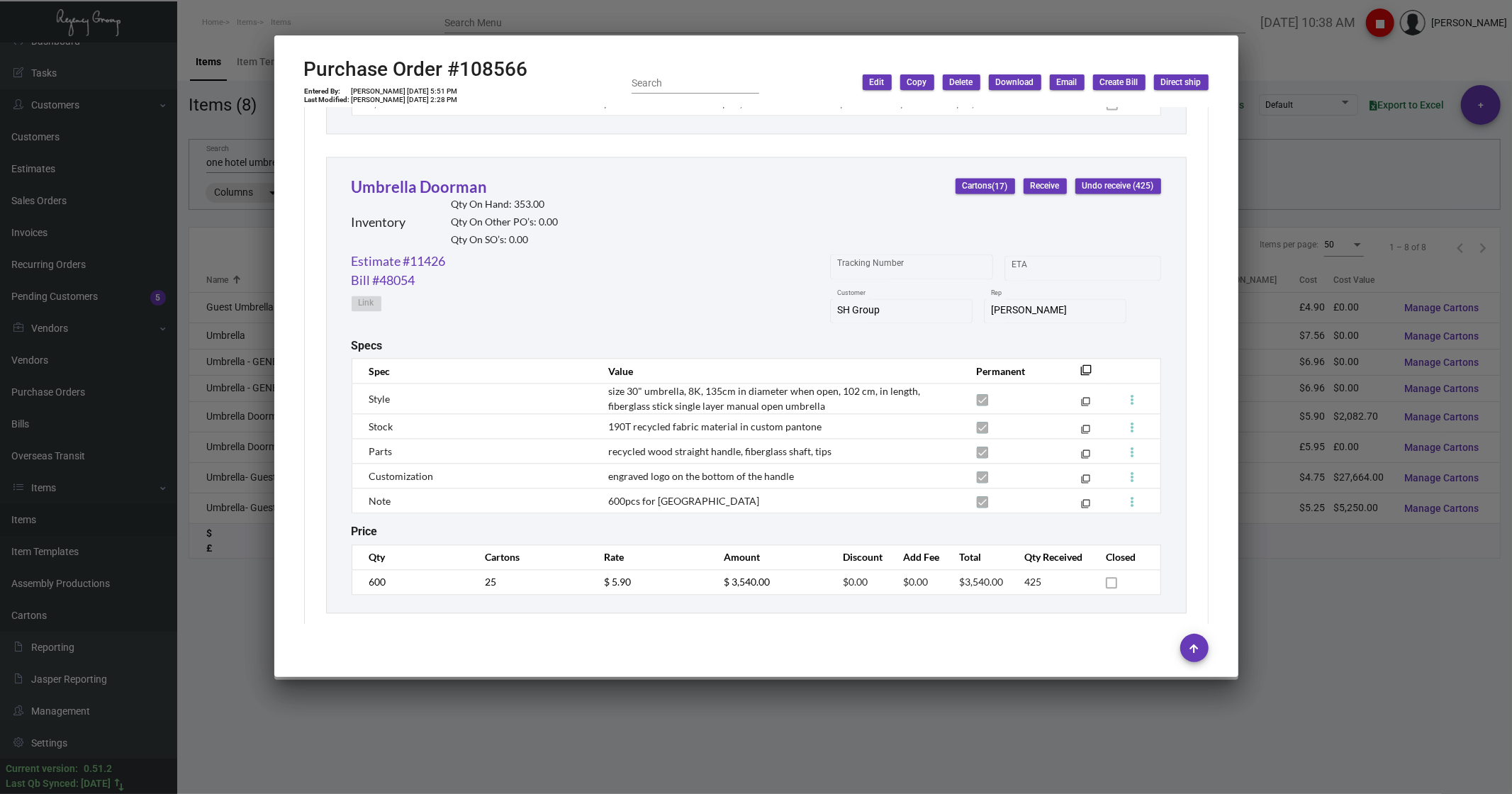
scroll to position [2678, 0]
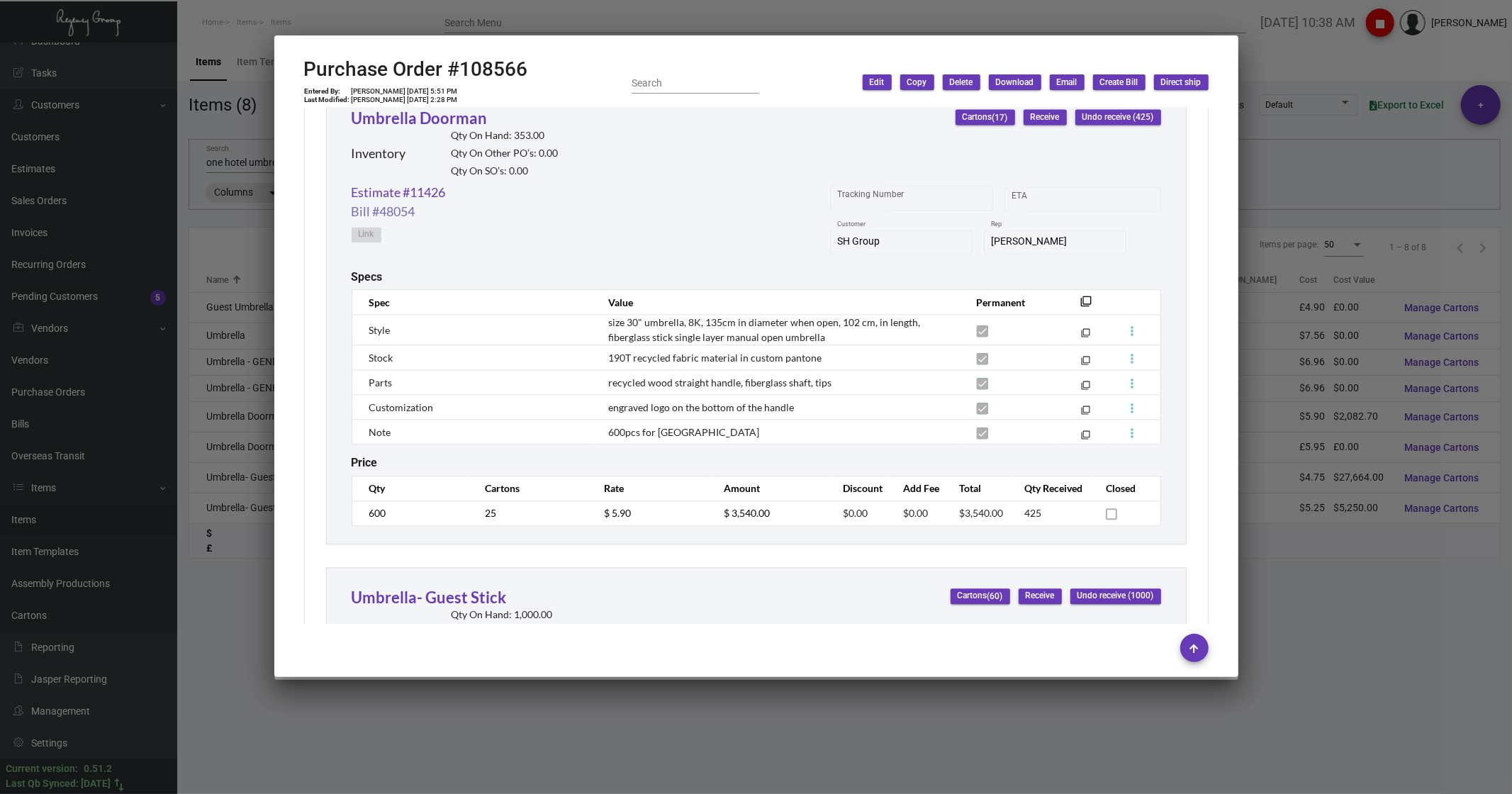
click at [391, 159] on link "Bill #48054" at bounding box center [383, 211] width 64 height 19
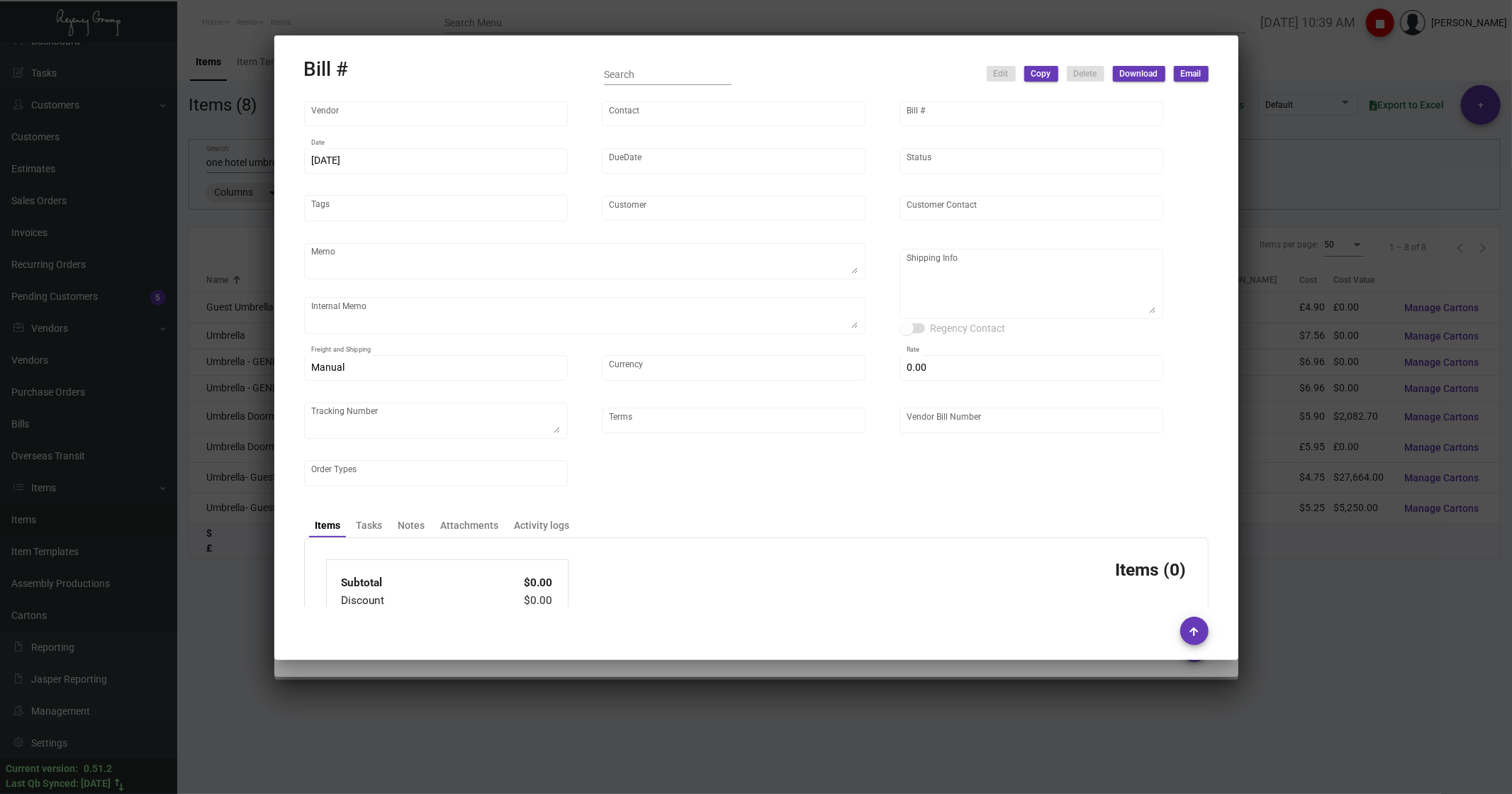
type input "Shanghai East Industrial Co., Ltd,"
type input "[PERSON_NAME]"
type input "48054"
type input "[DATE]"
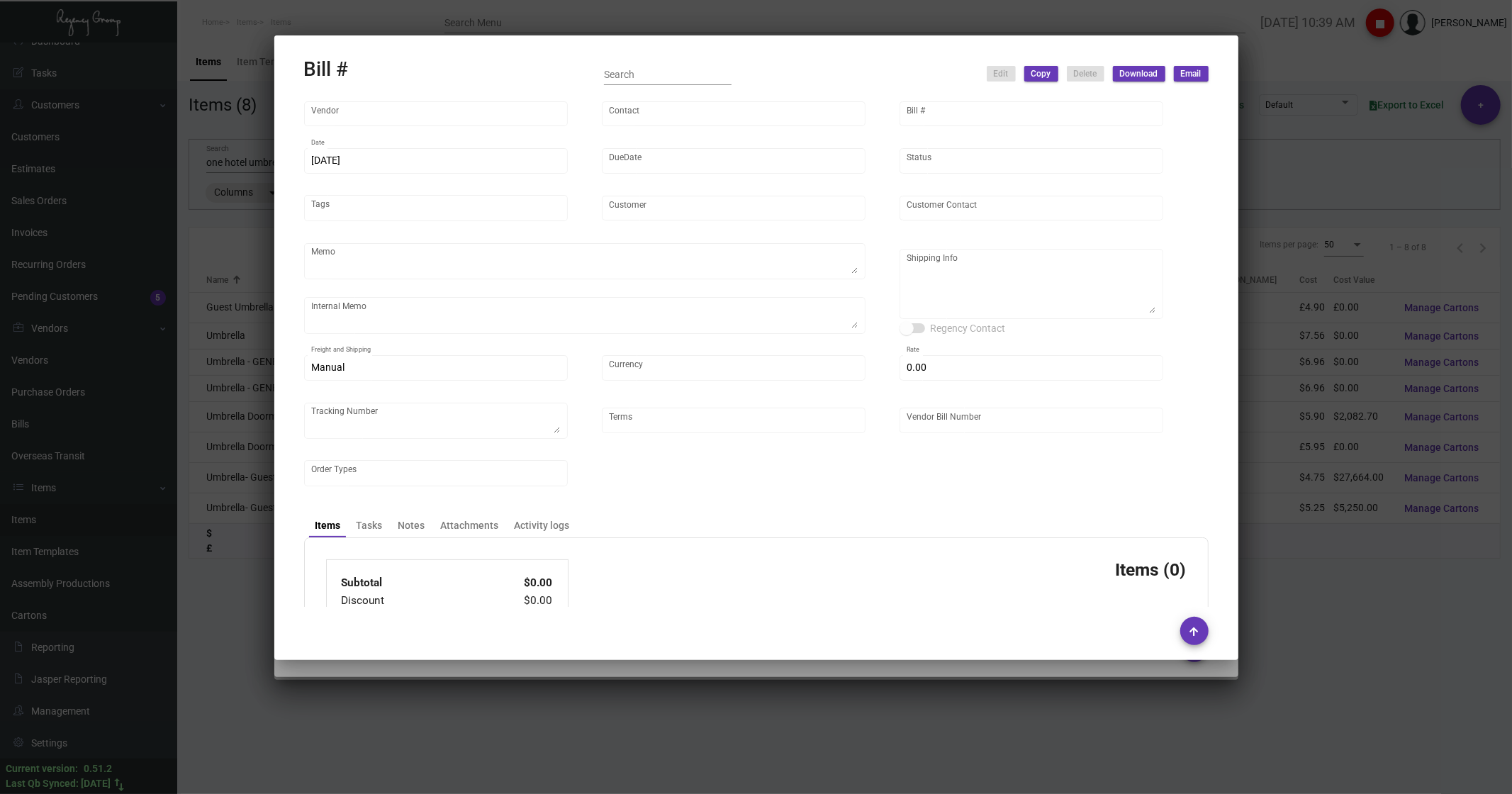
type input "SH Group"
type input "[PERSON_NAME]"
type textarea "Partial for [GEOGRAPHIC_DATA], notes add in spec"
type textarea "SH Group - [PERSON_NAME] [STREET_ADDRESS][US_STATE]"
type input "United States Dollar $"
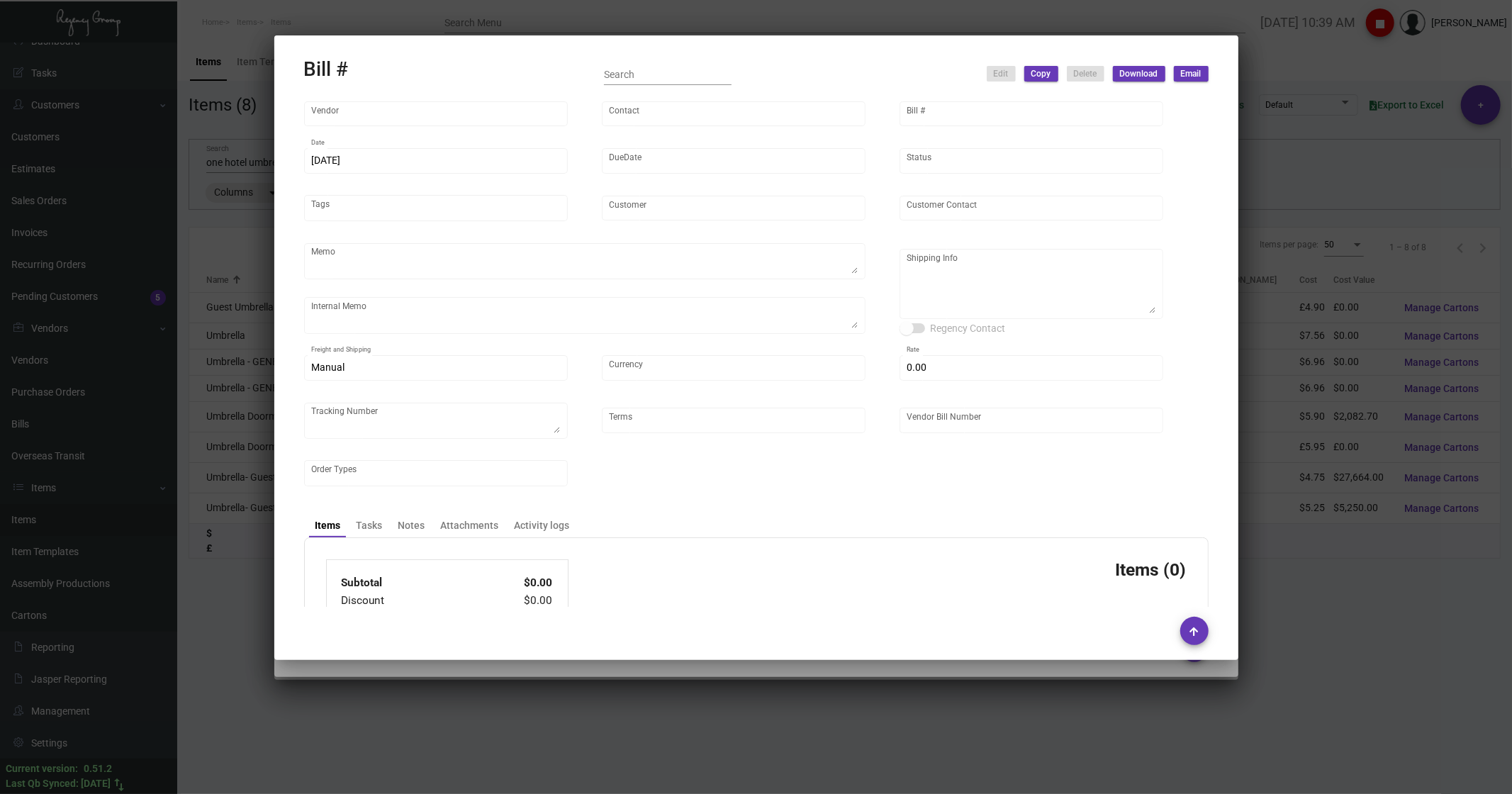
type input "$ 0.00"
type textarea "739661A"
type input "Net 30"
type input "EAST20250317_108566"
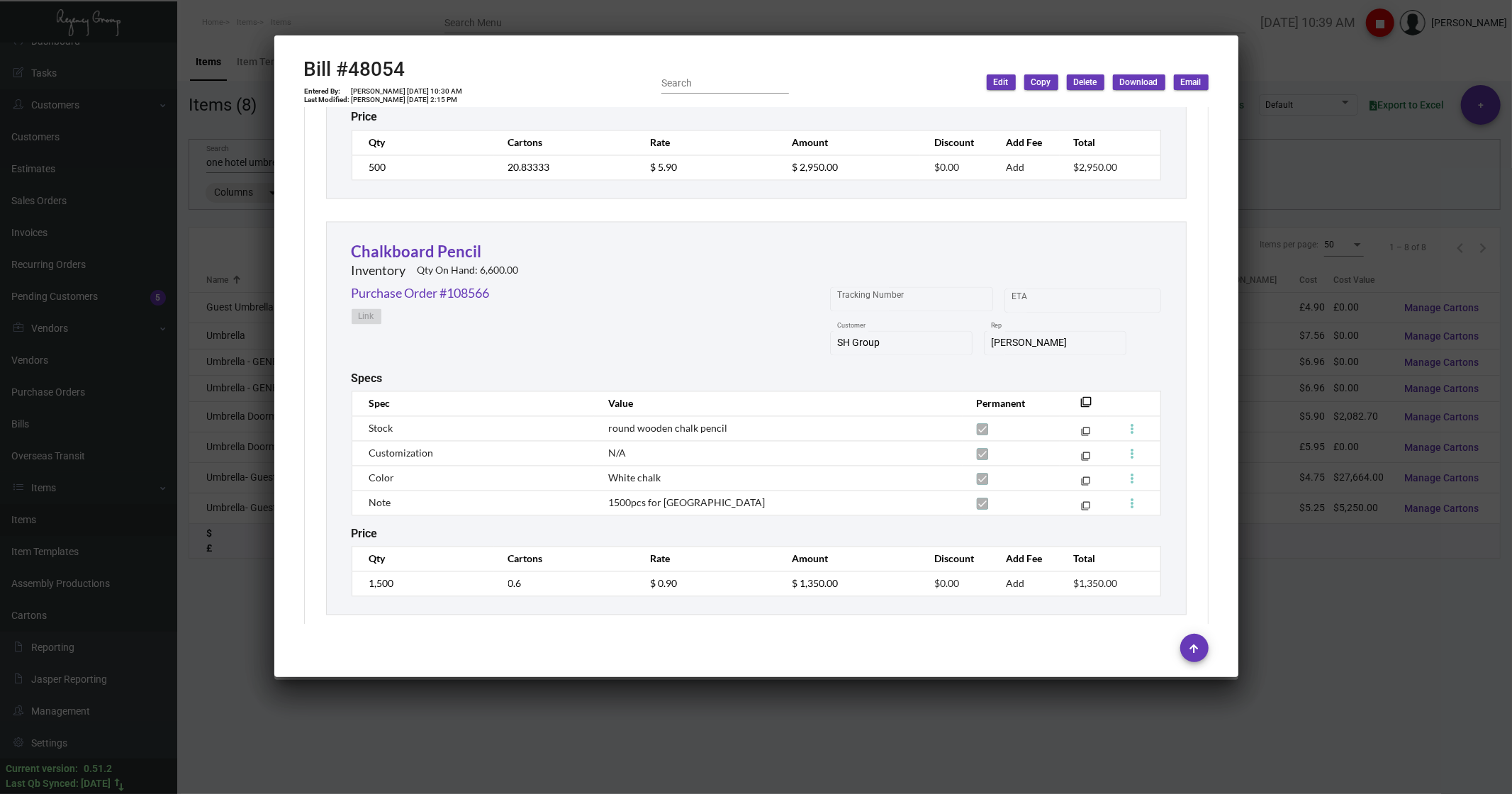
scroll to position [2381, 0]
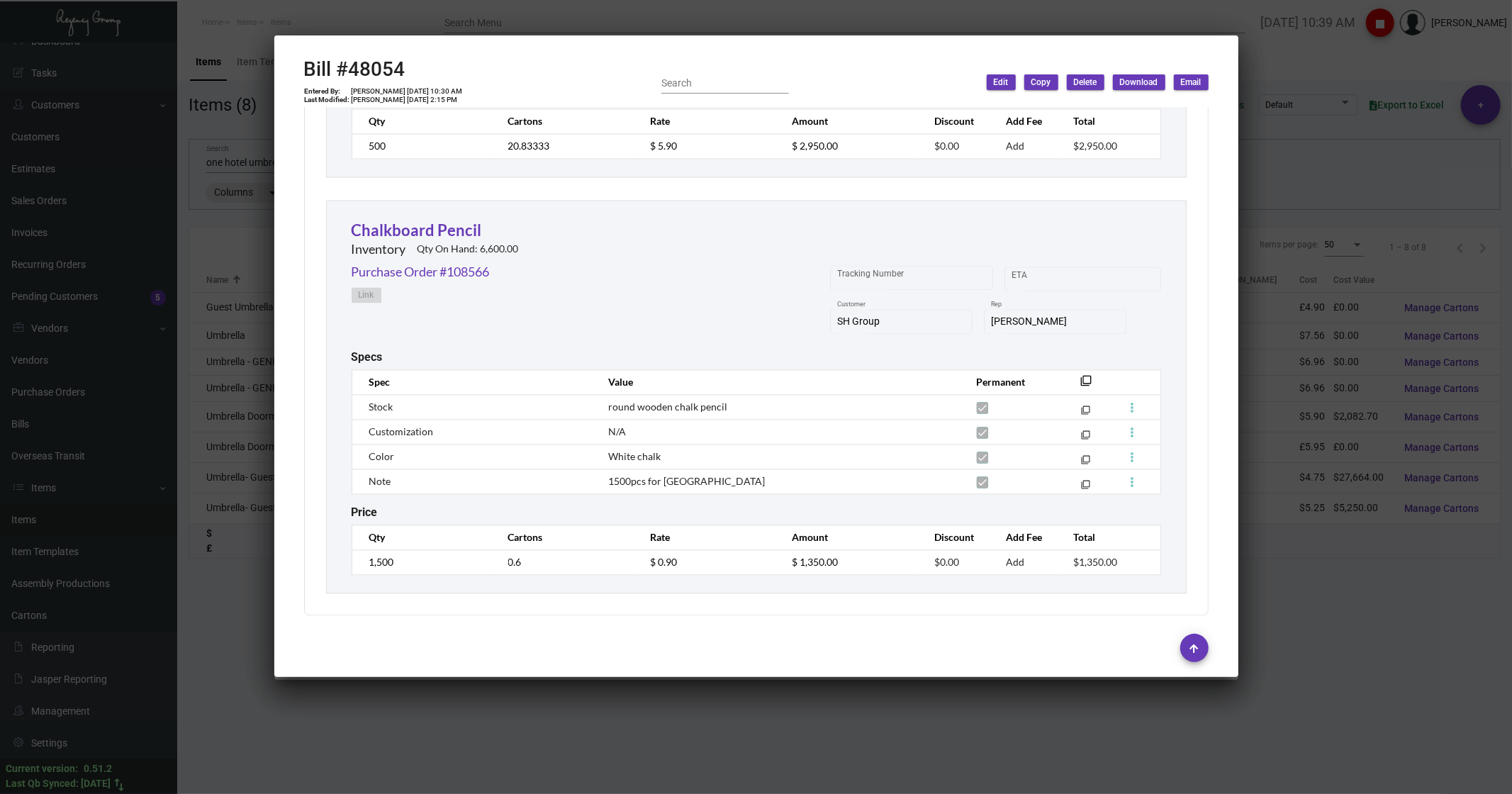
click at [326, 11] on div at bounding box center [756, 397] width 1512 height 794
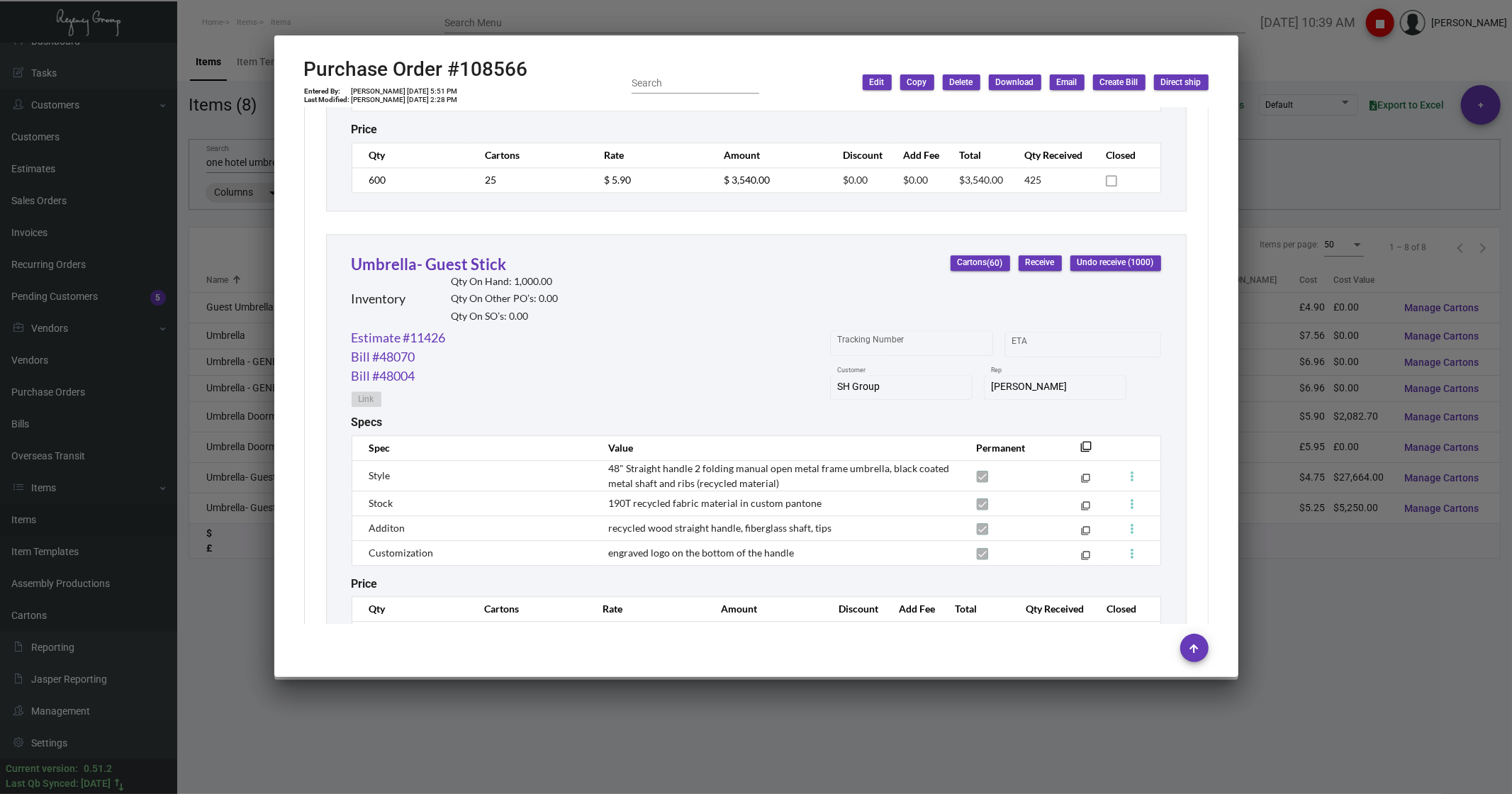
scroll to position [3151, 0]
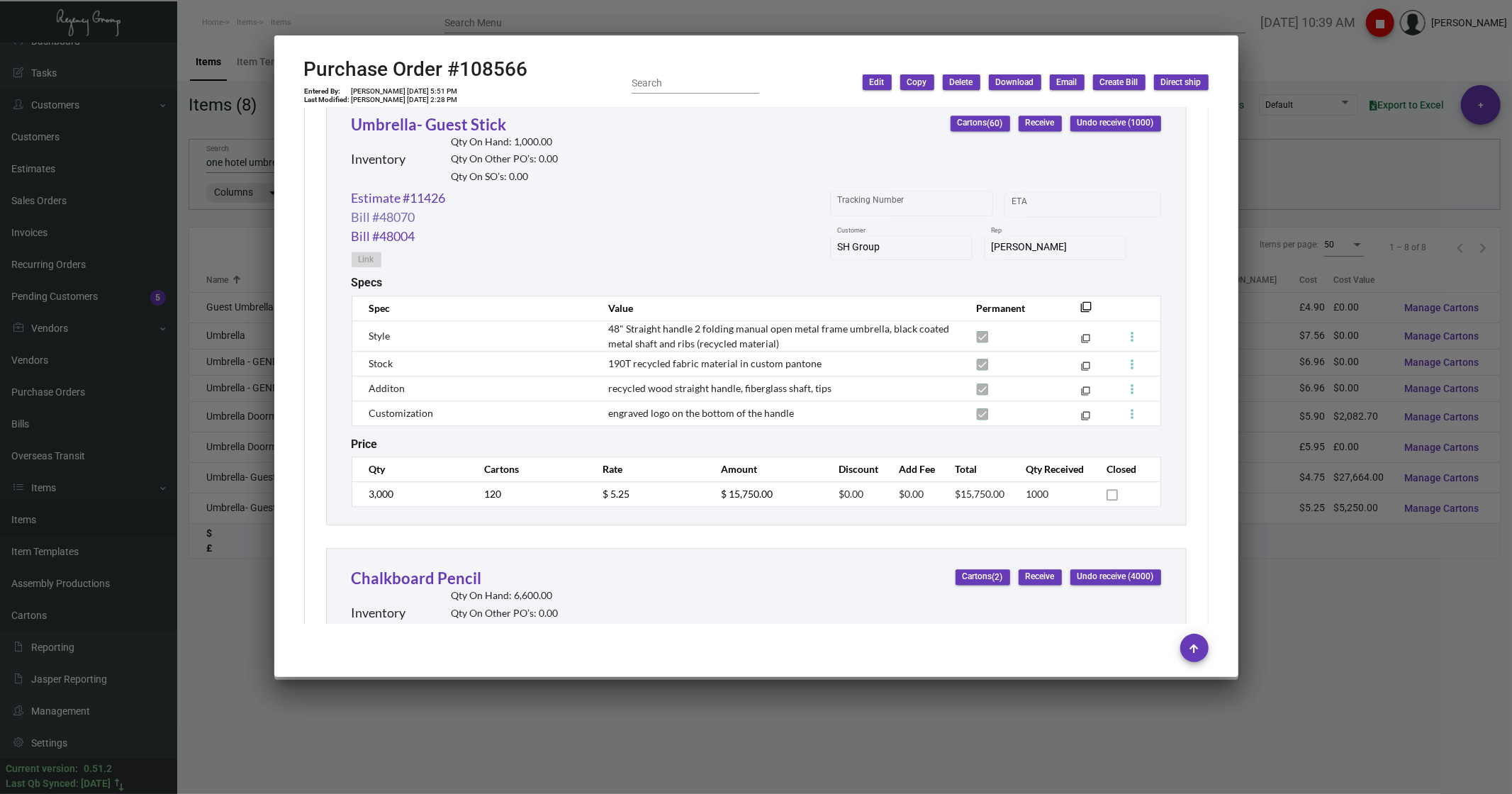
click at [378, 159] on link "Bill #48070" at bounding box center [383, 217] width 64 height 19
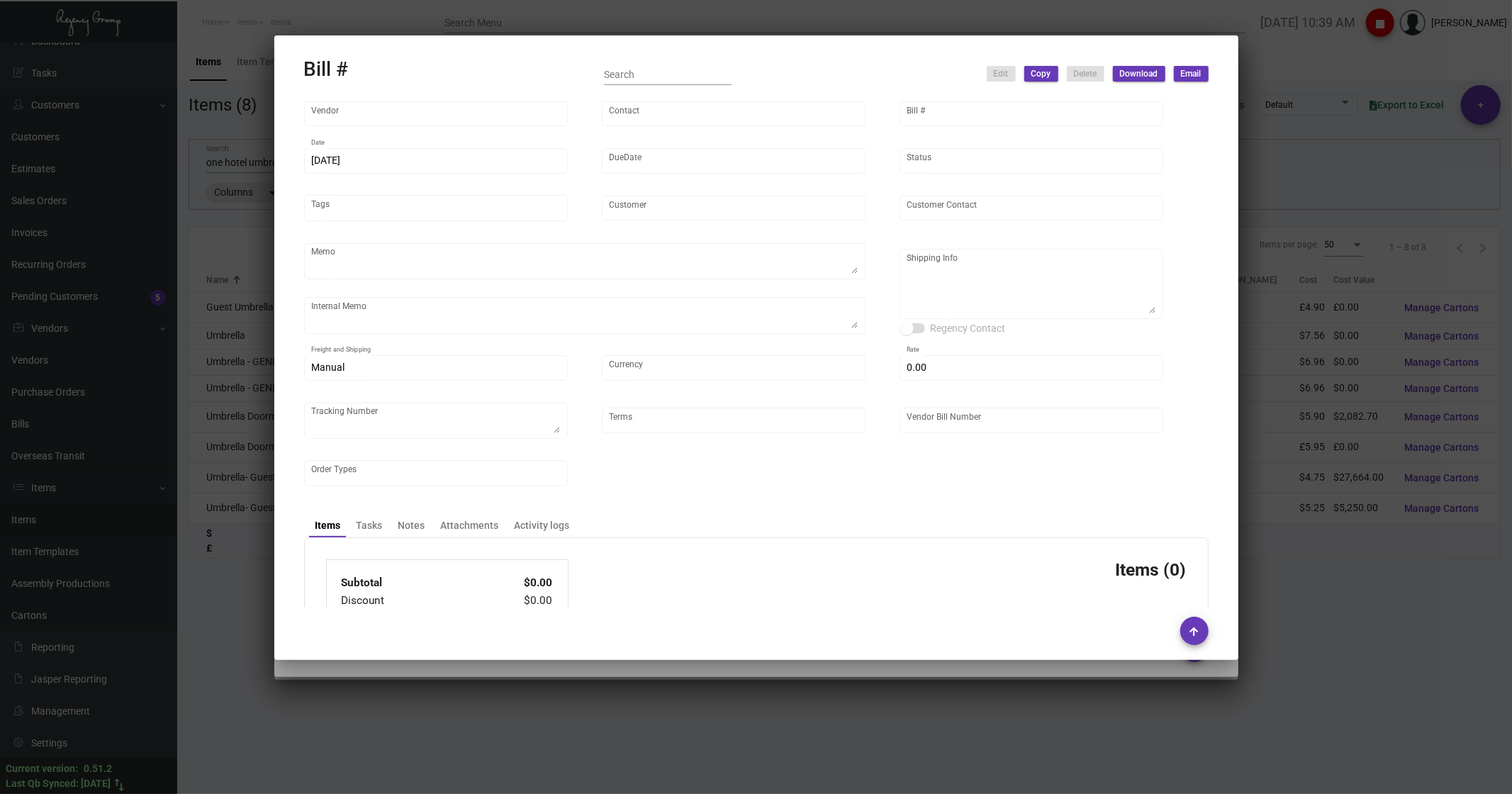
type input "Shanghai East Industrial Co., Ltd,"
type input "[PERSON_NAME]"
type input "48070"
type input "[DATE]"
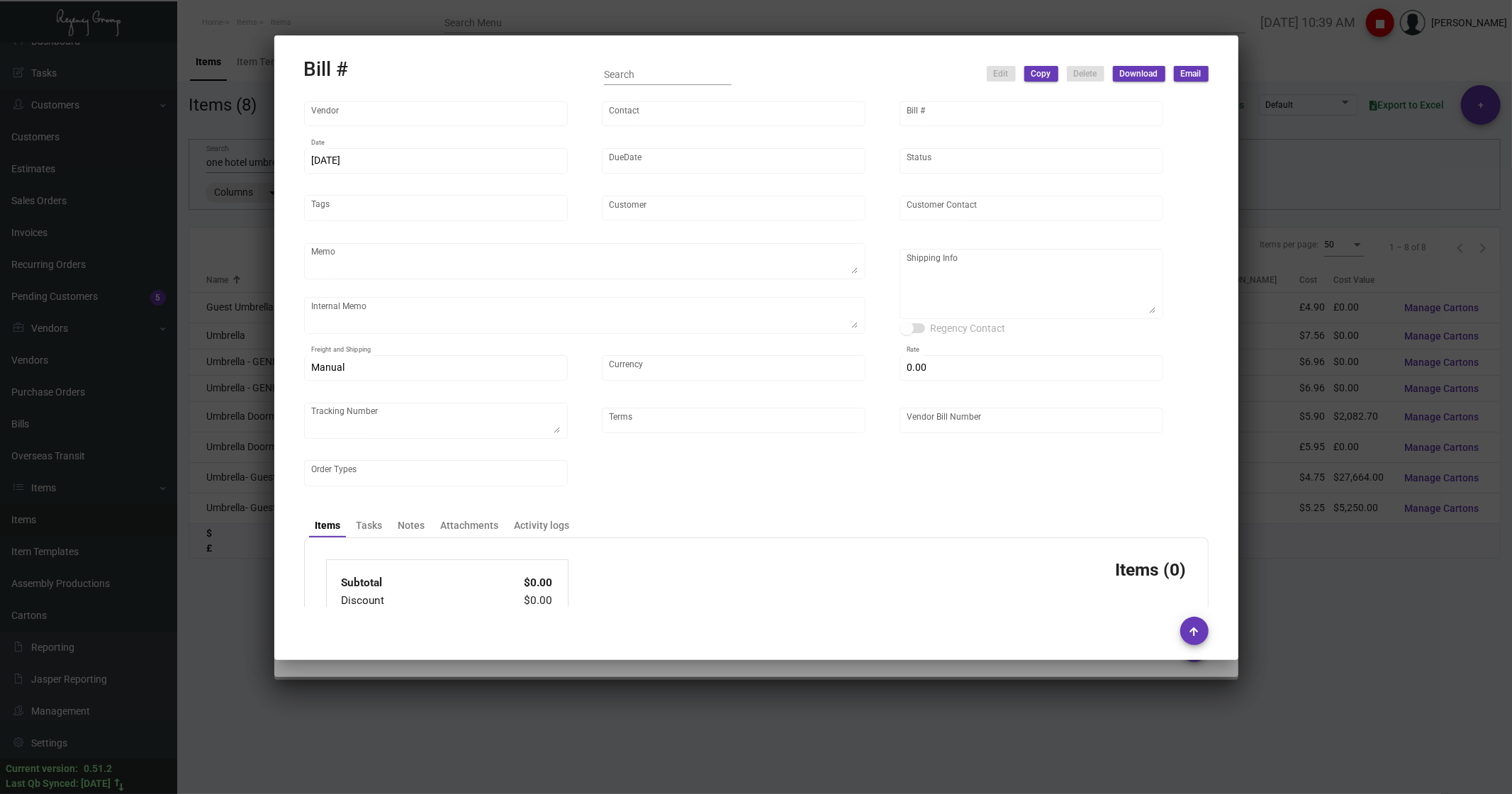
type input "SH Group"
type input "[PERSON_NAME]"
type textarea "Partial for [GEOGRAPHIC_DATA], notes add in spec"
type textarea "SH Group - [PERSON_NAME] [STREET_ADDRESS][US_STATE]"
type input "United States Dollar $"
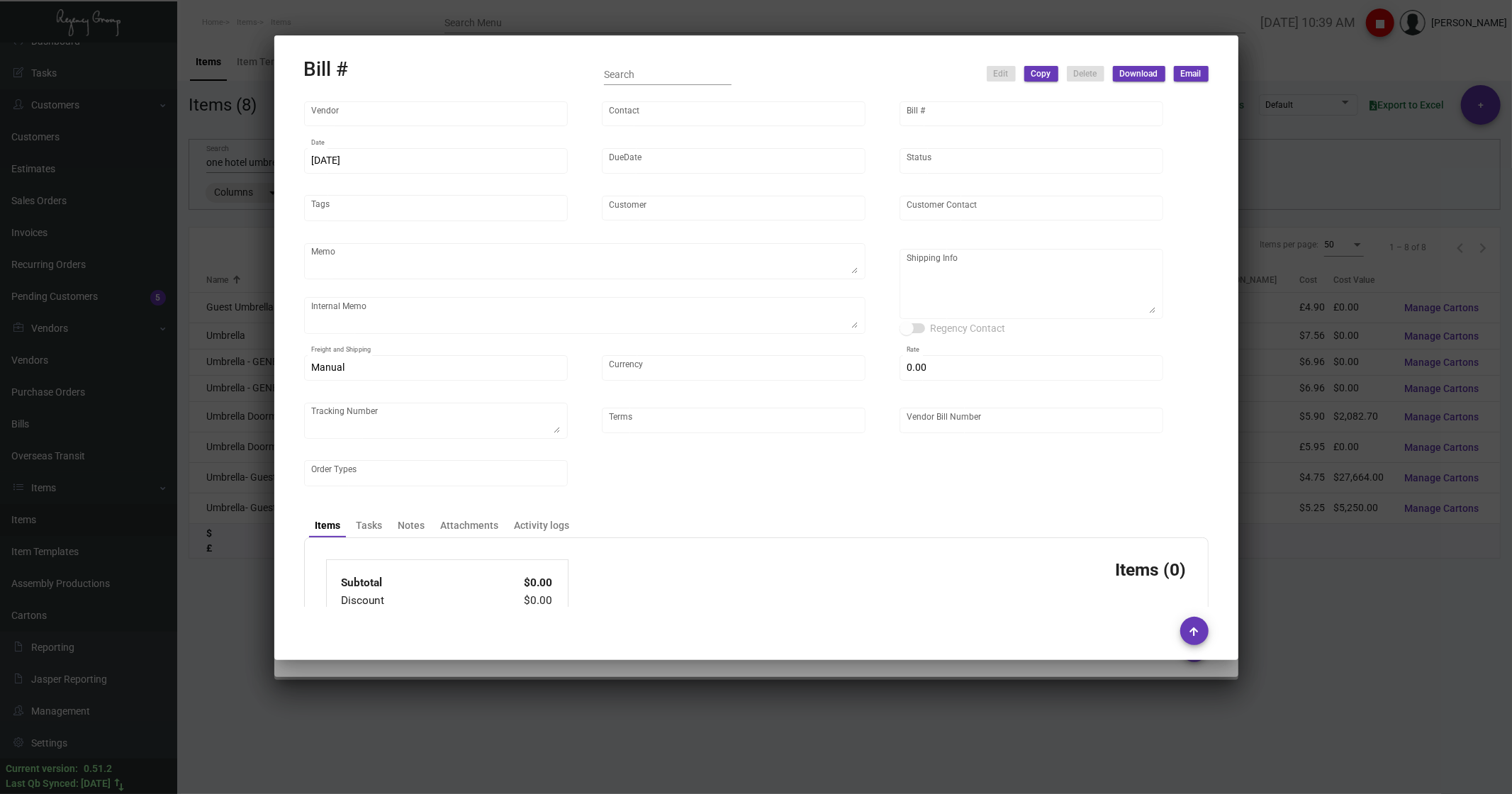
type input "$ 0.00"
type textarea "740275"
type input "Net 45"
type input "EAST20250327_108566"
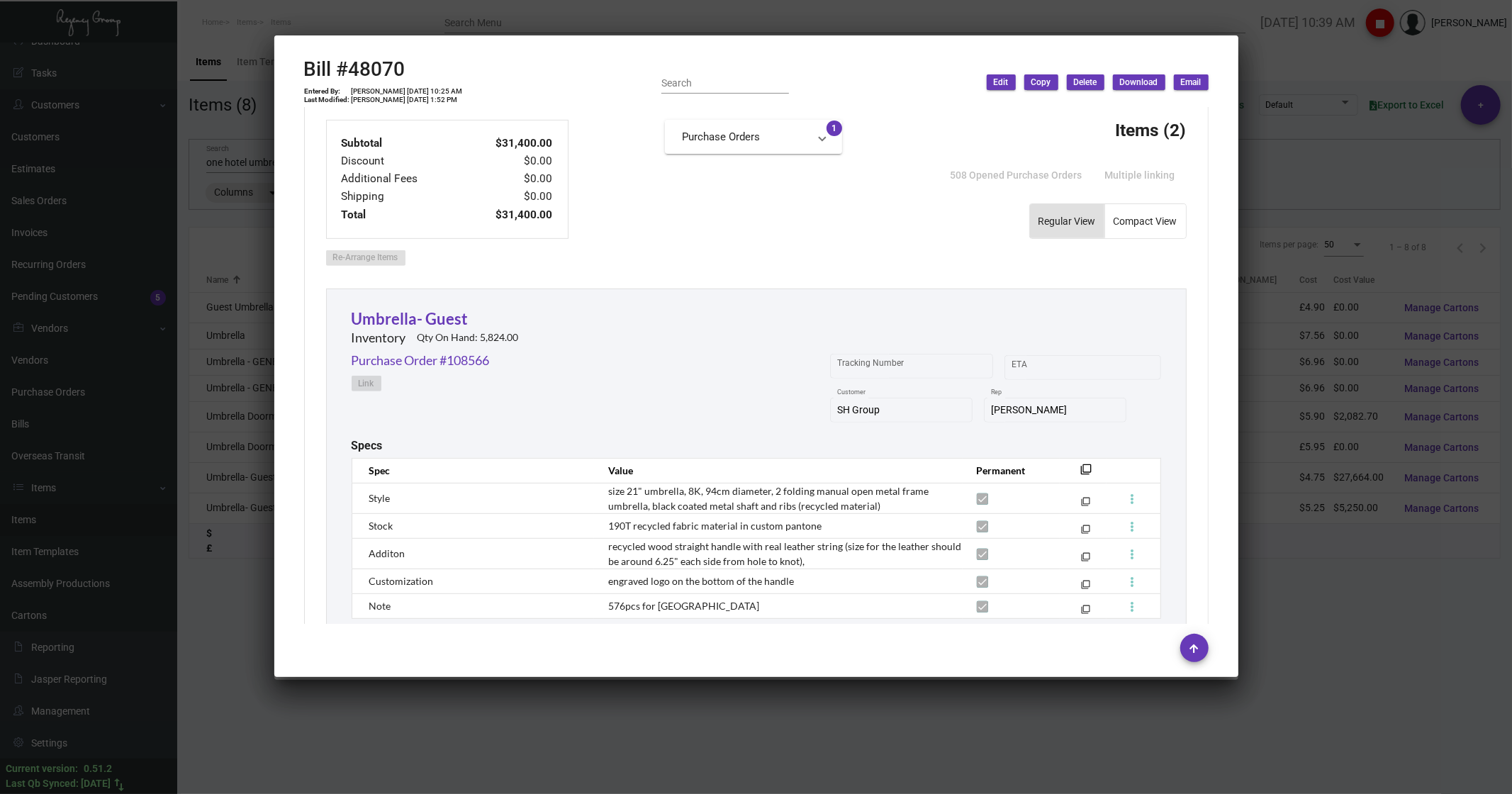
scroll to position [455, 0]
click at [414, 159] on link "Umbrella- Guest" at bounding box center [410, 319] width 117 height 19
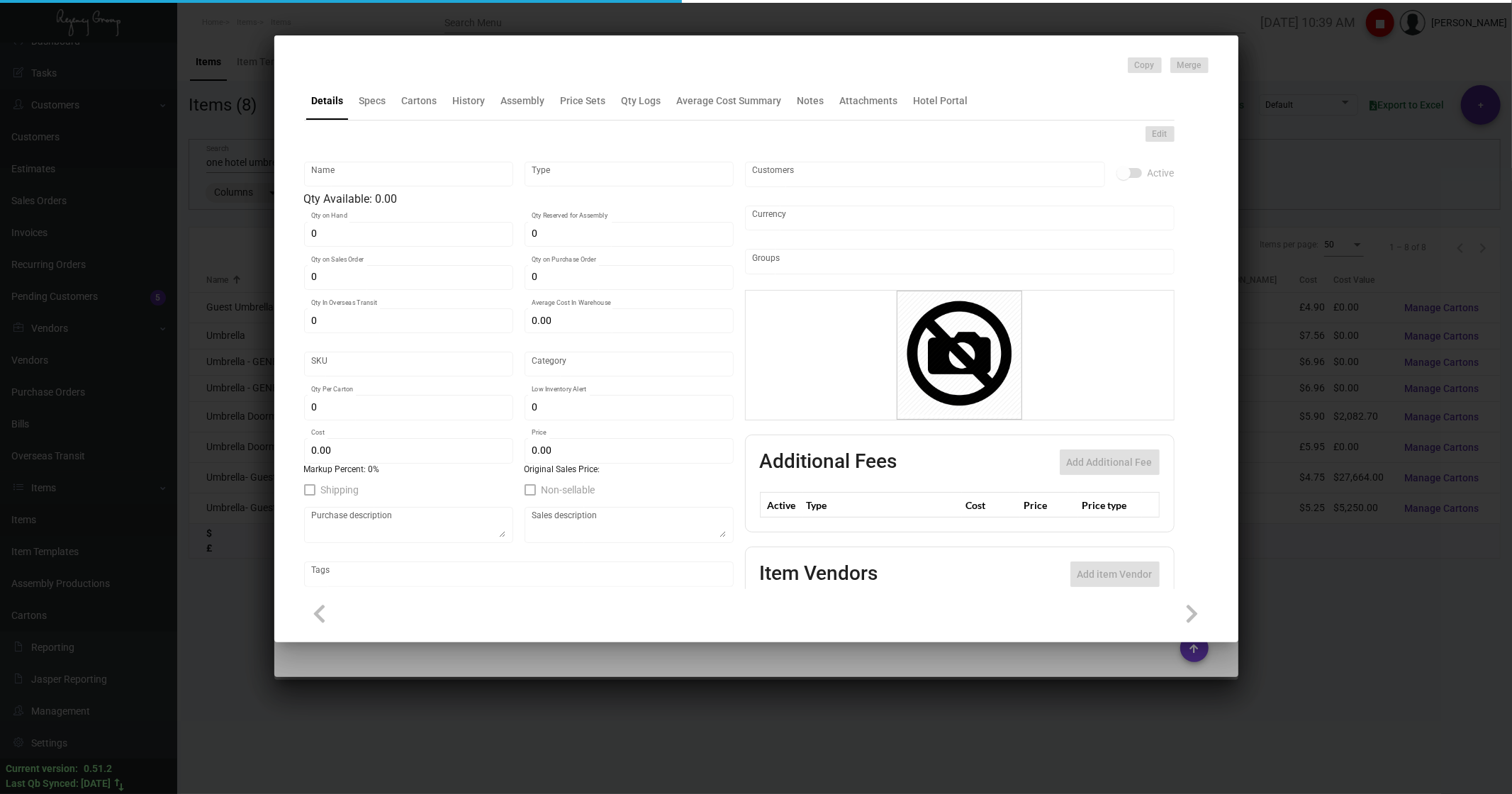
type input "Umbrella- Guest"
type input "Inventory"
type input "5,824"
type input "1,600"
type input "$ 6.65"
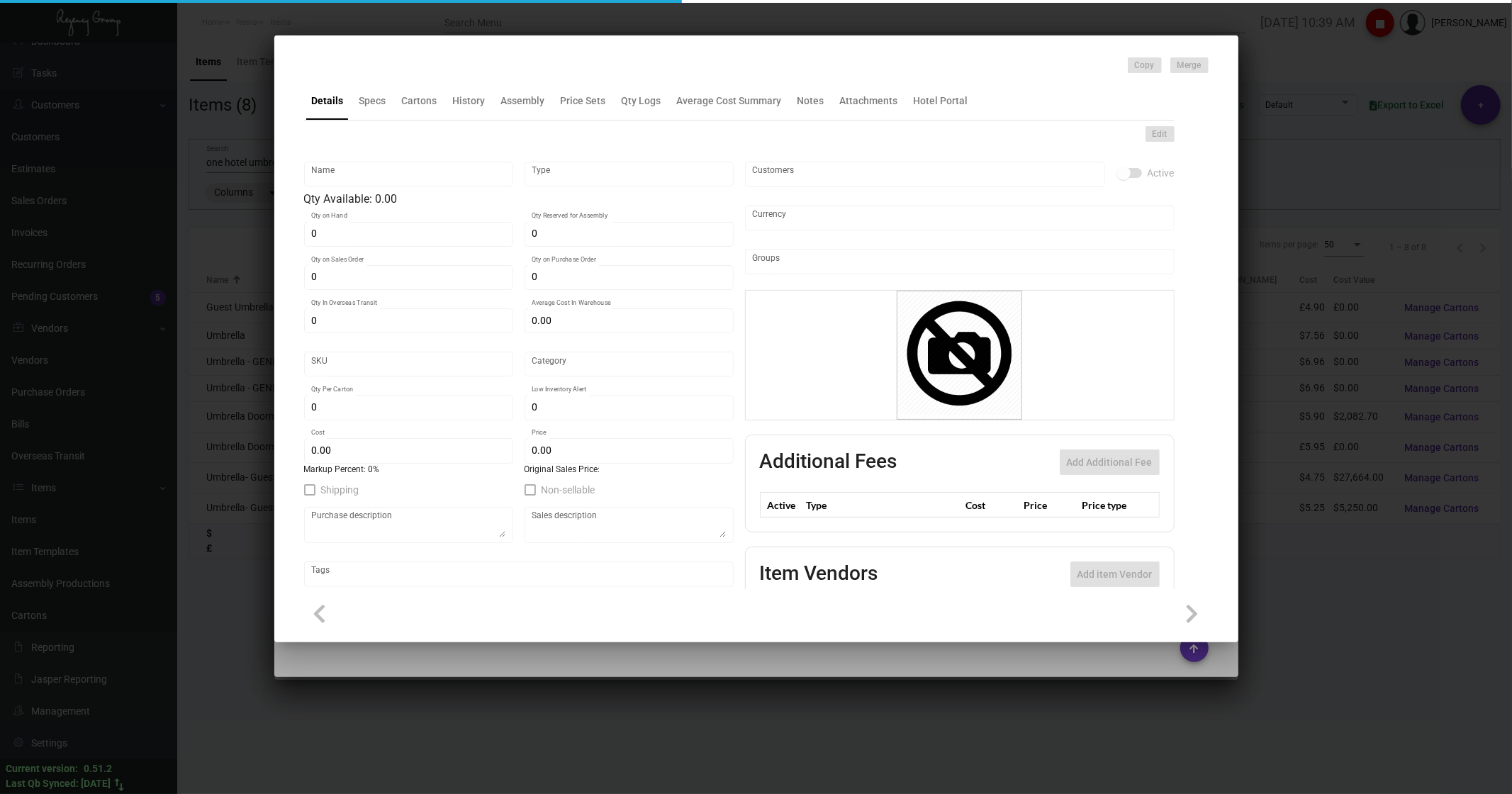
type input "36"
type input "Standard"
type input "50"
type input "500"
type input "$ 4.75"
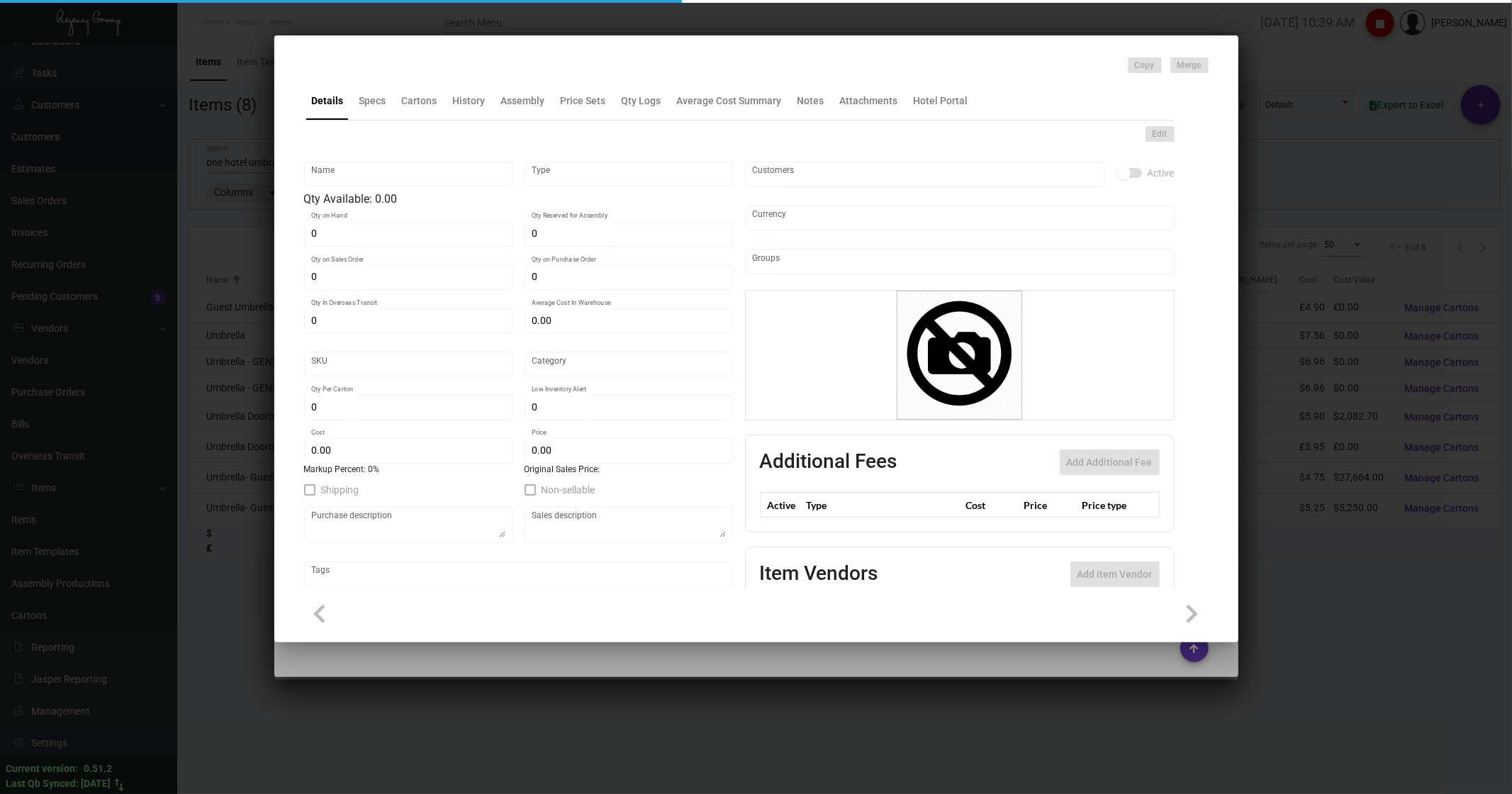
type input "$ 7.79"
type textarea "Guest Umbrella: size 21" umbrella, 8K, 94cm diameter, 2 folding manual open met…"
type textarea "Guest Umbrella"
checkbox input "true"
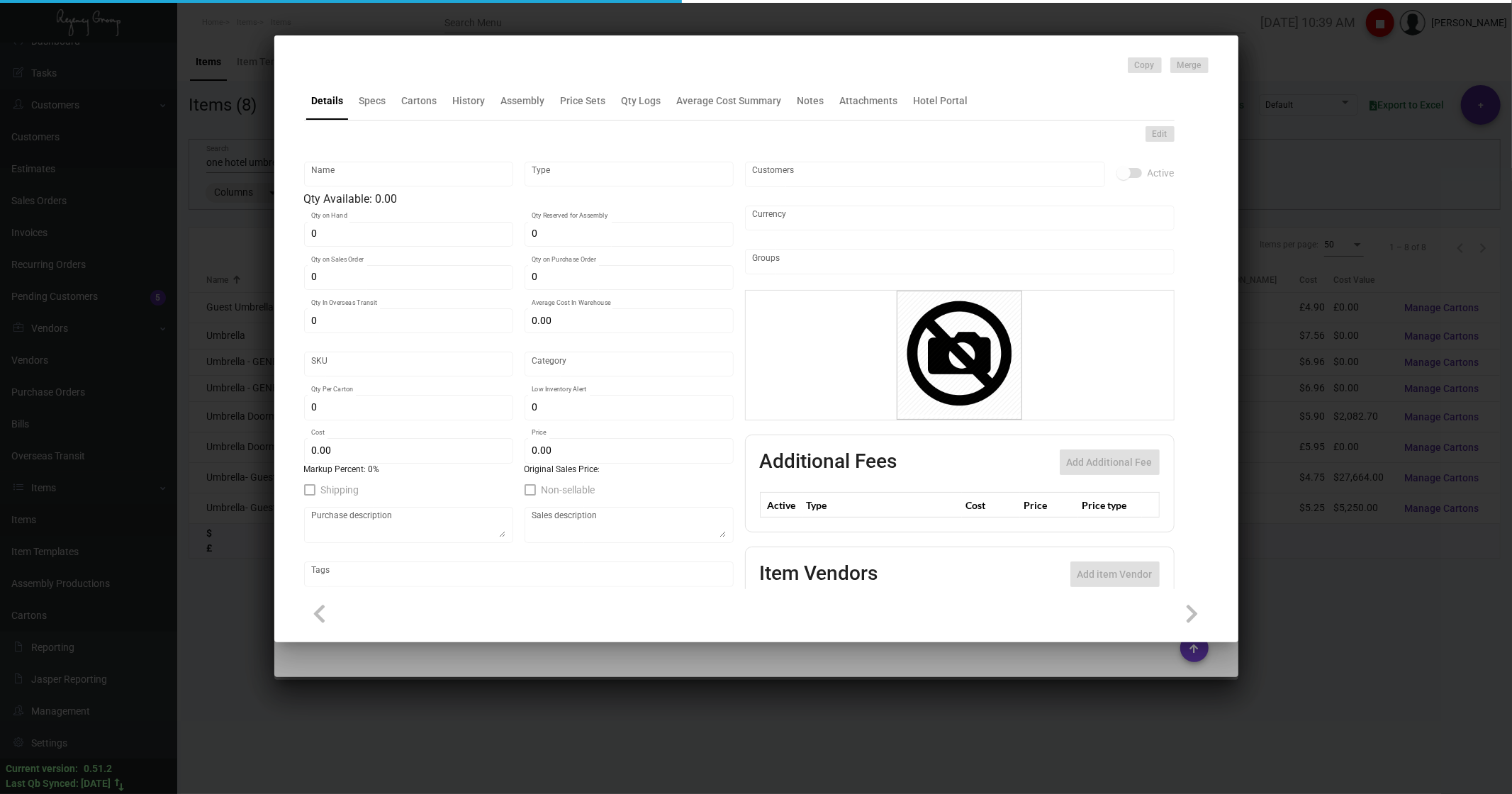
type input "United States Dollar $"
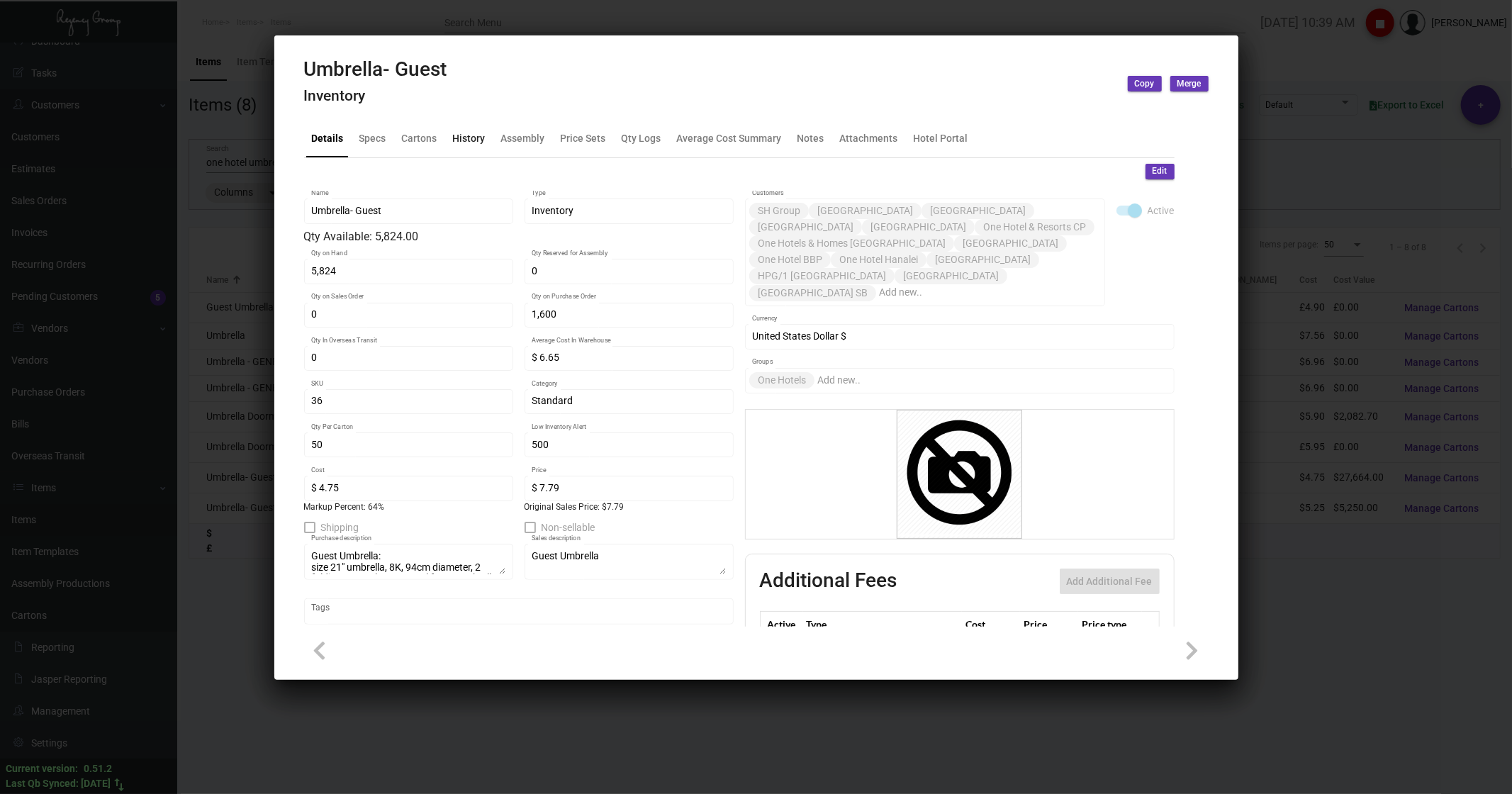
drag, startPoint x: 474, startPoint y: 129, endPoint x: 467, endPoint y: 129, distance: 7.0
click at [474, 129] on div "History" at bounding box center [469, 138] width 44 height 34
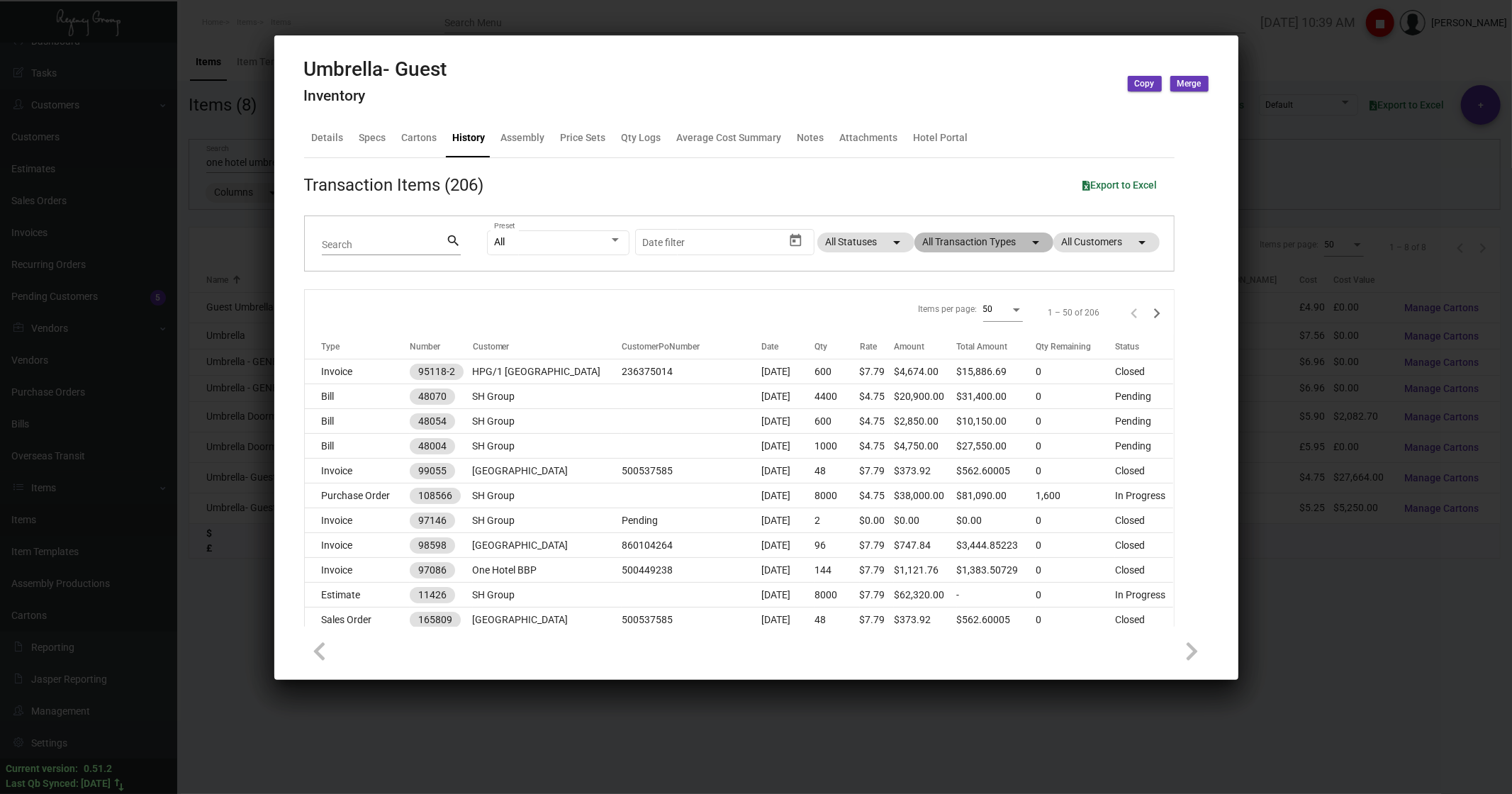
click at [974, 159] on mat-chip "All Transaction Types arrow_drop_down" at bounding box center [983, 243] width 139 height 20
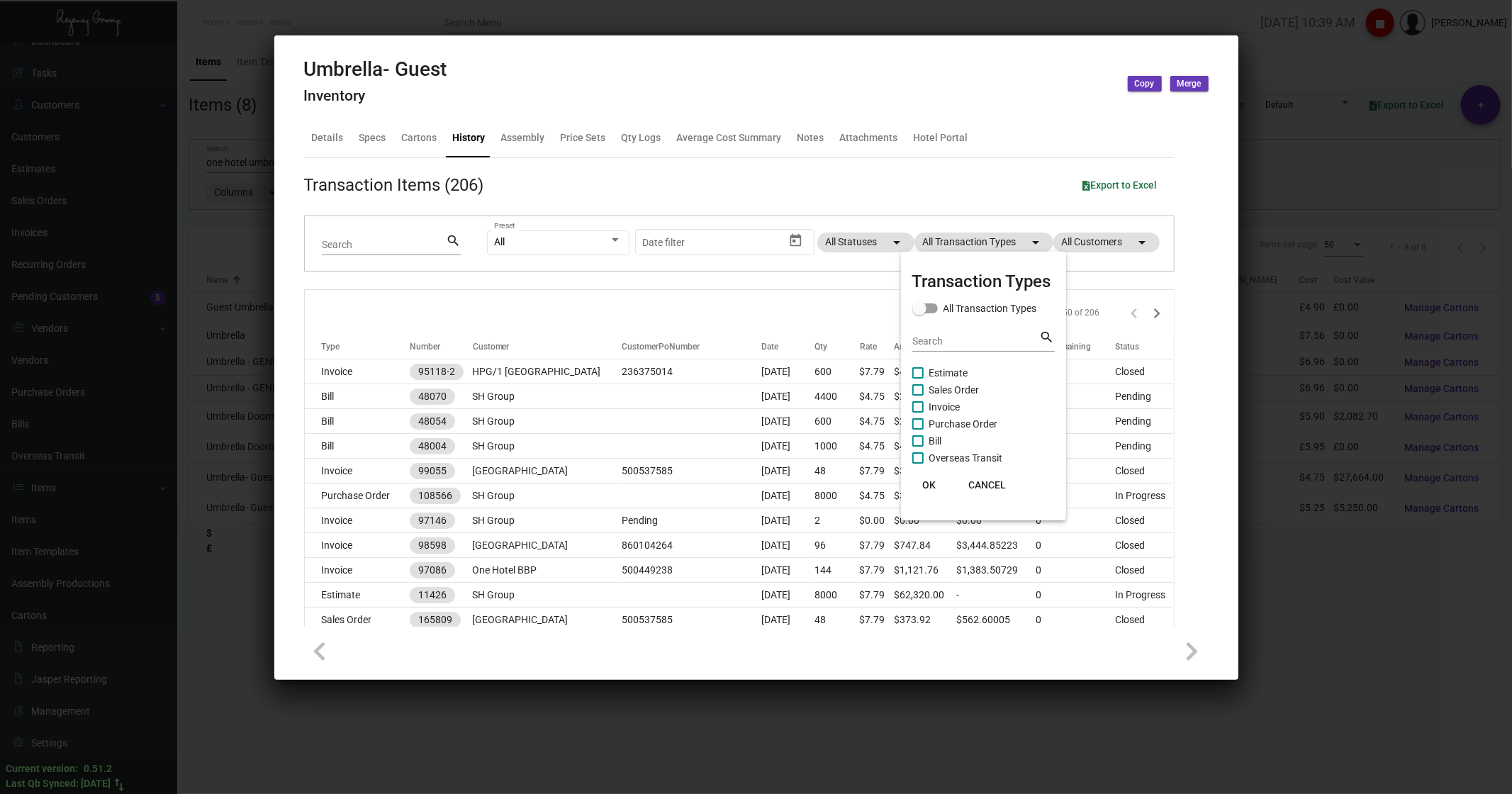
click at [921, 159] on span at bounding box center [918, 441] width 12 height 12
click at [918, 159] on input "Bill" at bounding box center [917, 447] width 1 height 1
checkbox input "true"
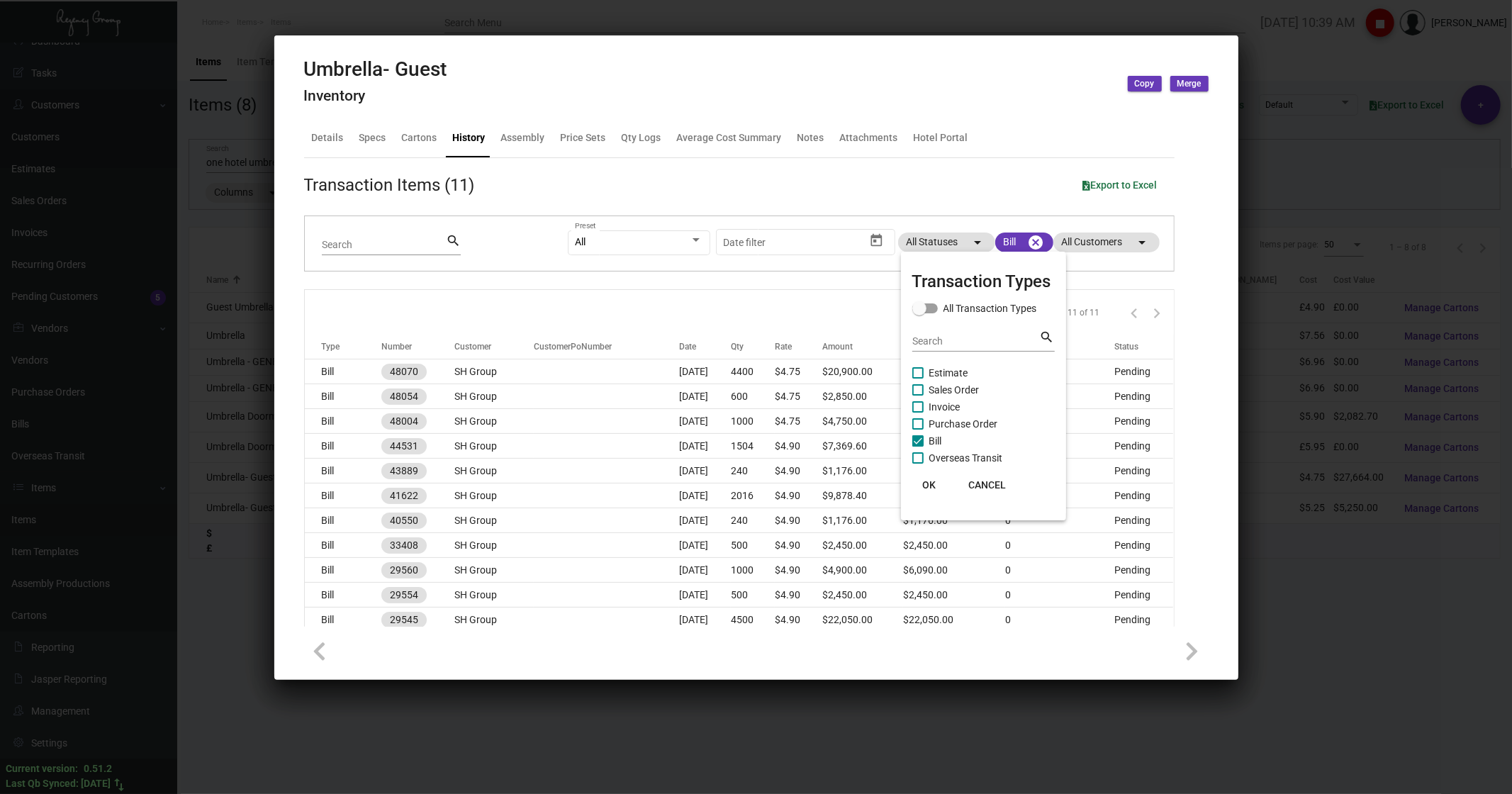
click at [931, 159] on span "OK" at bounding box center [929, 485] width 13 height 12
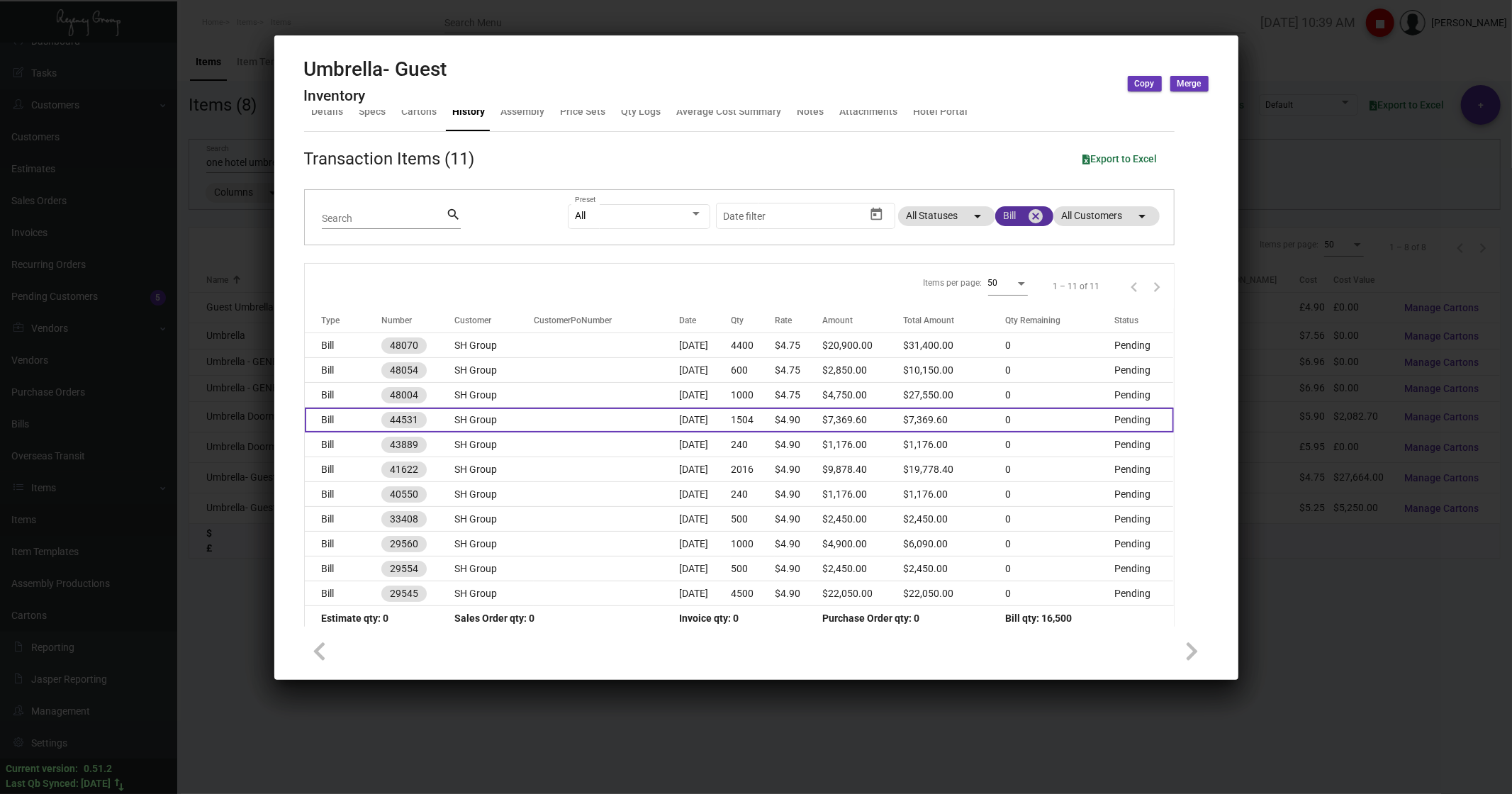
scroll to position [40, 0]
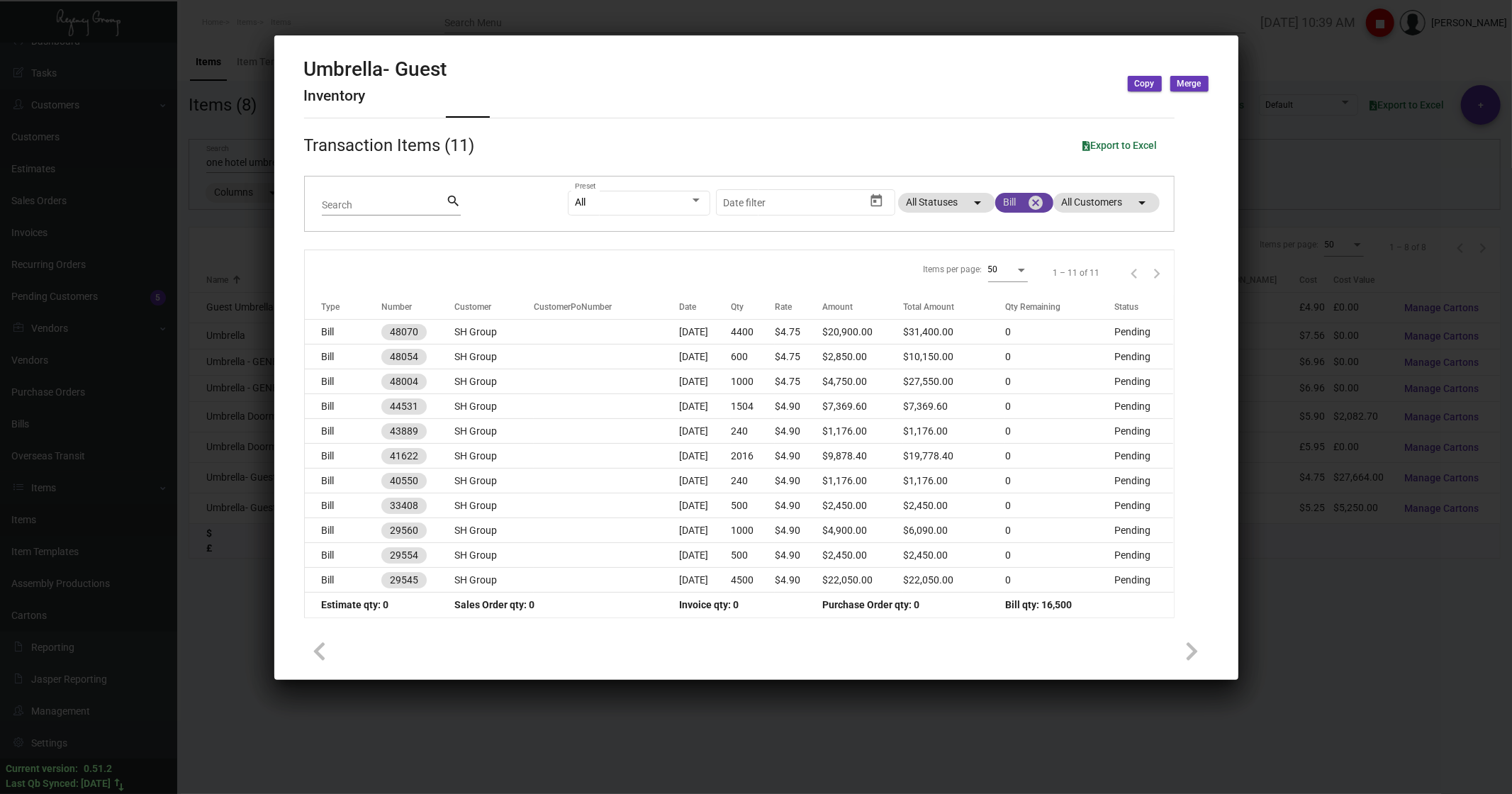
click at [998, 159] on mat-chip "Bill cancel" at bounding box center [1024, 202] width 58 height 20
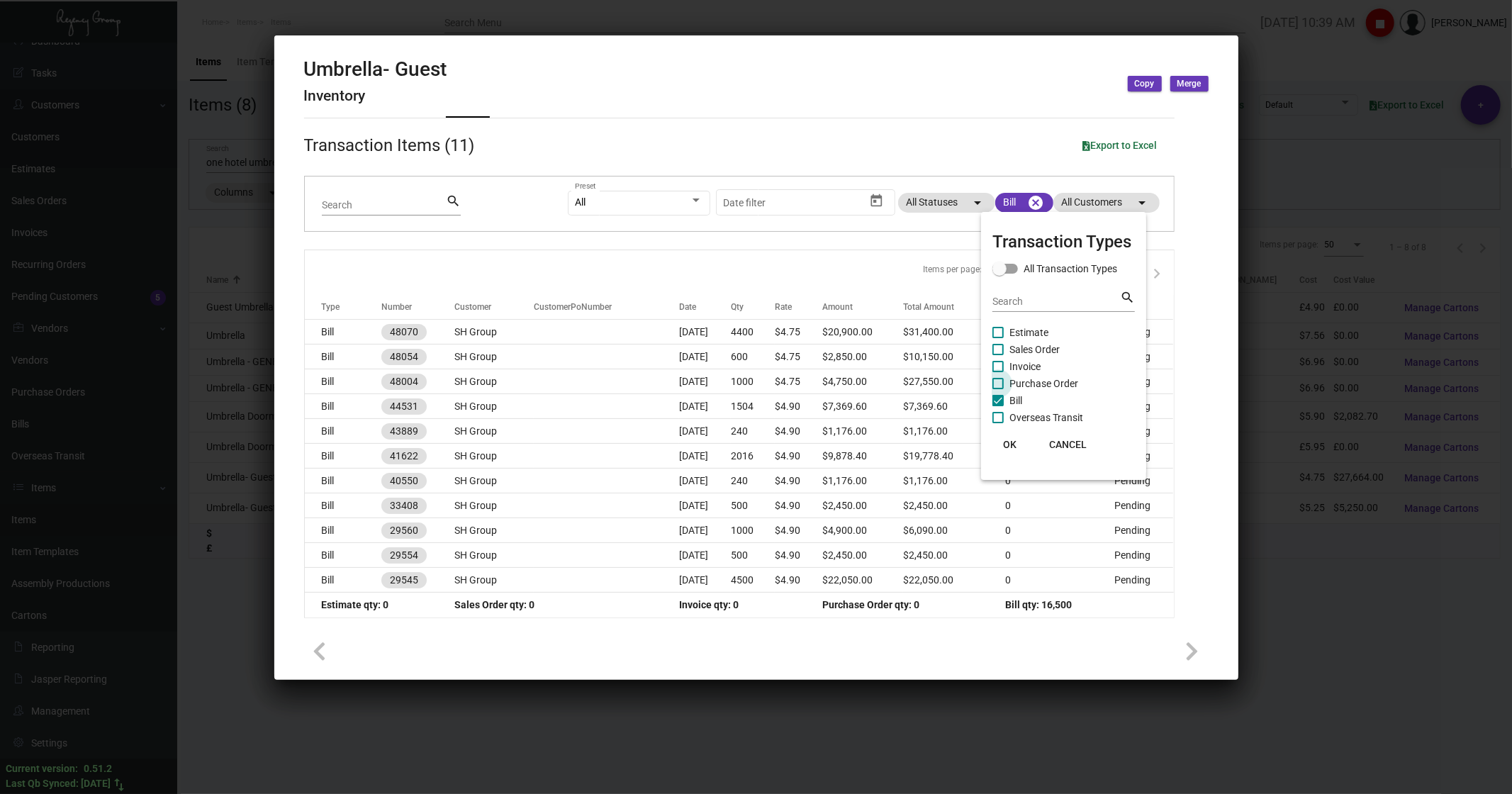
click at [998, 159] on span at bounding box center [998, 383] width 12 height 12
click at [998, 159] on input "Purchase Order" at bounding box center [998, 389] width 1 height 1
checkbox input "true"
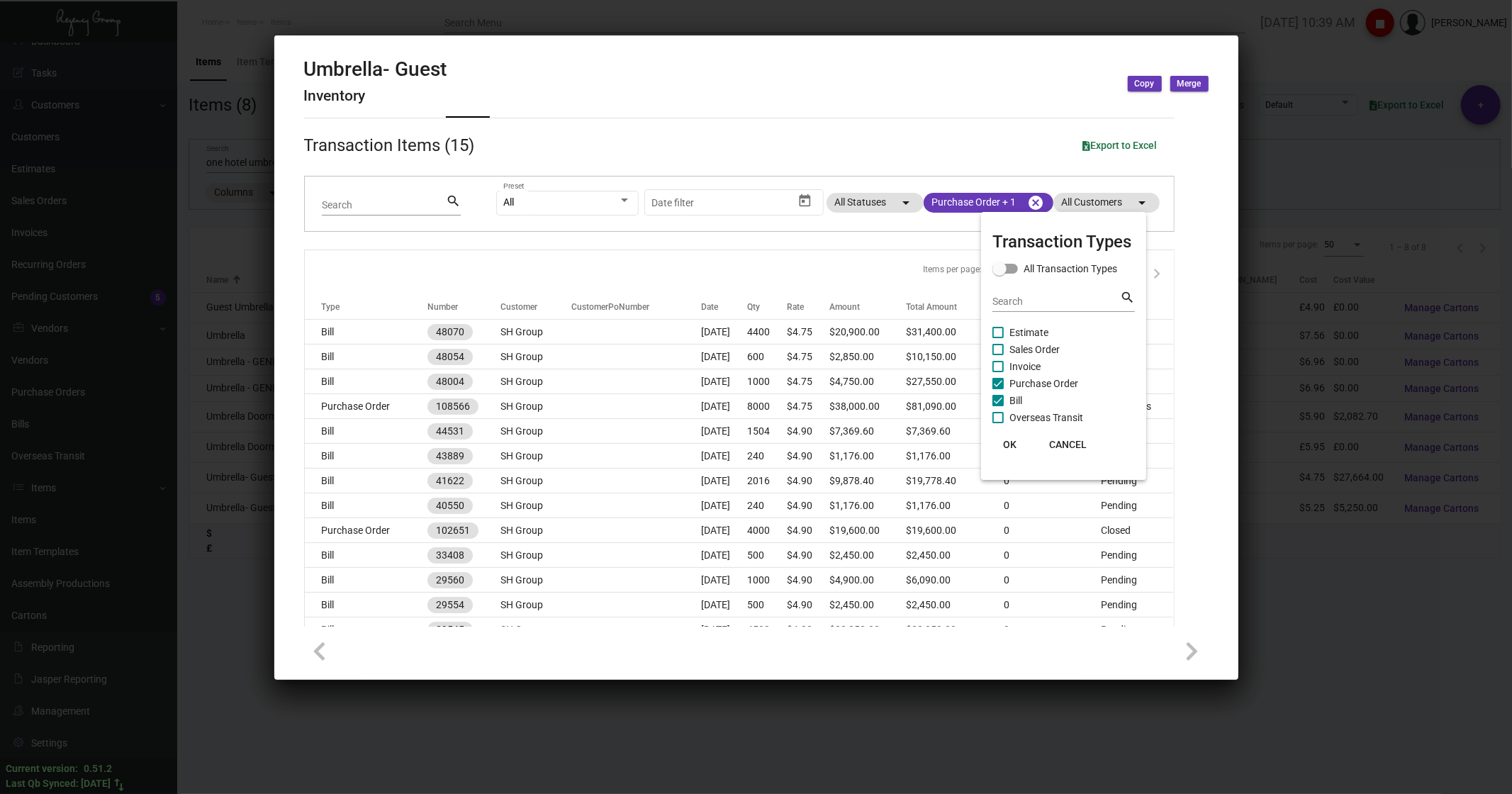
click at [1008, 159] on span "OK" at bounding box center [1009, 444] width 13 height 12
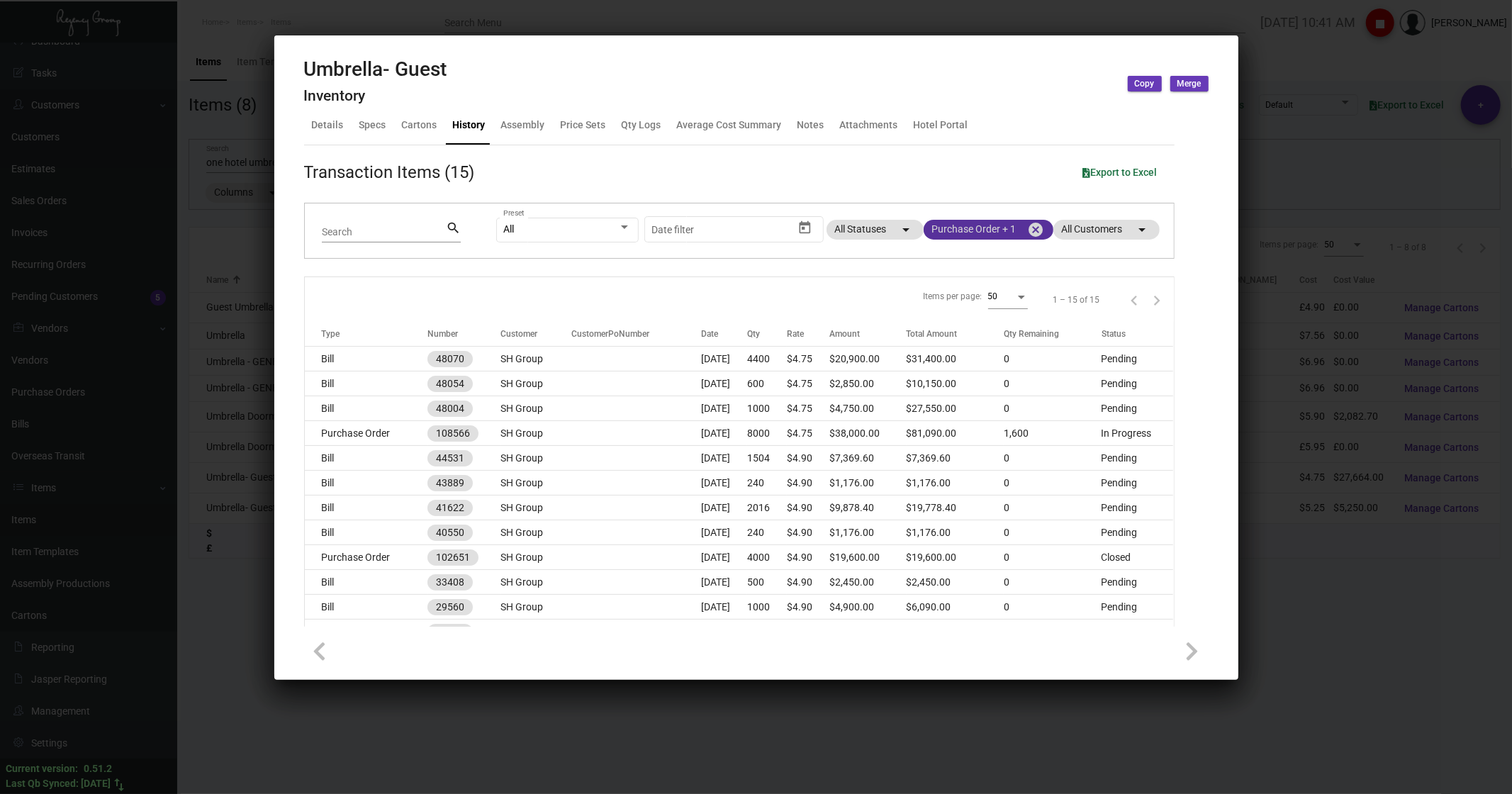
scroll to position [0, 0]
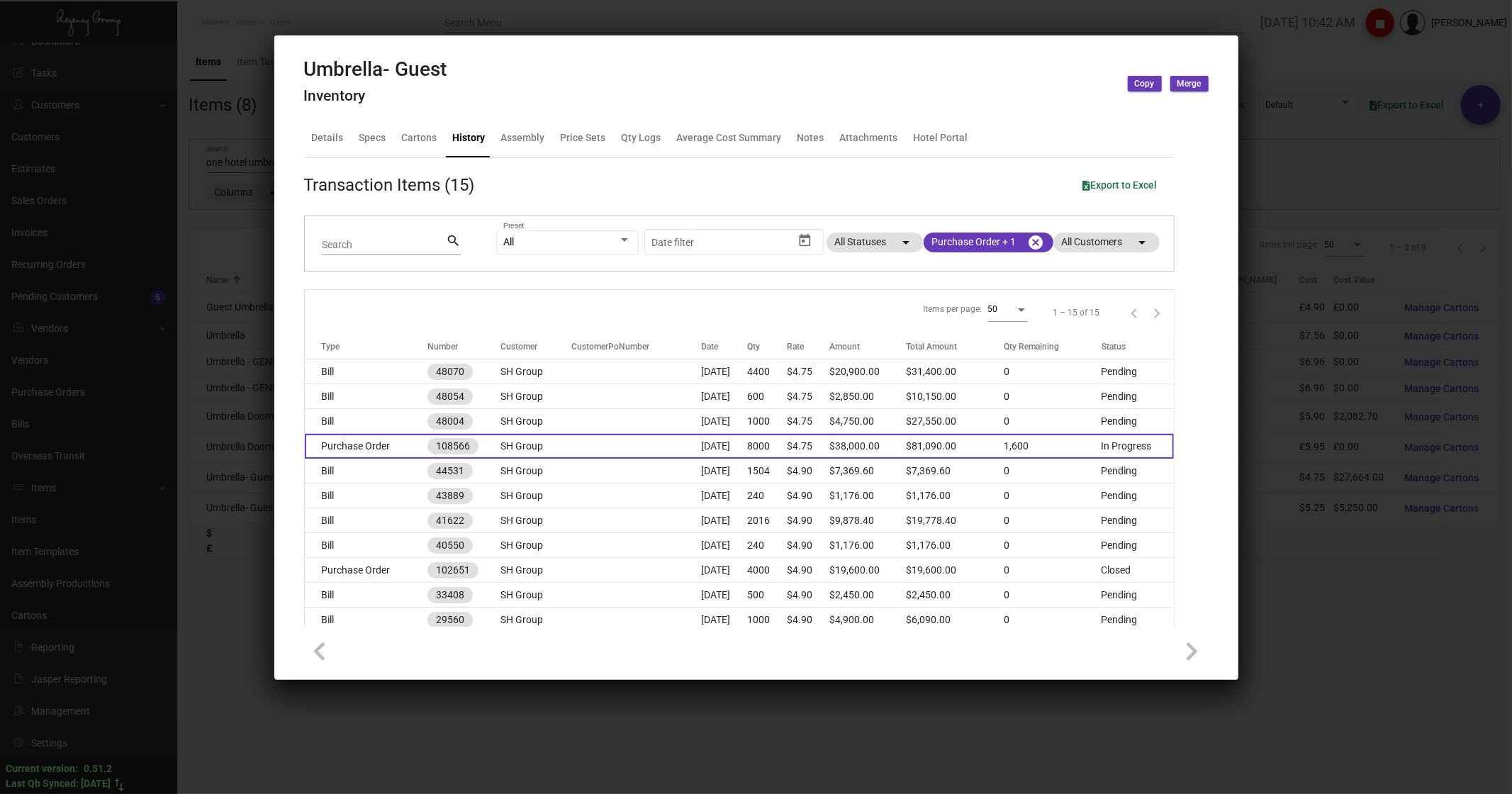
click at [353, 159] on td "Purchase Order" at bounding box center [366, 447] width 122 height 25
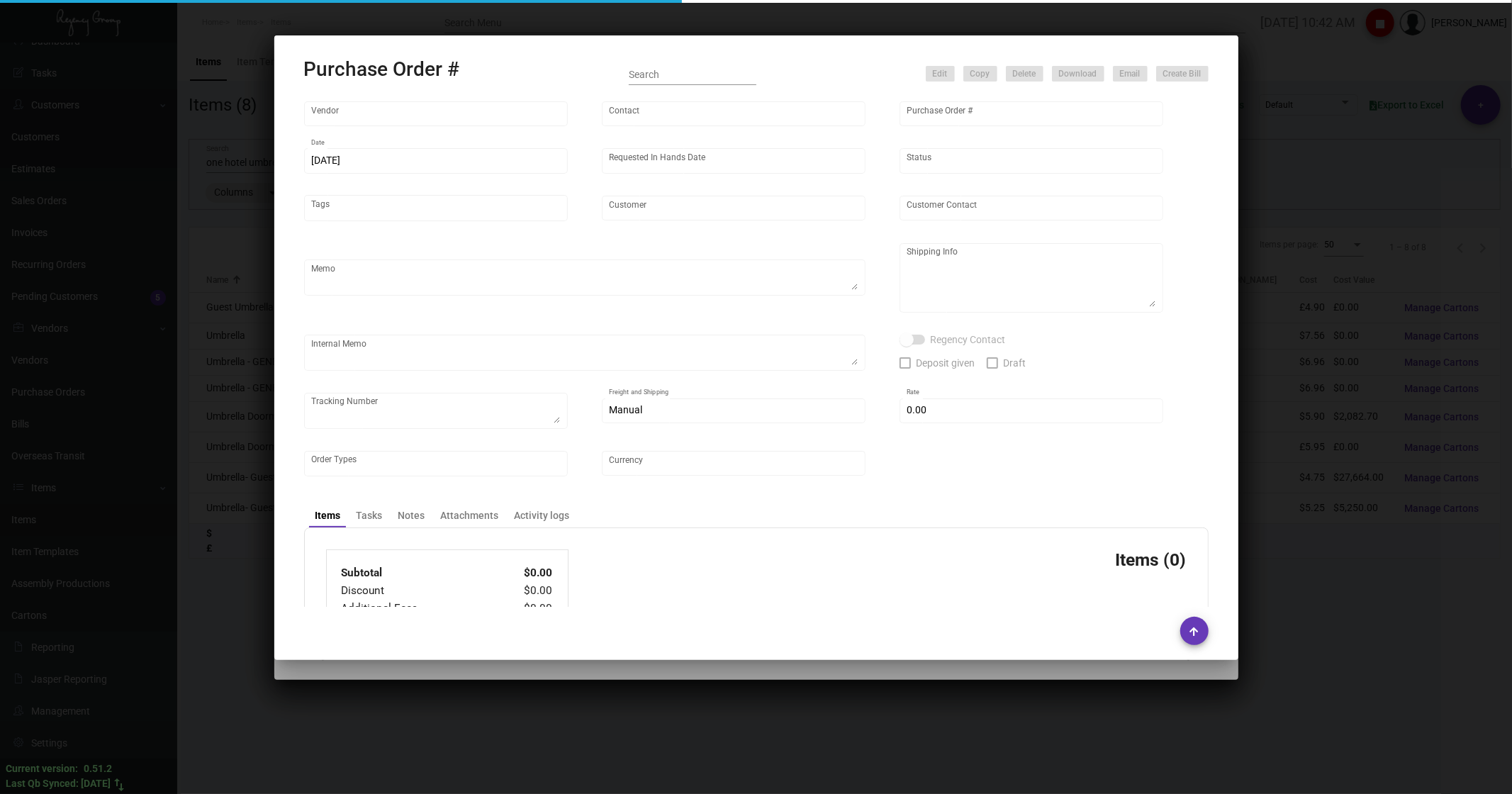
type input "Shanghai East Industrial Co., Ltd,"
type input "[PERSON_NAME]"
type input "108566"
type input "[DATE]"
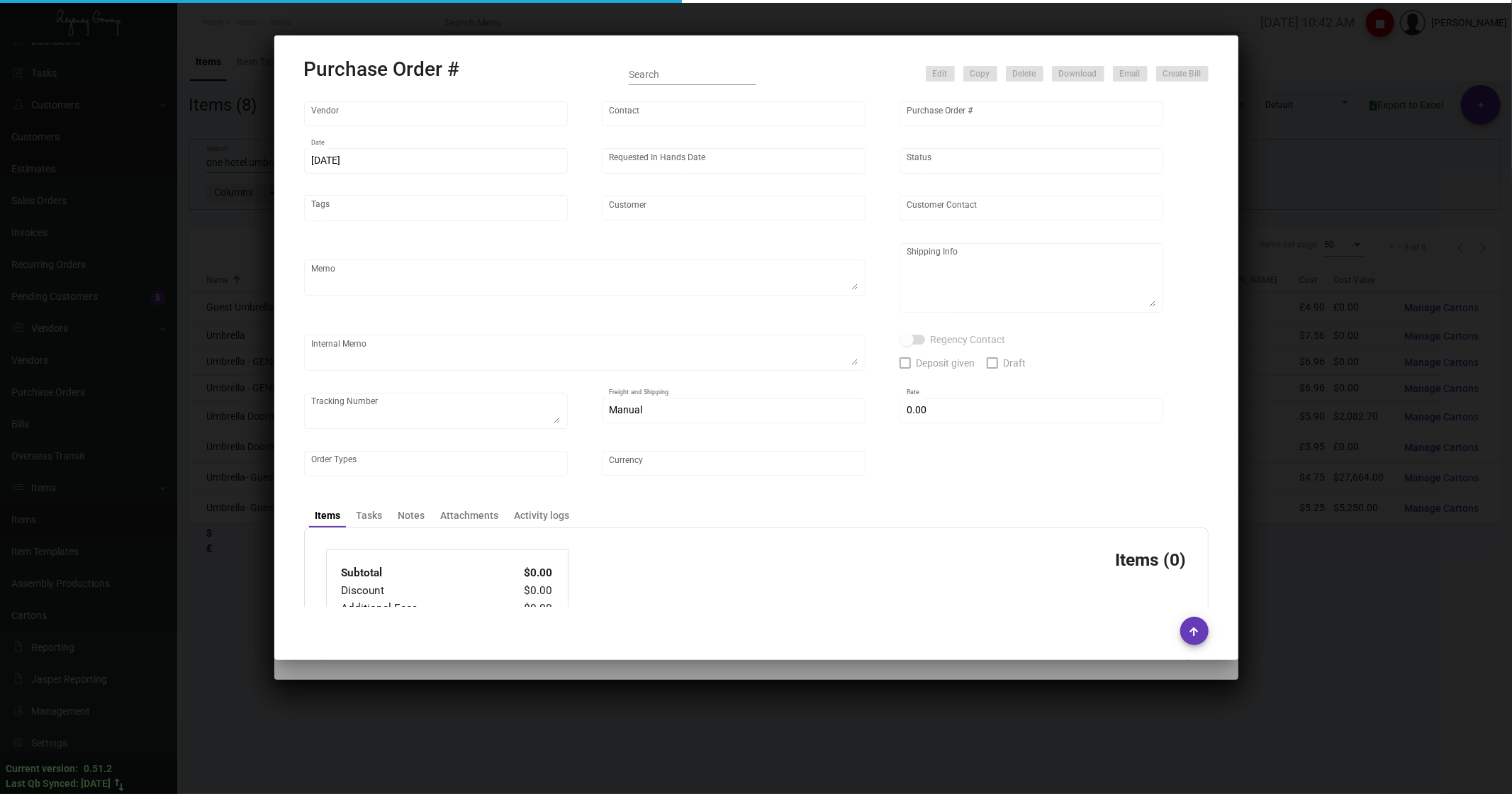
type input "SH Group"
type textarea "Partial for [GEOGRAPHIC_DATA], notes add in spec"
type textarea "Regency Group NJ - [PERSON_NAME] [STREET_ADDRESS]"
checkbox input "true"
type input "$ 0.00"
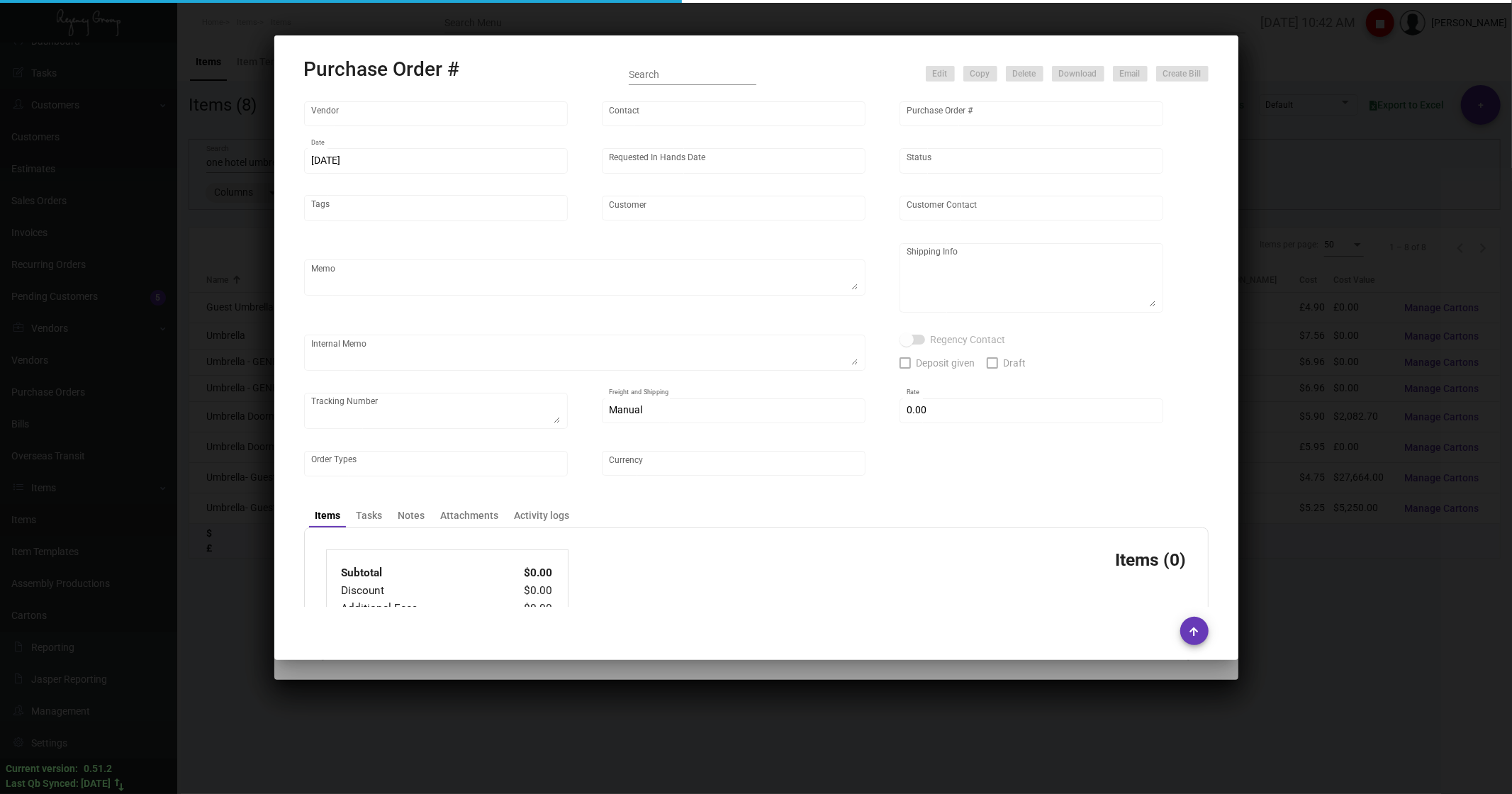
type input "United States Dollar $"
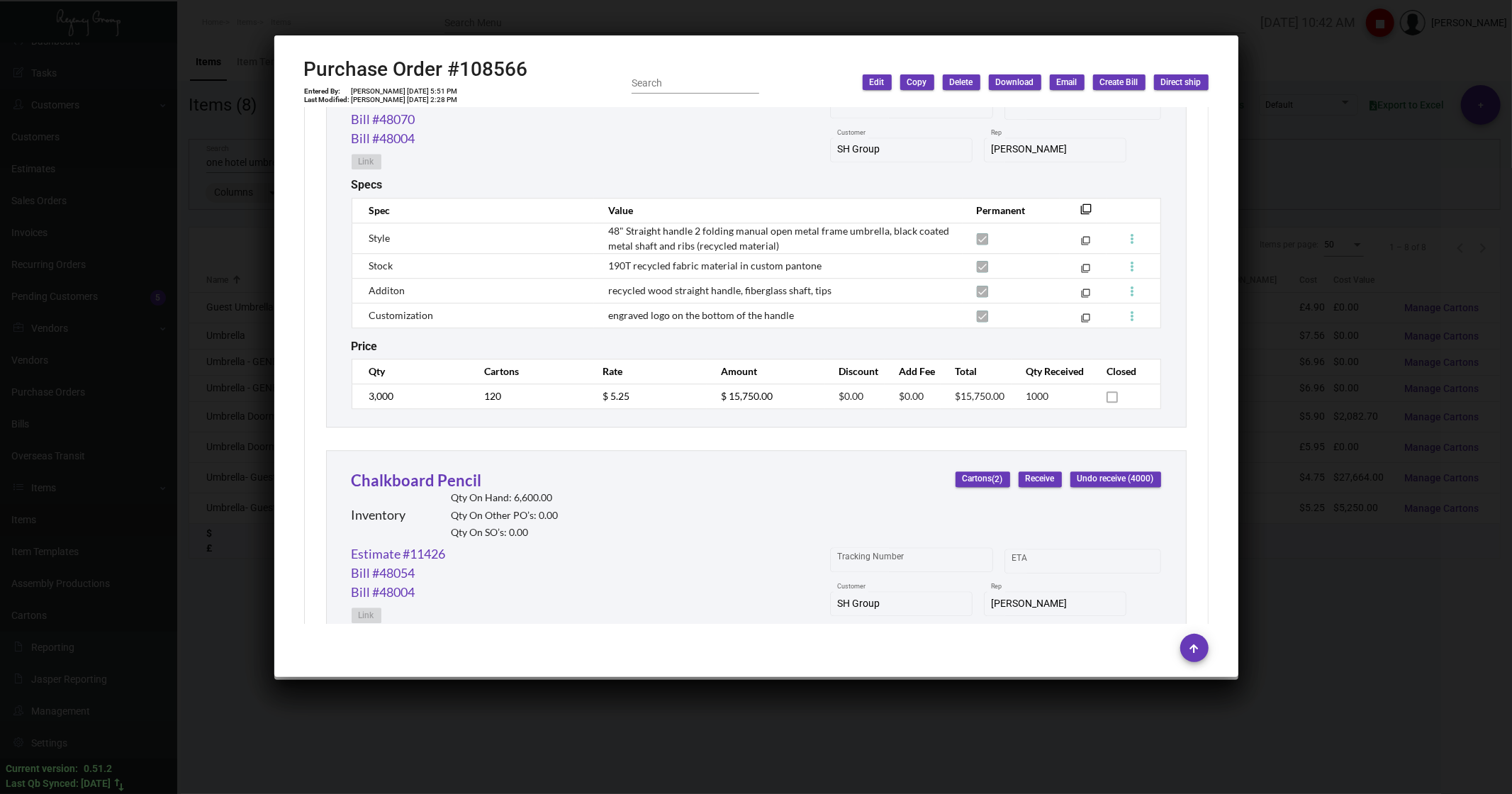
scroll to position [3387, 0]
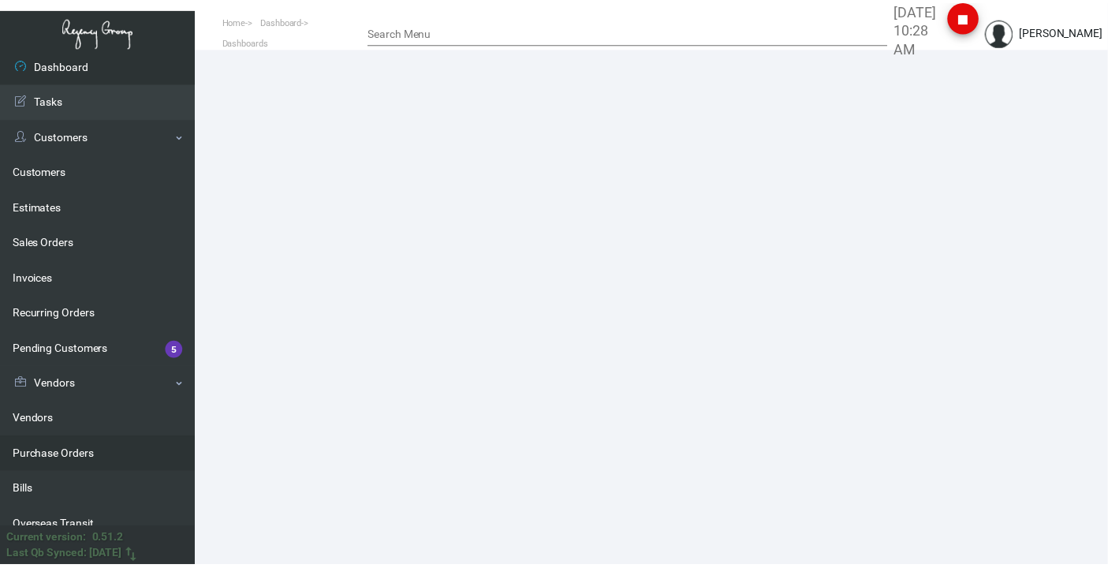
scroll to position [88, 0]
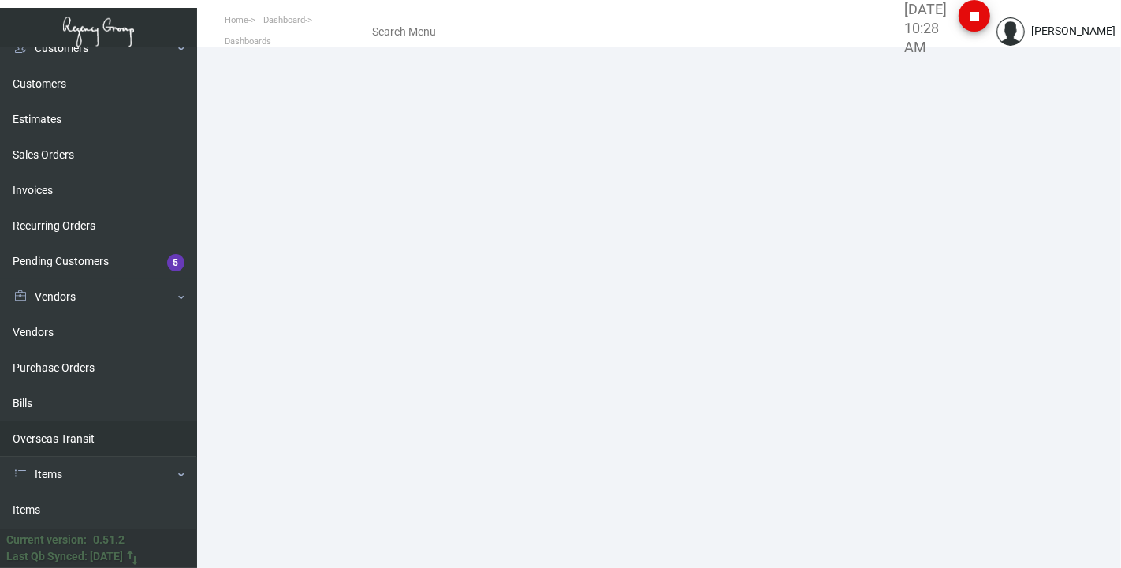
click at [51, 505] on link "Items" at bounding box center [98, 509] width 197 height 35
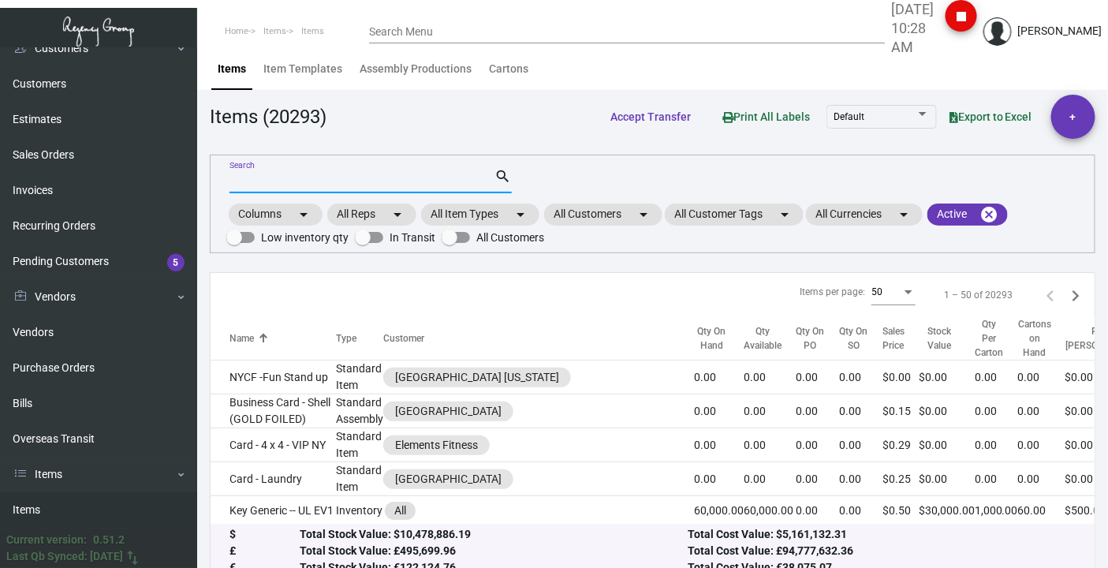
click at [315, 178] on input "Search" at bounding box center [362, 181] width 266 height 13
type input "seed"
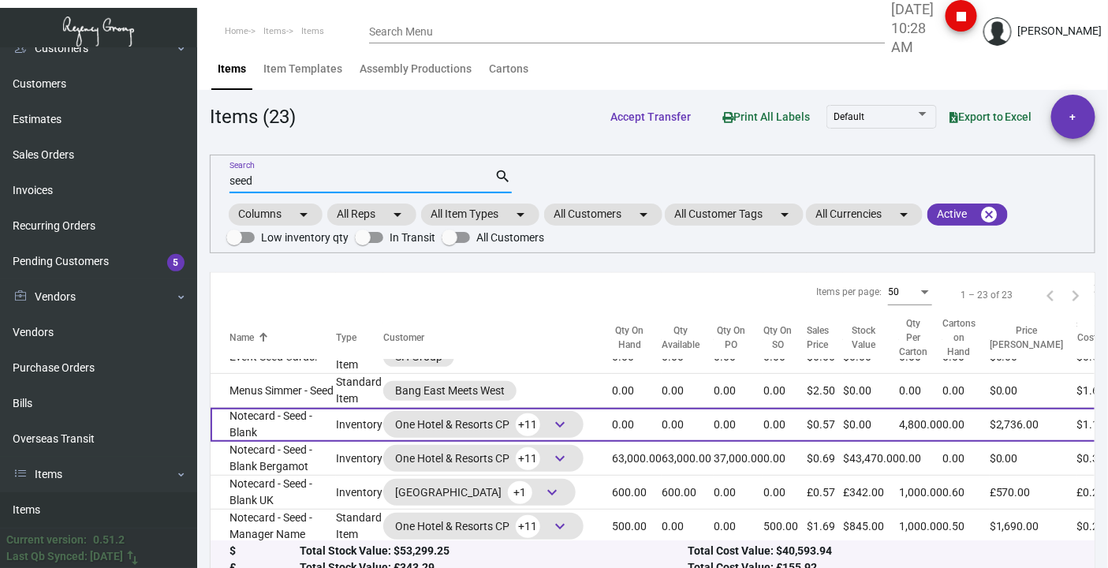
scroll to position [263, 0]
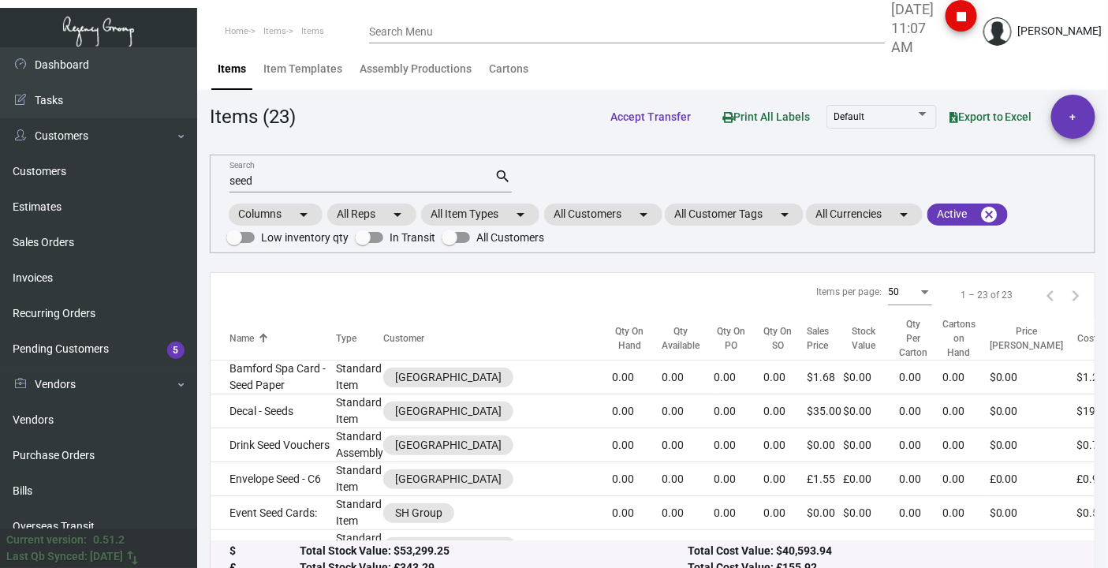
scroll to position [263, 0]
